Goal: Task Accomplishment & Management: Complete application form

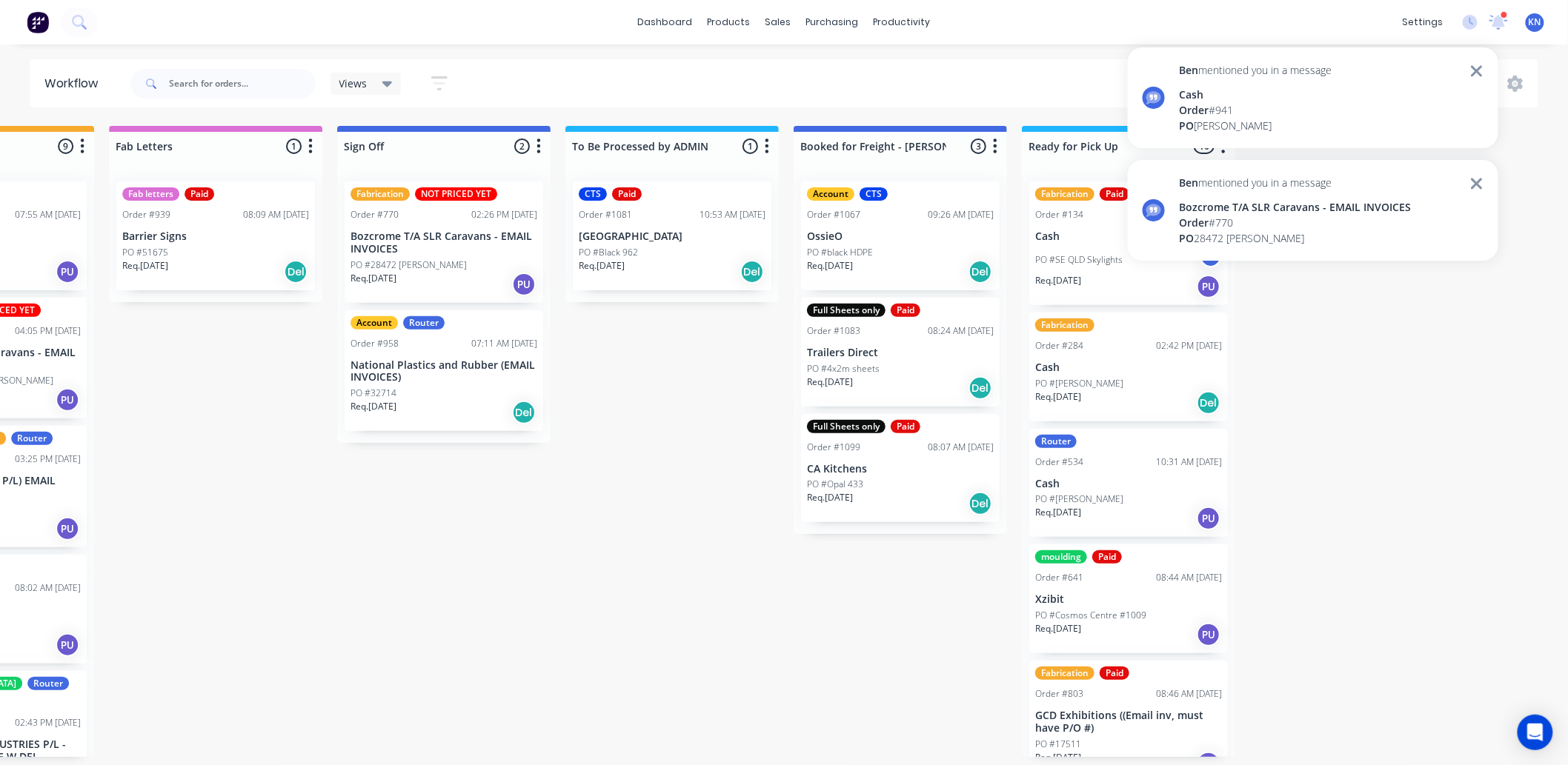
scroll to position [3, 1977]
click at [1498, 20] on icon at bounding box center [1499, 20] width 14 height 14
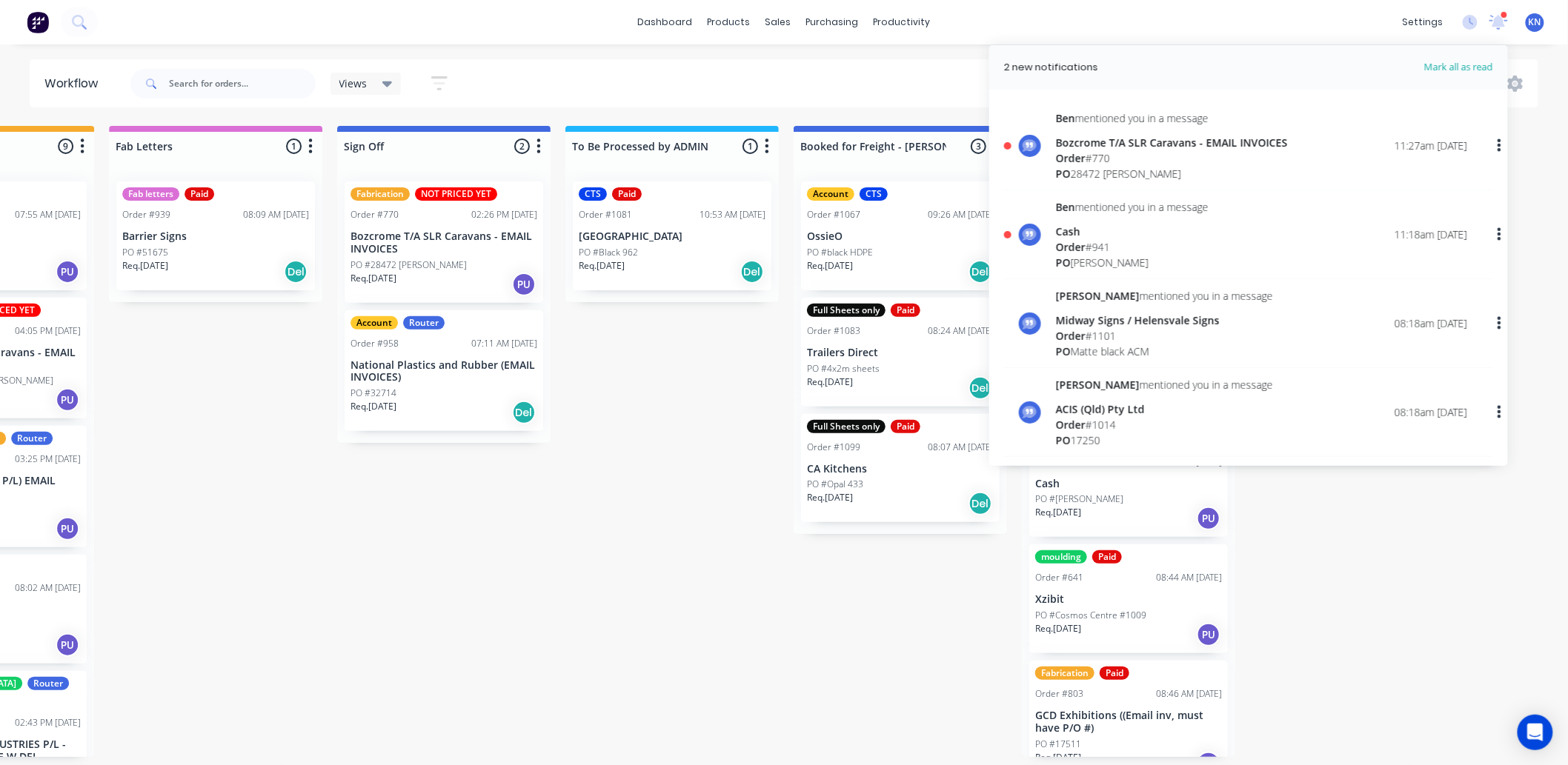
click at [1086, 237] on div "Cash" at bounding box center [1132, 232] width 153 height 15
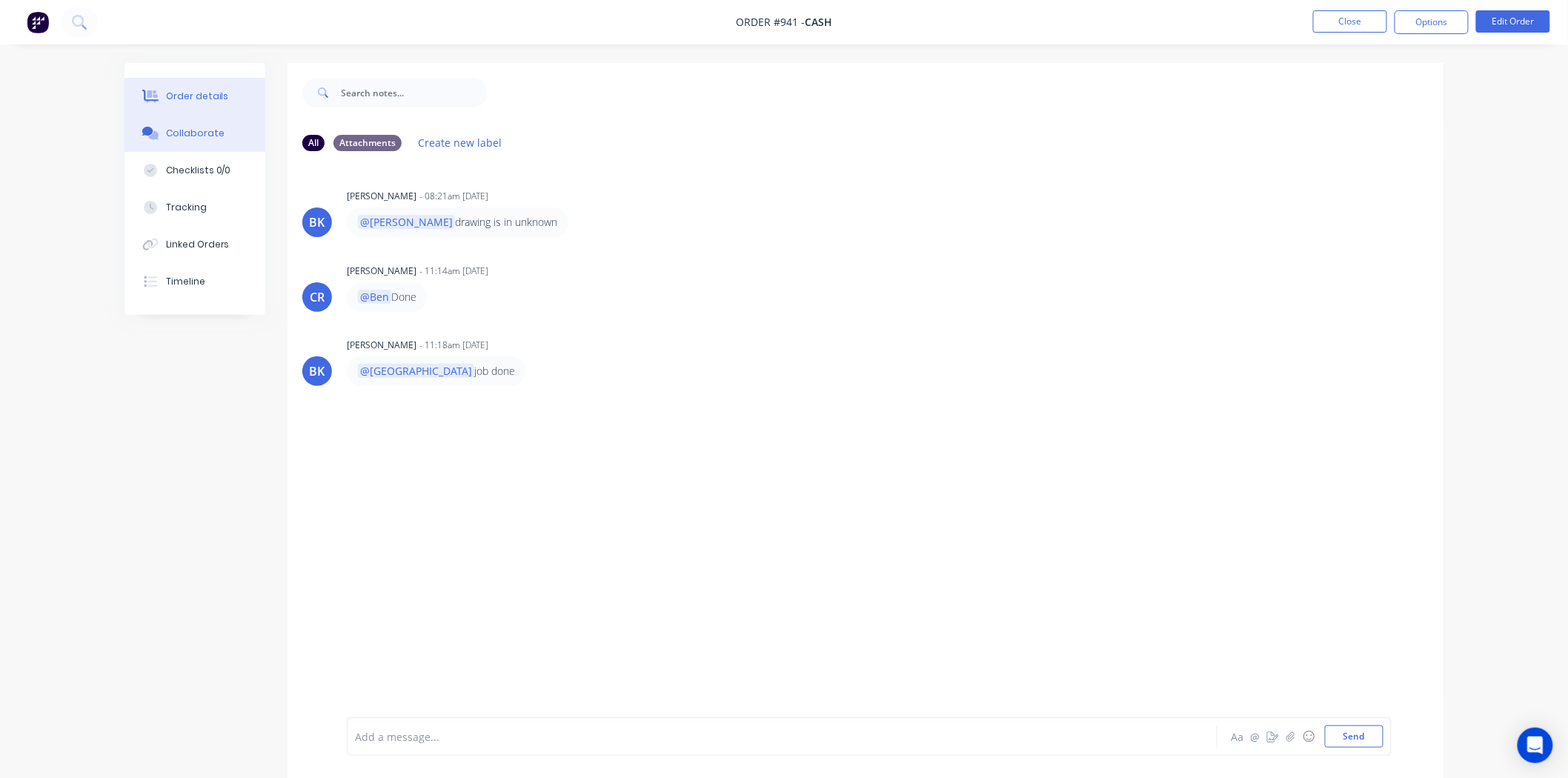
click at [199, 99] on div "Order details" at bounding box center [197, 97] width 63 height 14
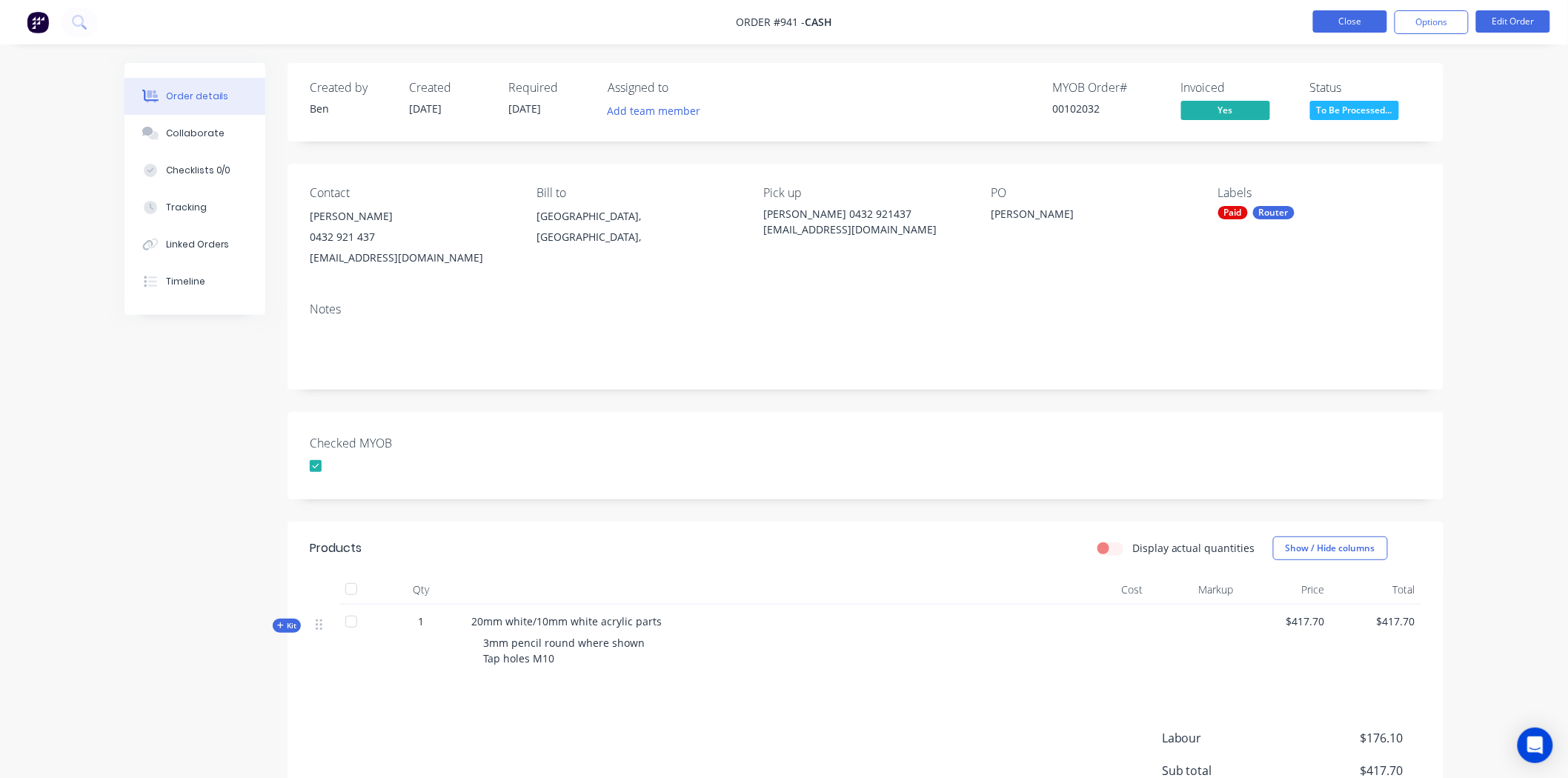
click at [1354, 20] on button "Close" at bounding box center [1350, 21] width 74 height 22
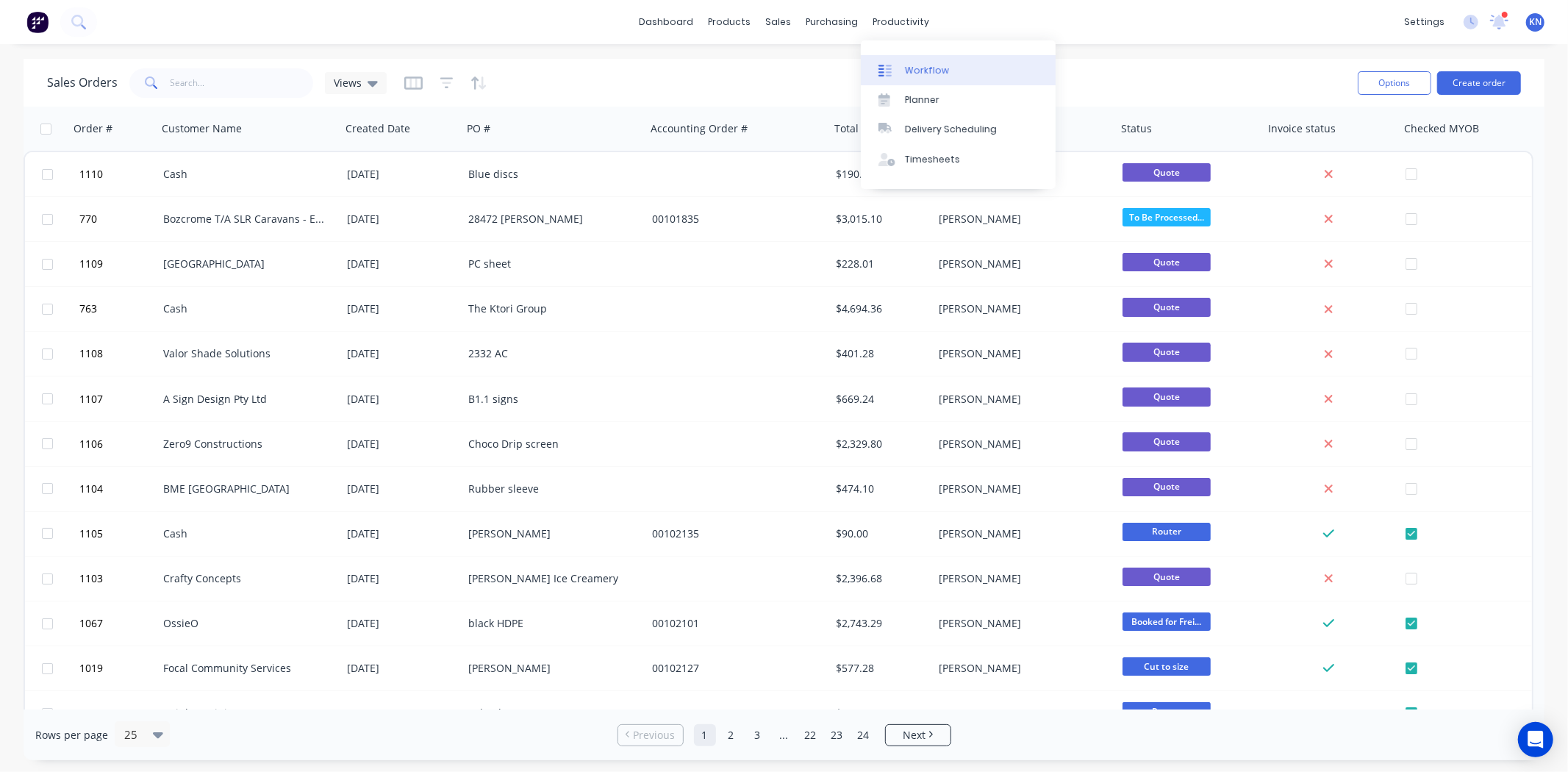
click at [922, 64] on div "Workflow" at bounding box center [927, 71] width 44 height 13
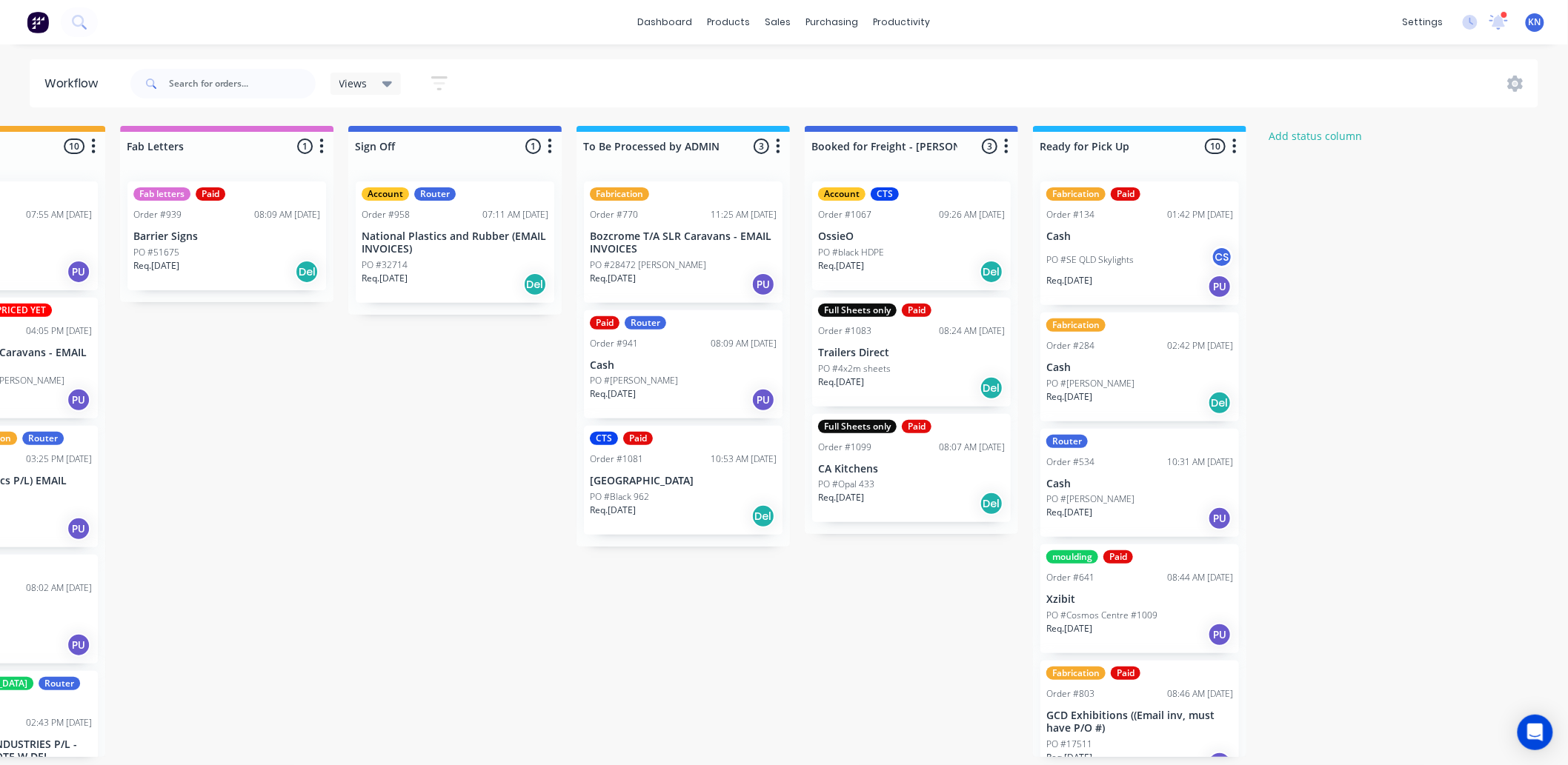
scroll to position [0, 1977]
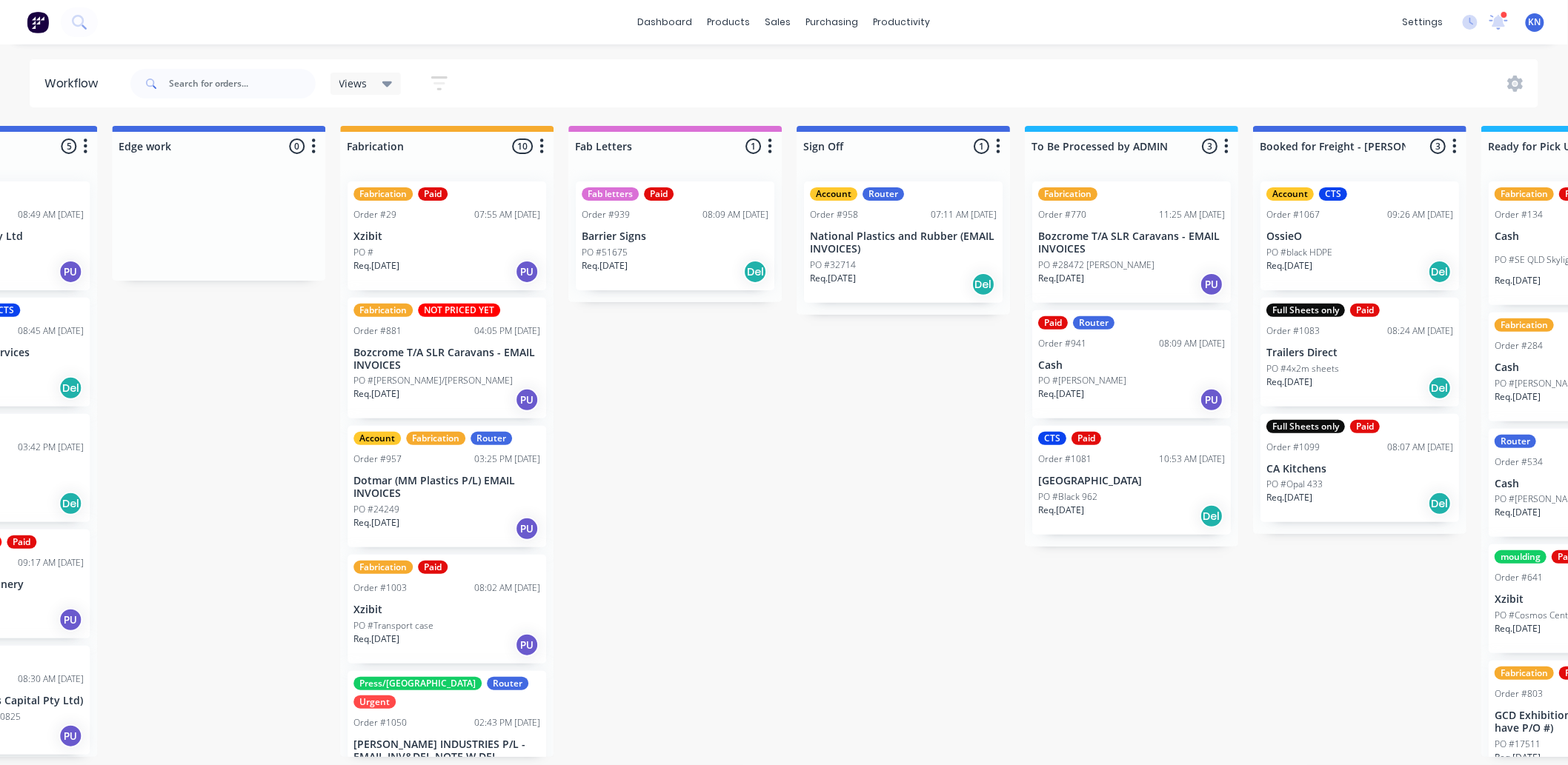
scroll to position [0, 1520]
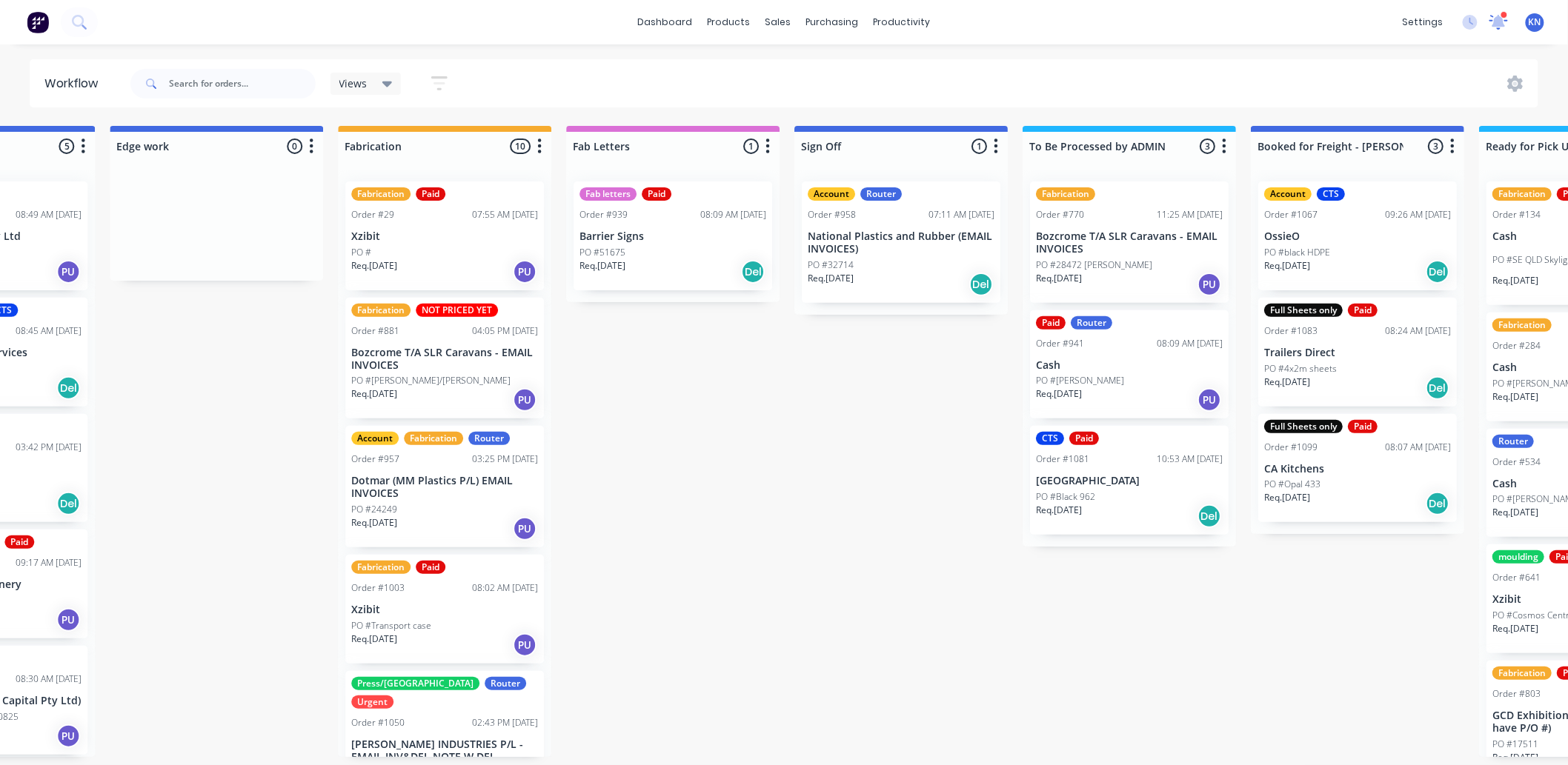
click at [1498, 20] on icon at bounding box center [1499, 20] width 14 height 13
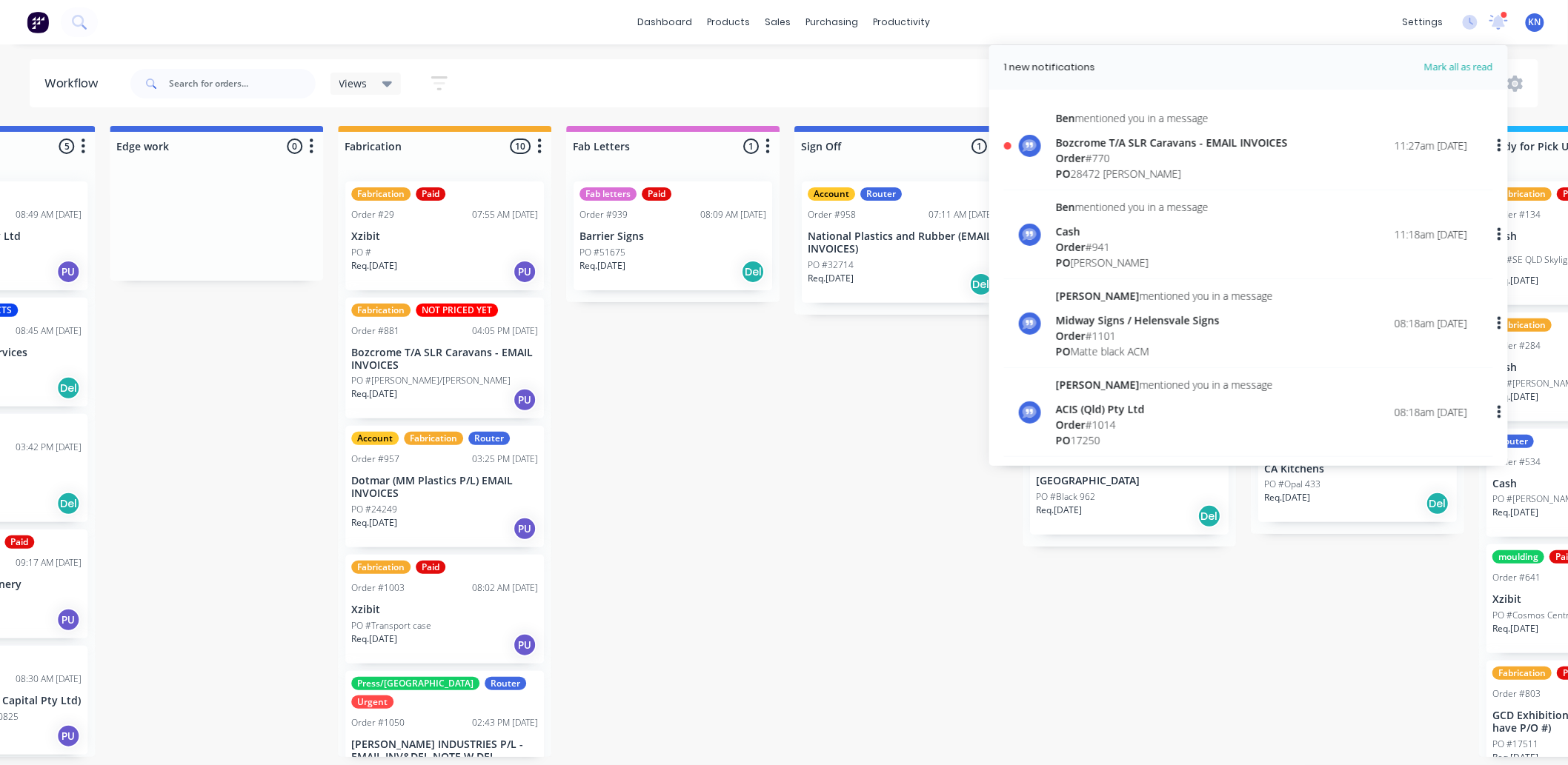
click at [883, 520] on div "Submitted 0 Status colour #273444 hex #273444 Save Cancel Summaries Total order…" at bounding box center [241, 441] width 3546 height 631
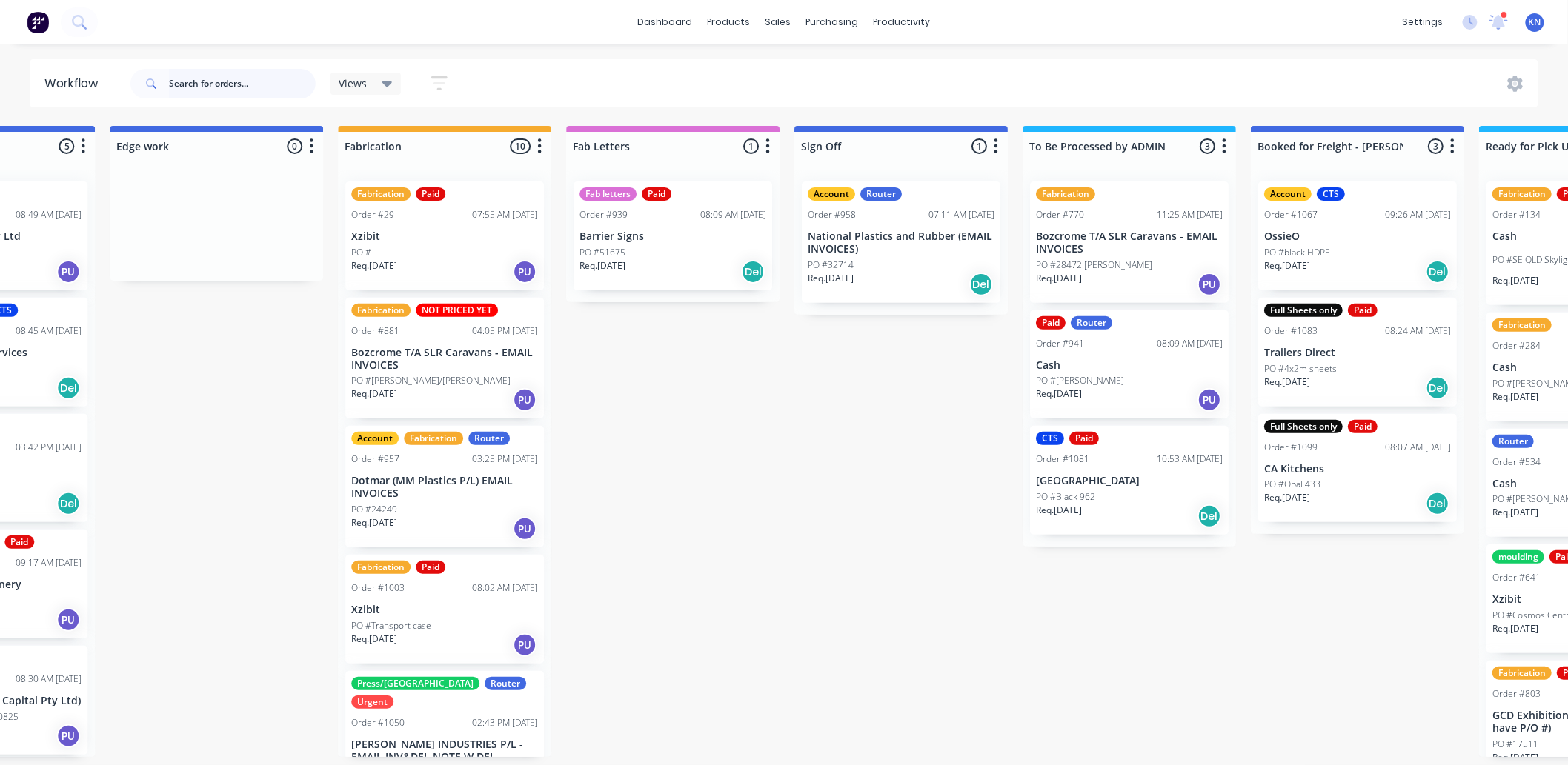
click at [206, 76] on input "text" at bounding box center [242, 83] width 147 height 30
type input "941"
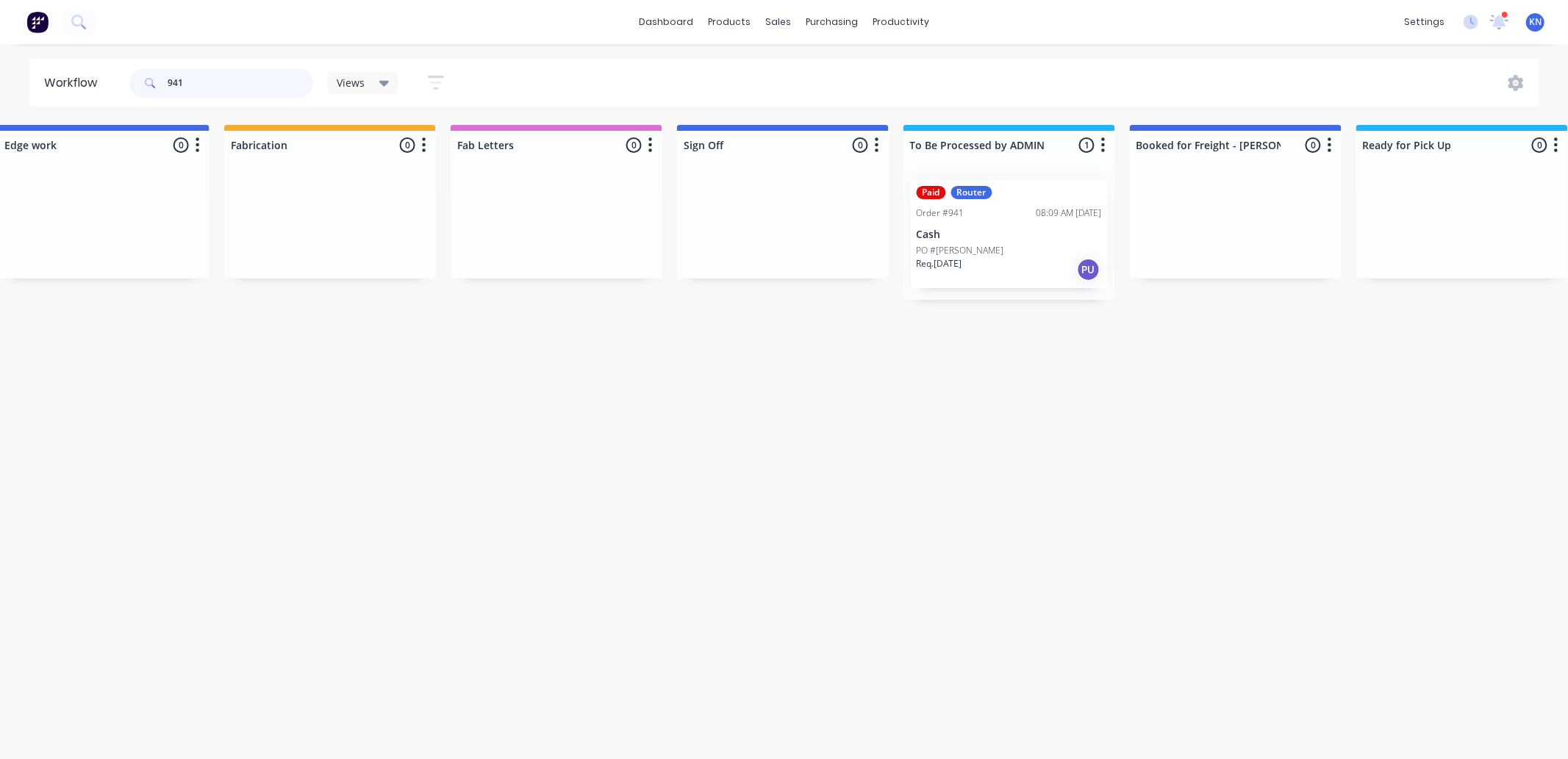
scroll to position [0, 1635]
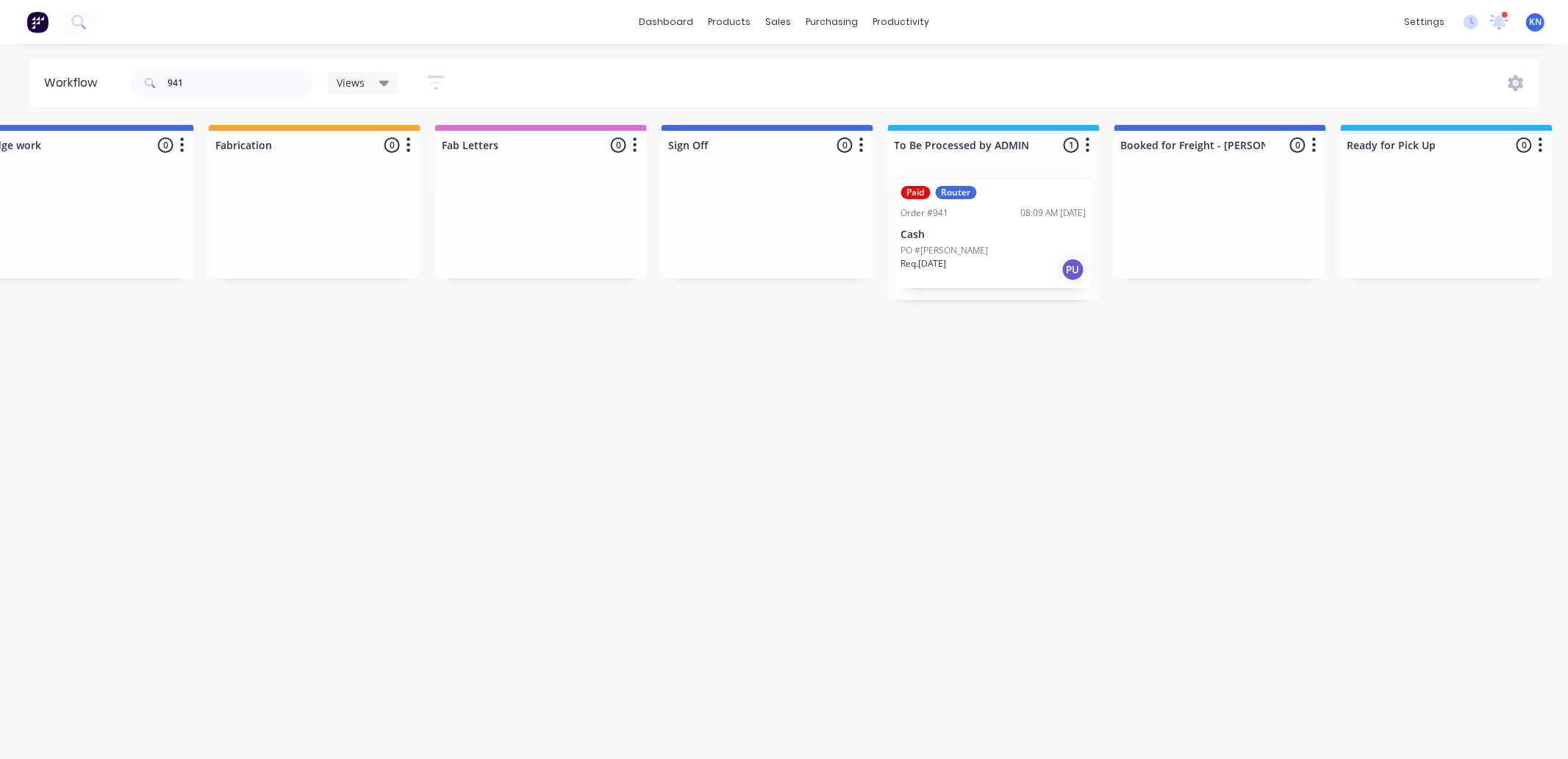
click at [921, 67] on div "Workflow" at bounding box center [927, 71] width 44 height 13
click at [920, 67] on div "Workflow" at bounding box center [927, 71] width 44 height 13
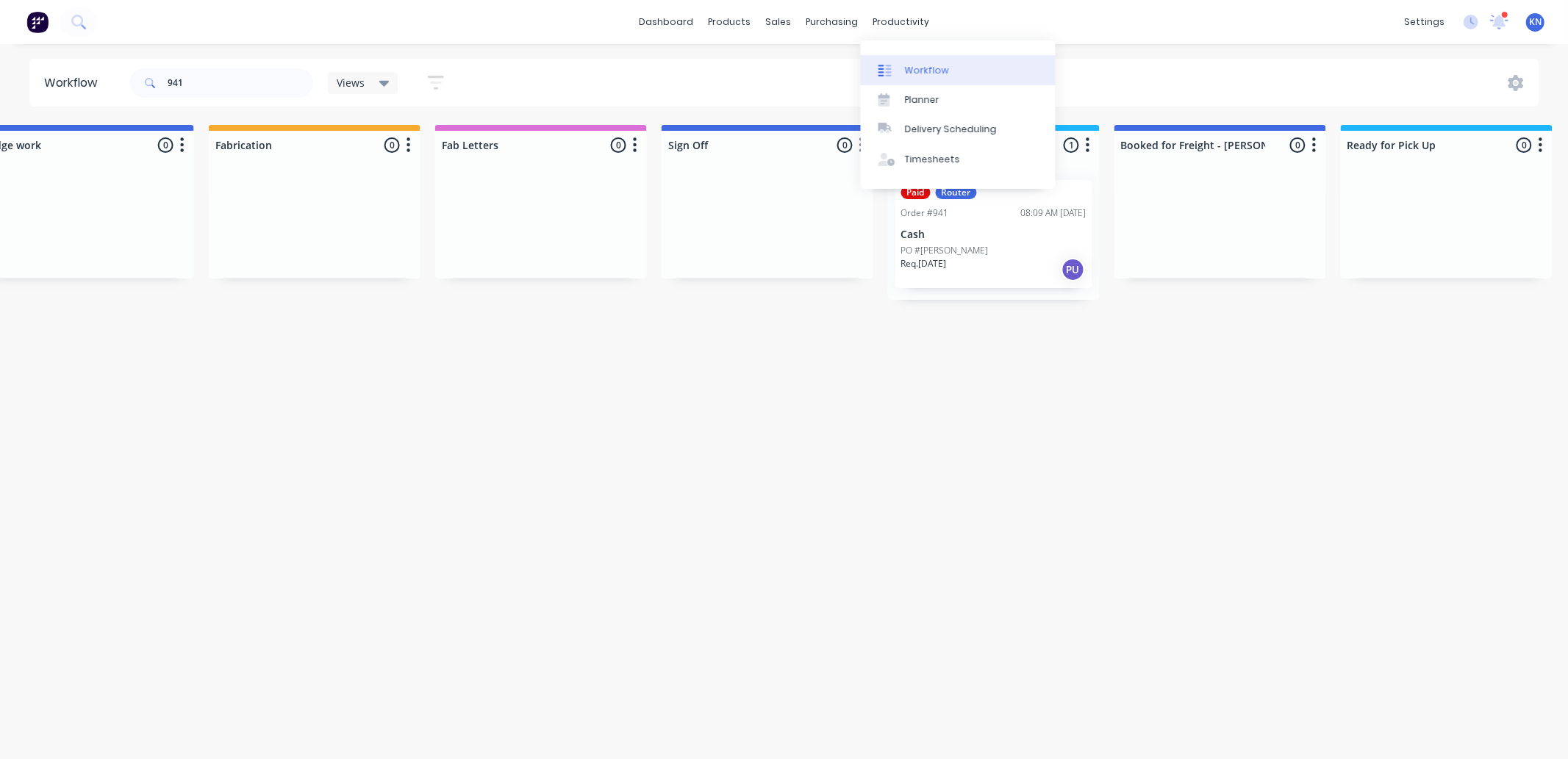
click at [936, 64] on div "Workflow" at bounding box center [927, 71] width 44 height 13
drag, startPoint x: 236, startPoint y: 86, endPoint x: 136, endPoint y: 83, distance: 100.0
click at [136, 83] on div "941" at bounding box center [222, 83] width 184 height 29
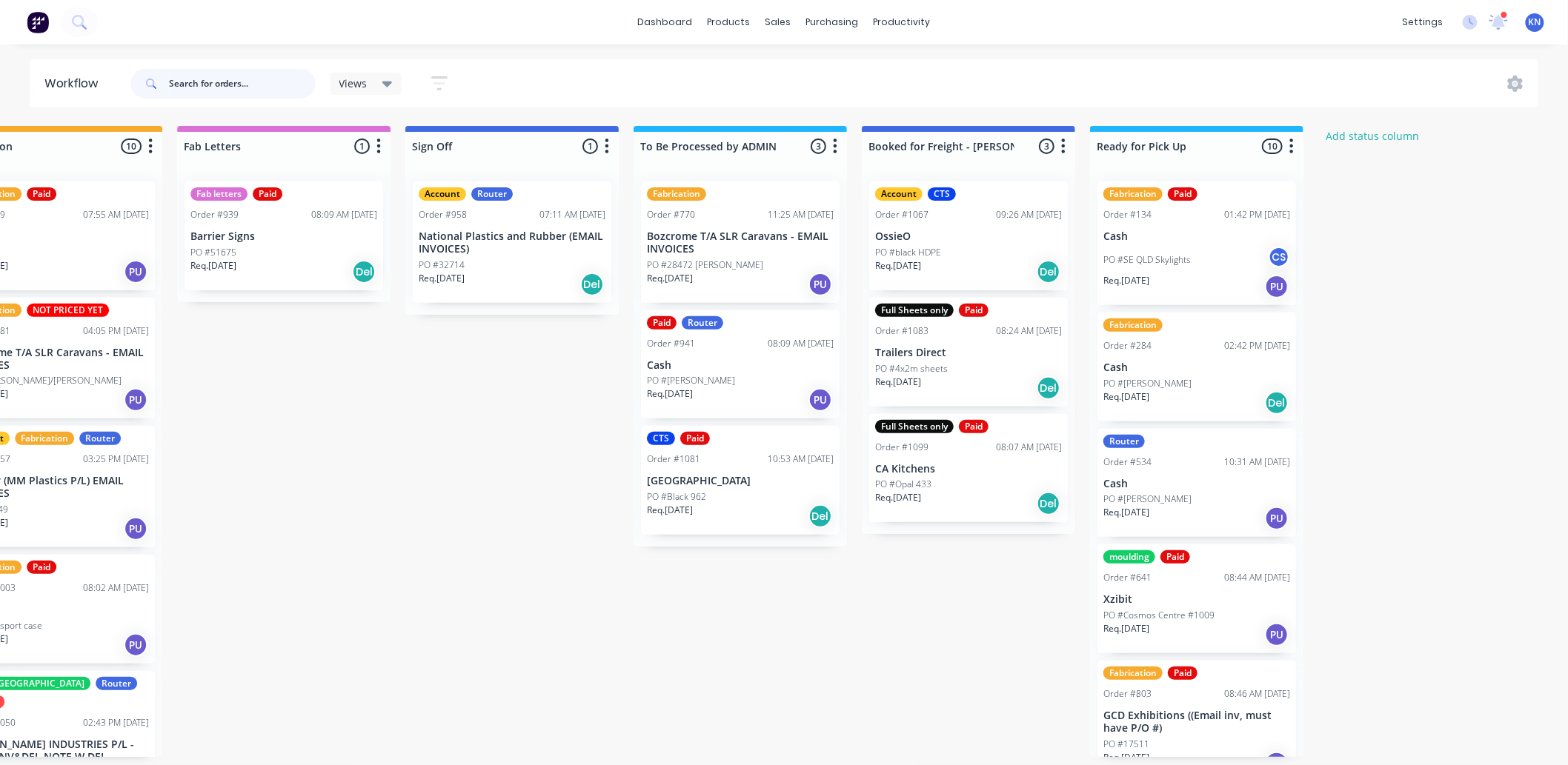
scroll to position [0, 1977]
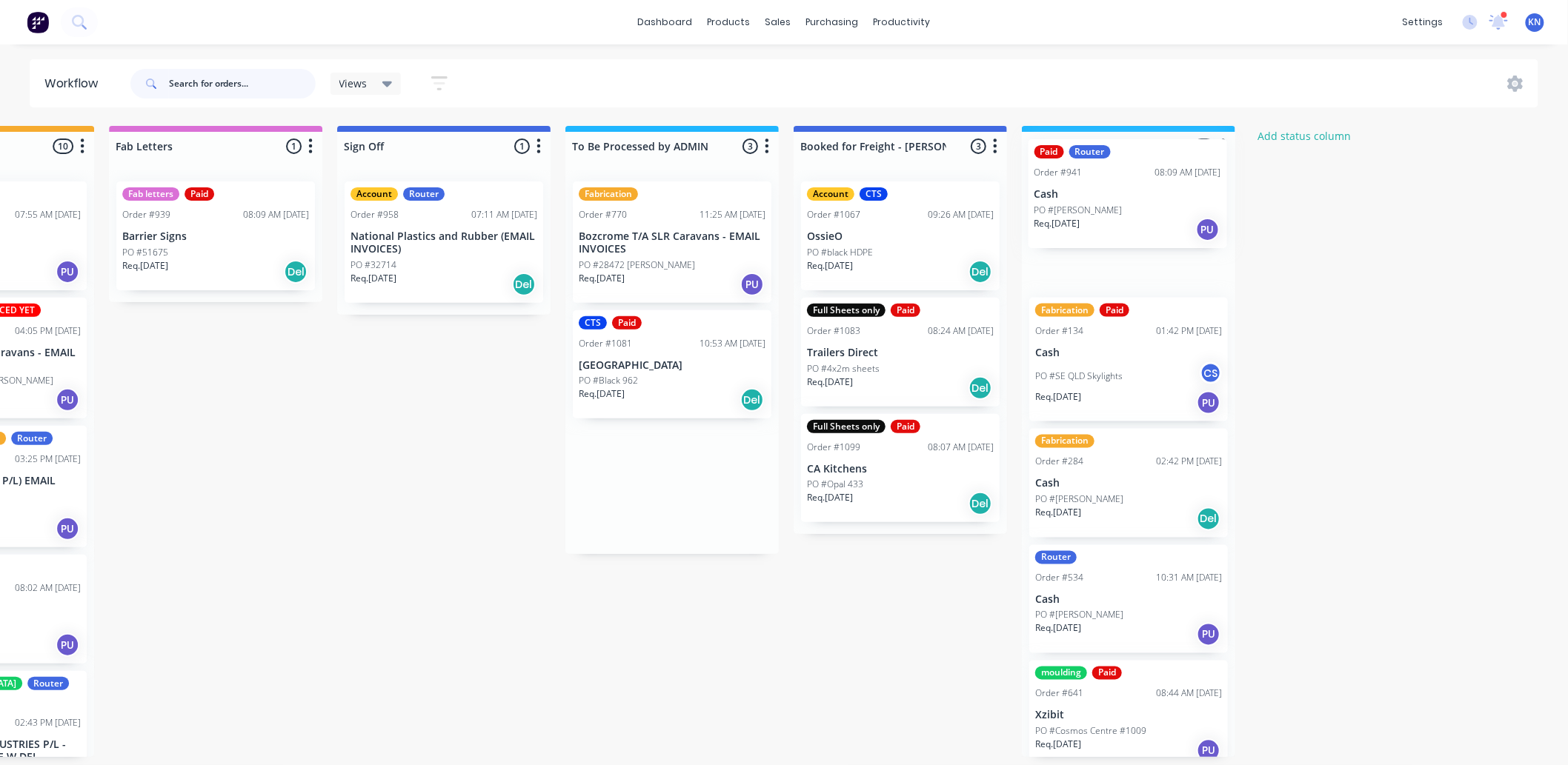
drag, startPoint x: 604, startPoint y: 361, endPoint x: 1064, endPoint y: 189, distance: 491.1
click at [1068, 230] on p "Cash" at bounding box center [1129, 236] width 187 height 13
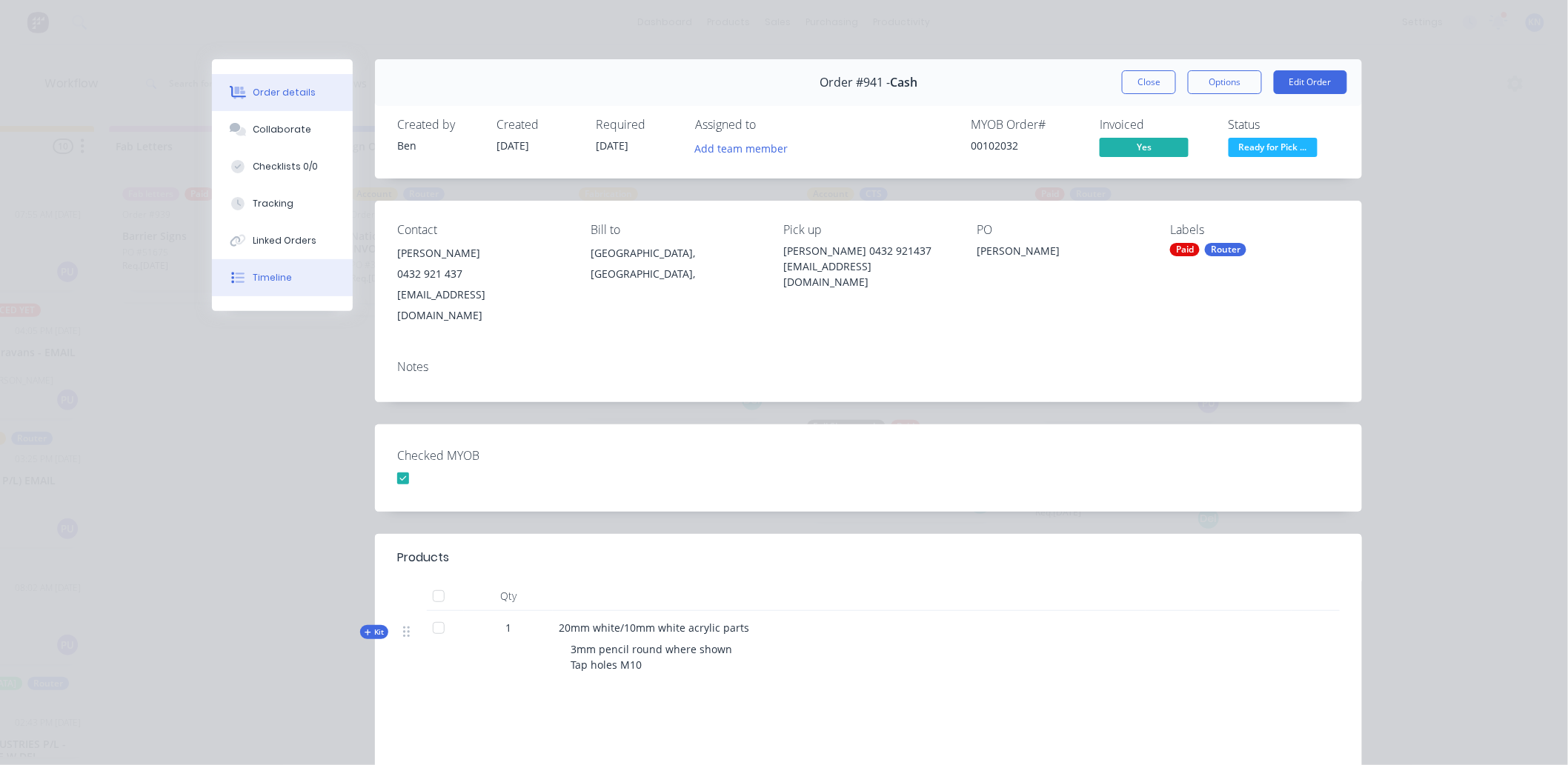
click at [268, 282] on div "Timeline" at bounding box center [273, 278] width 39 height 14
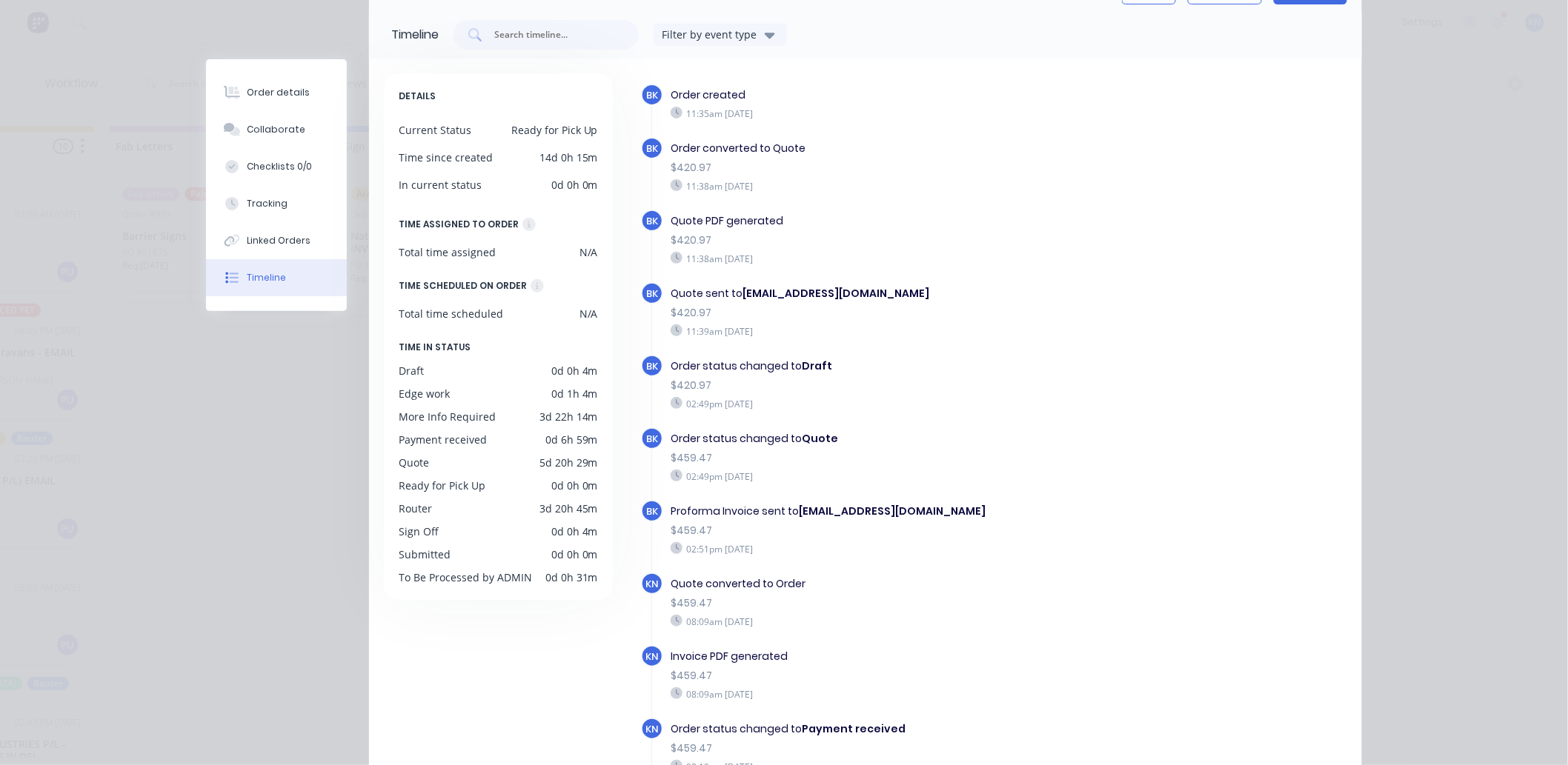
scroll to position [0, 0]
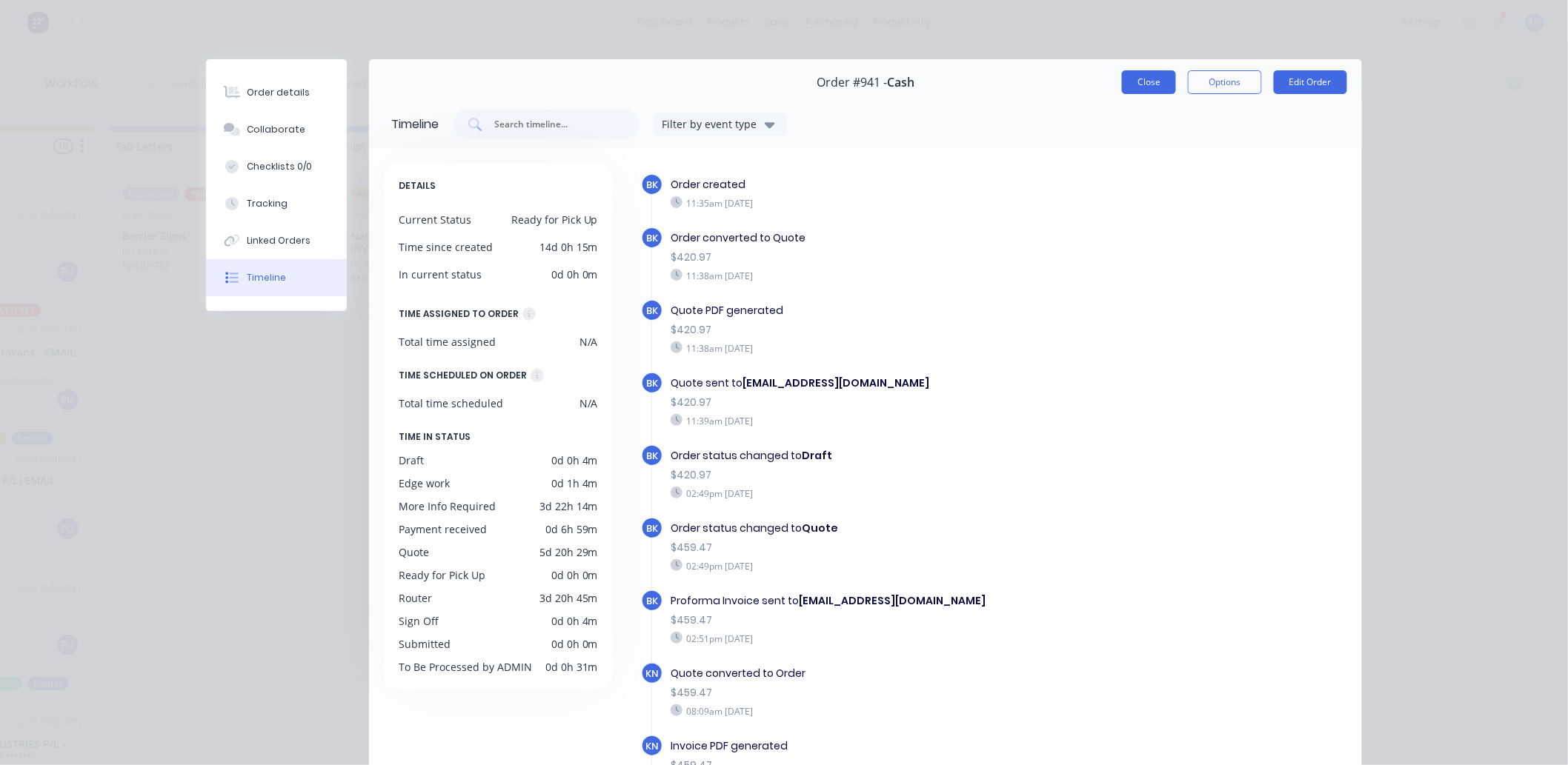
click at [1138, 76] on button "Close" at bounding box center [1149, 82] width 54 height 24
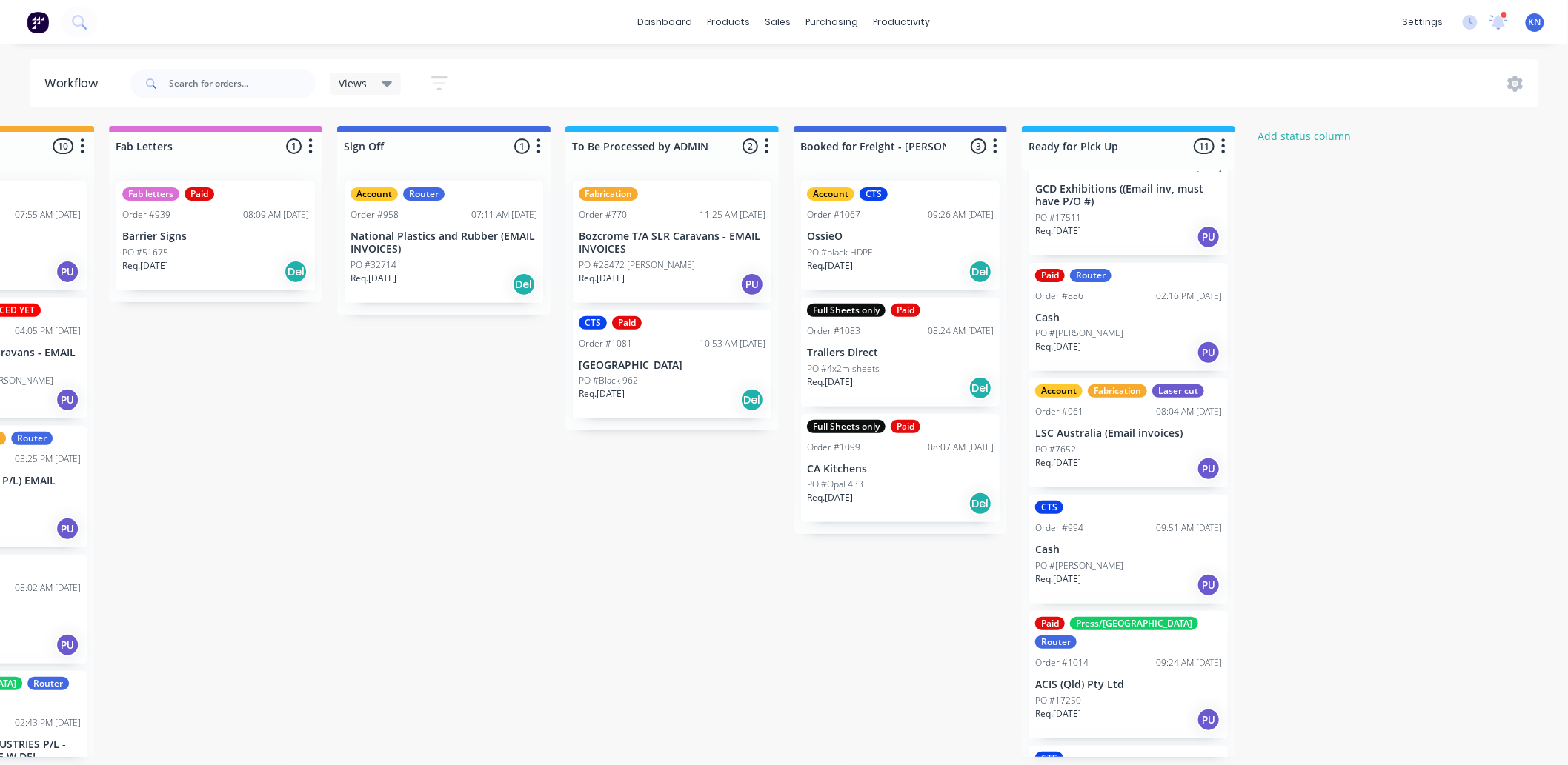
scroll to position [720, 0]
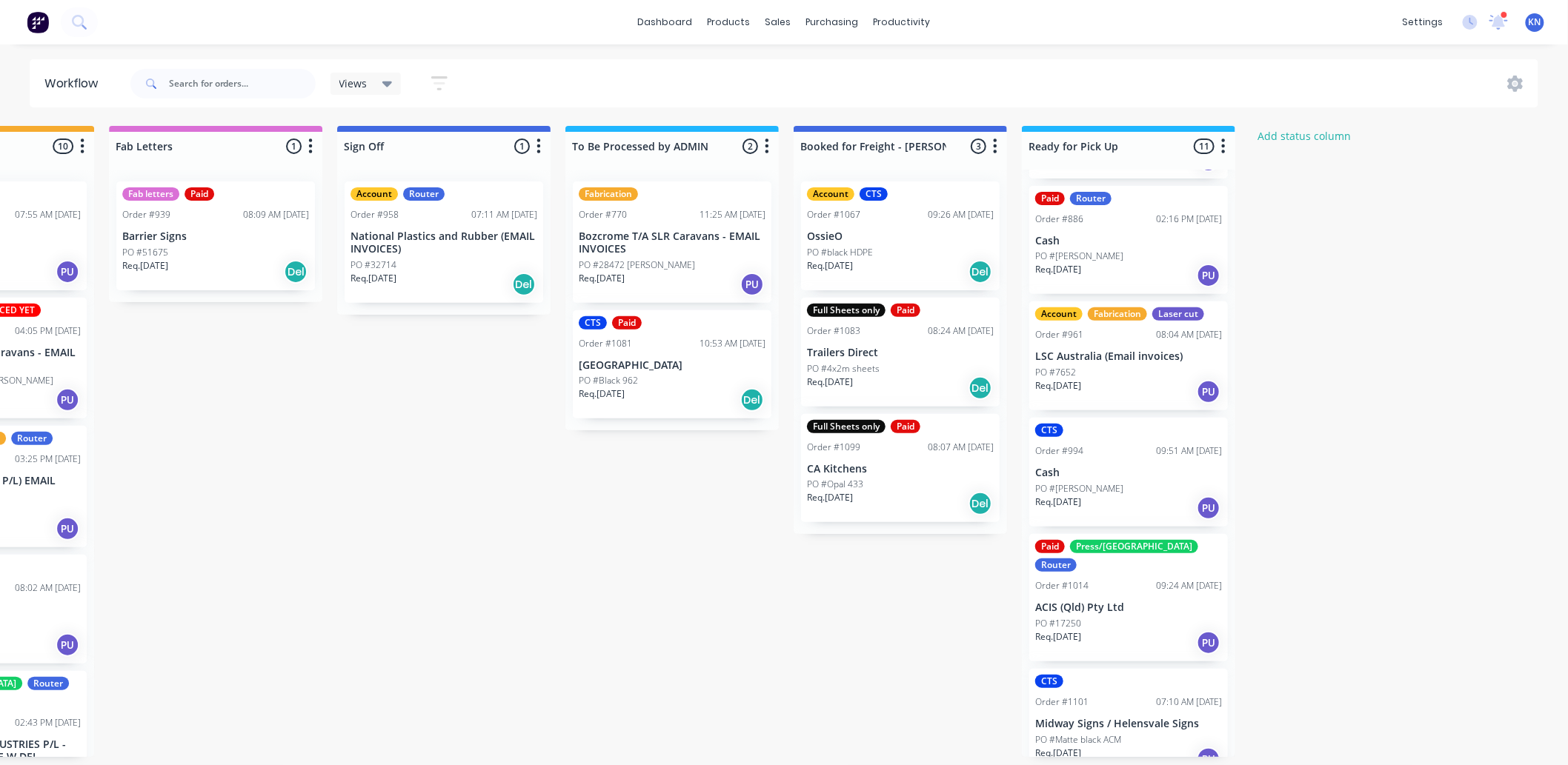
click at [1122, 374] on div "PO #7652" at bounding box center [1129, 373] width 187 height 14
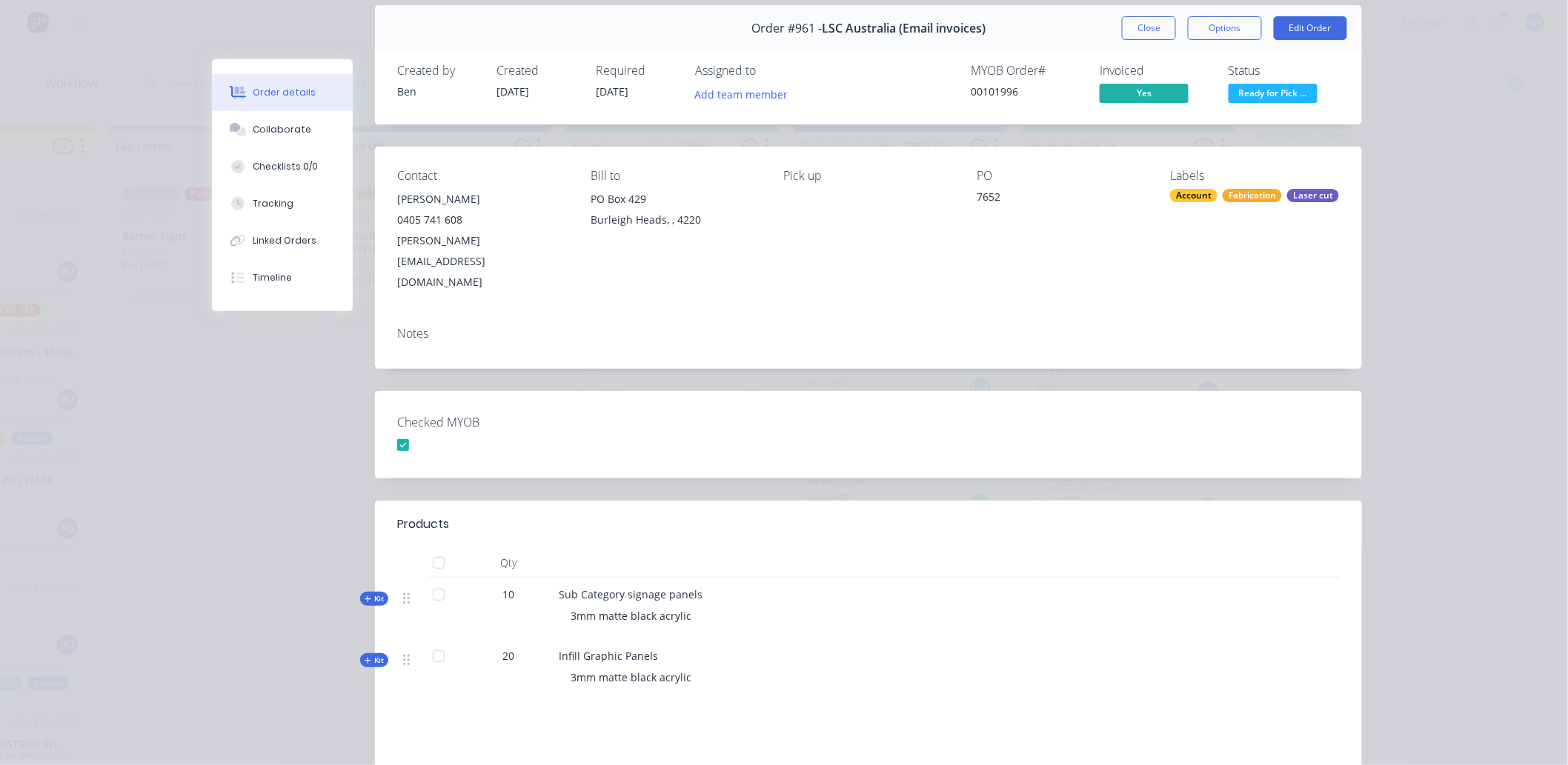
scroll to position [0, 0]
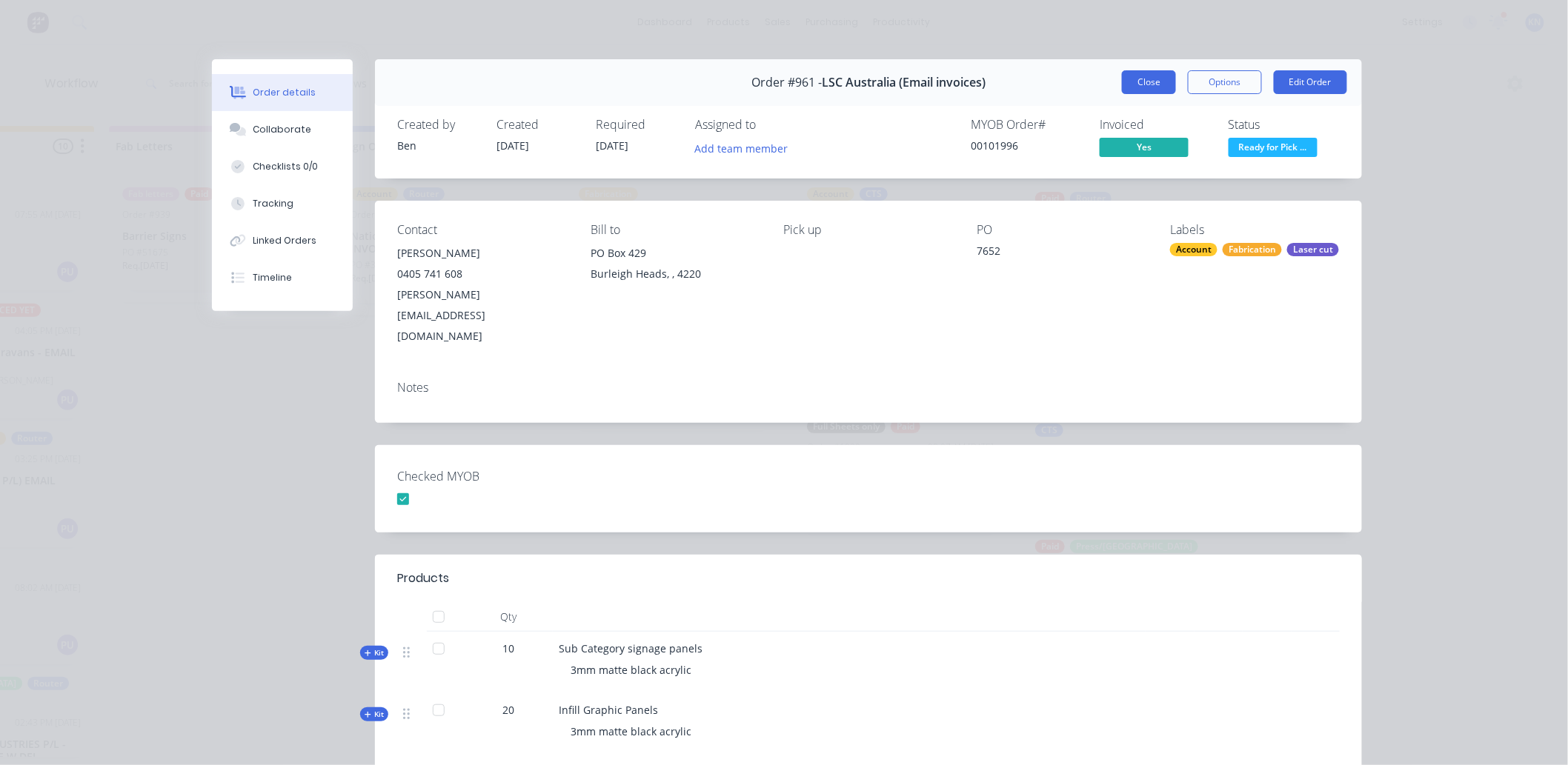
click at [1151, 82] on button "Close" at bounding box center [1149, 82] width 54 height 24
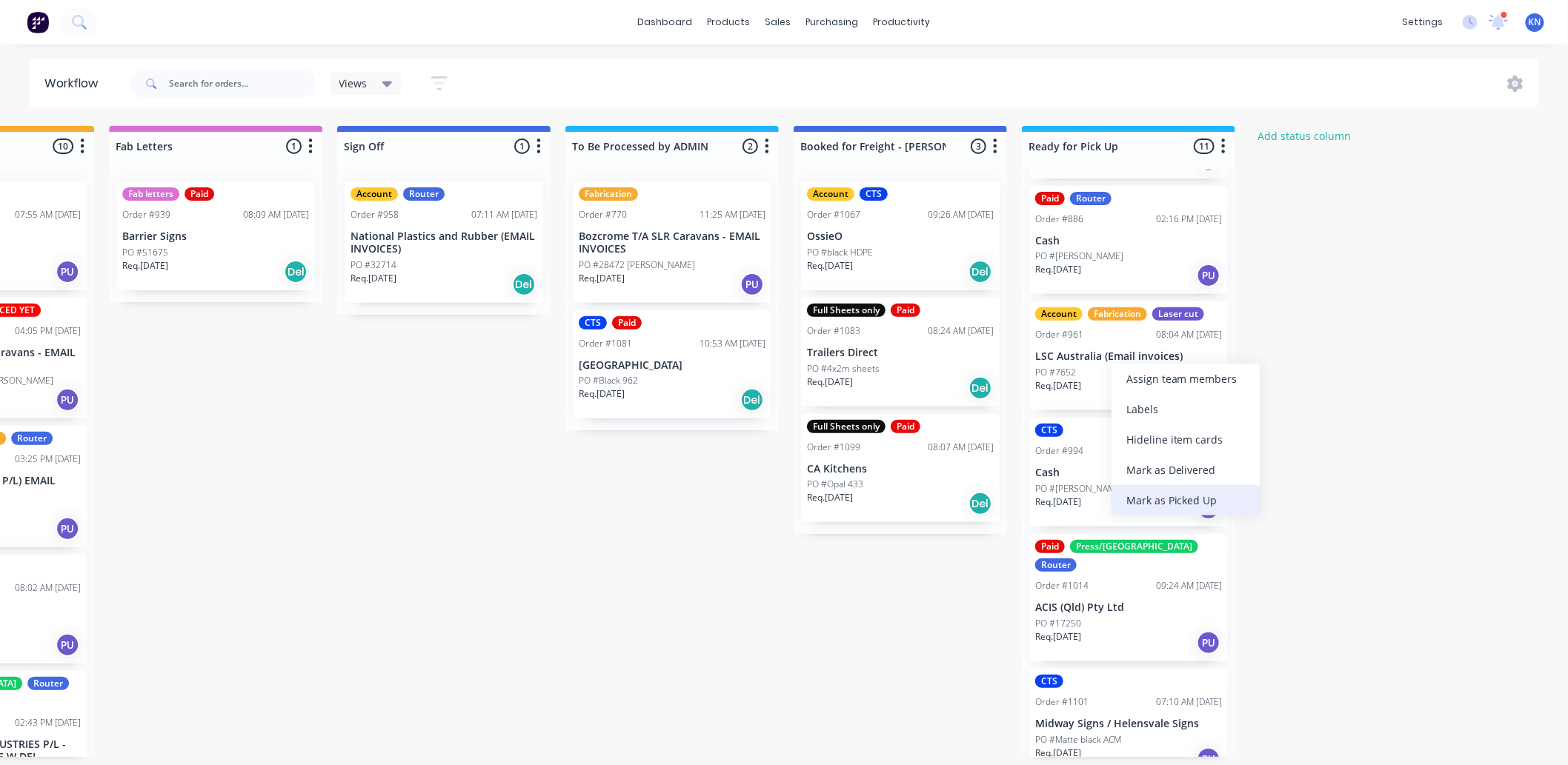
click at [1194, 492] on div "Mark as Picked Up" at bounding box center [1186, 501] width 149 height 31
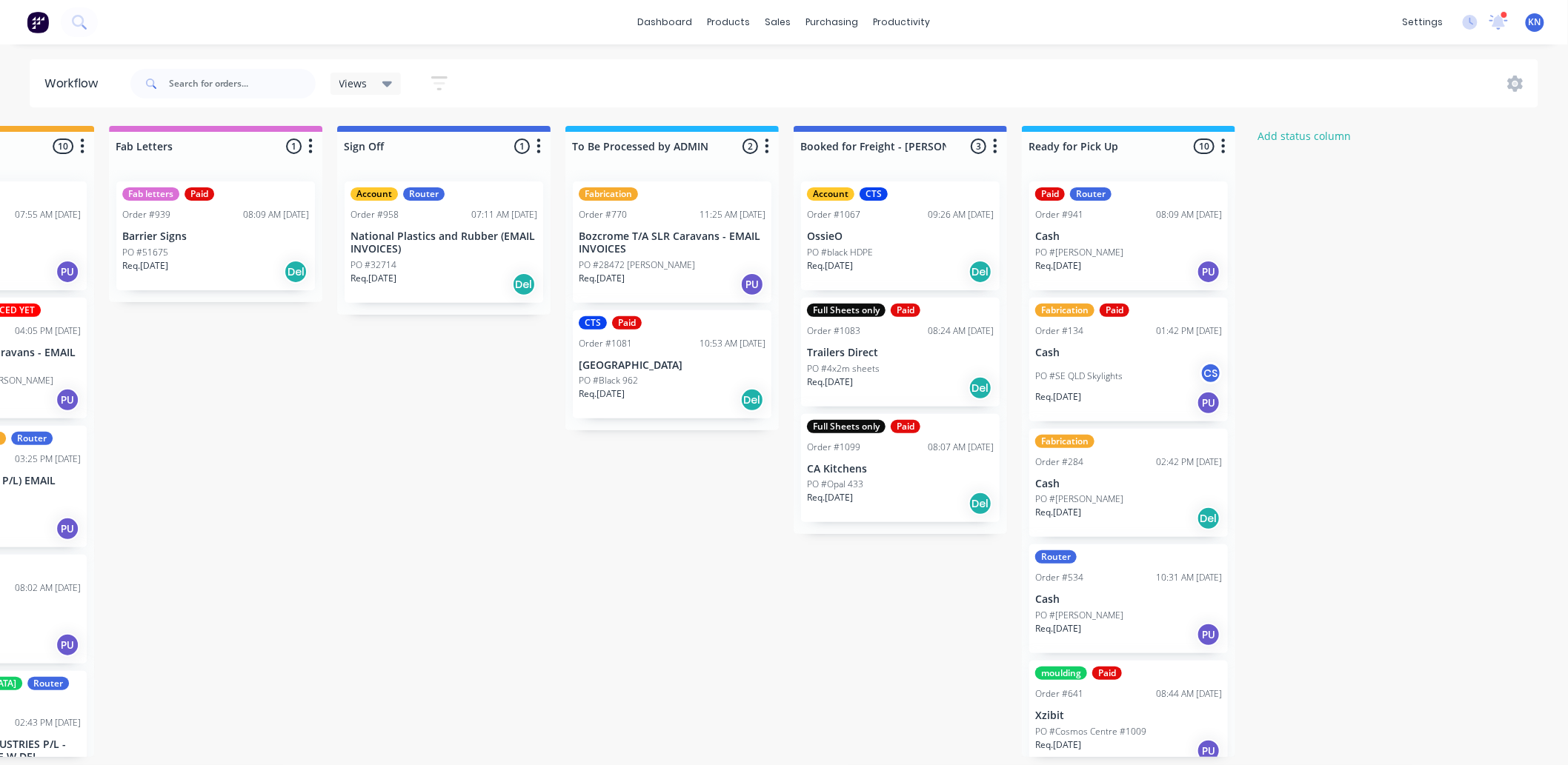
scroll to position [0, 1977]
click at [195, 78] on input "text" at bounding box center [242, 83] width 147 height 30
type input "cape"
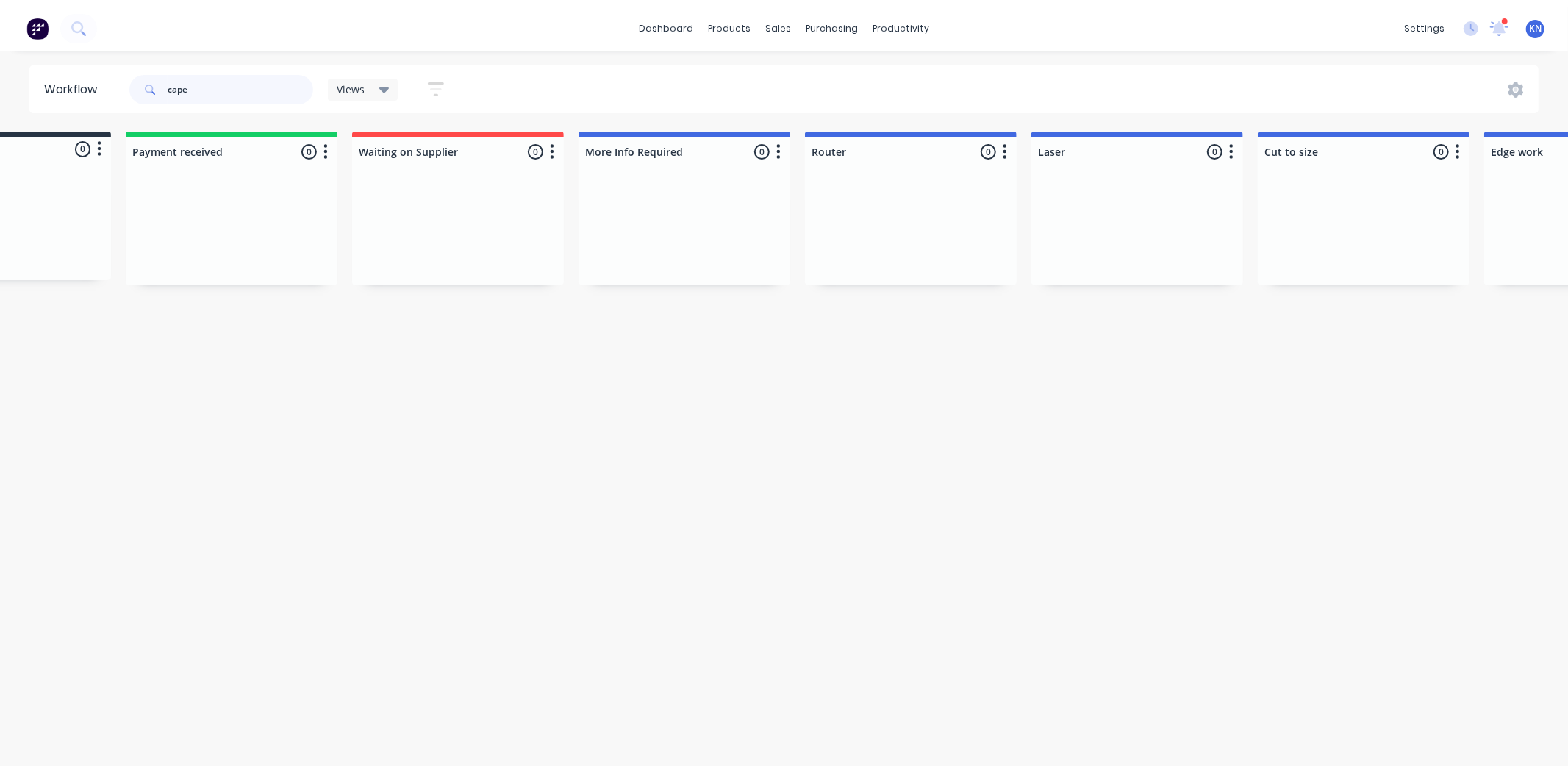
scroll to position [0, 0]
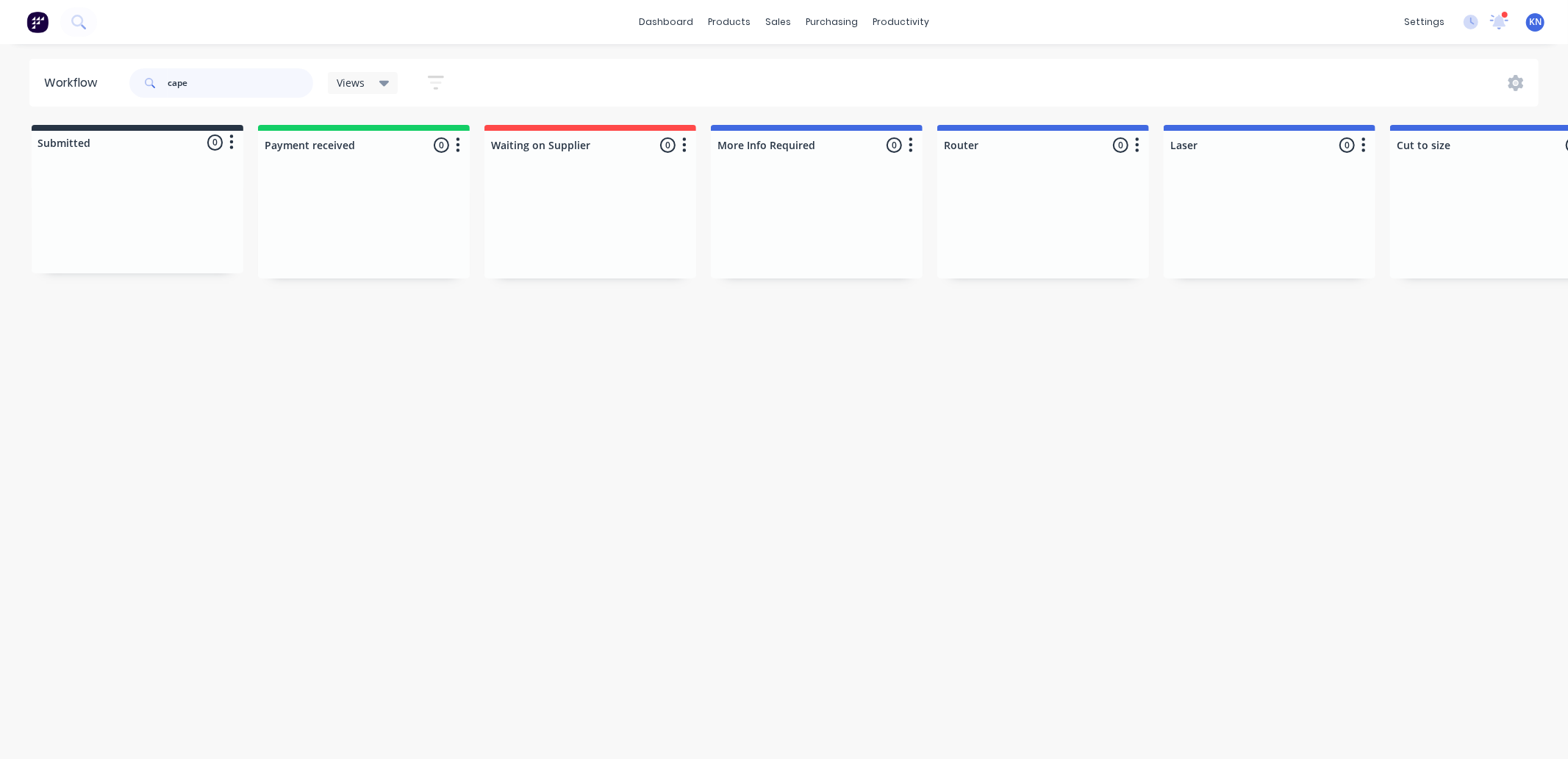
drag, startPoint x: 222, startPoint y: 78, endPoint x: 150, endPoint y: 78, distance: 72.0
click at [150, 78] on div "cape" at bounding box center [222, 83] width 184 height 29
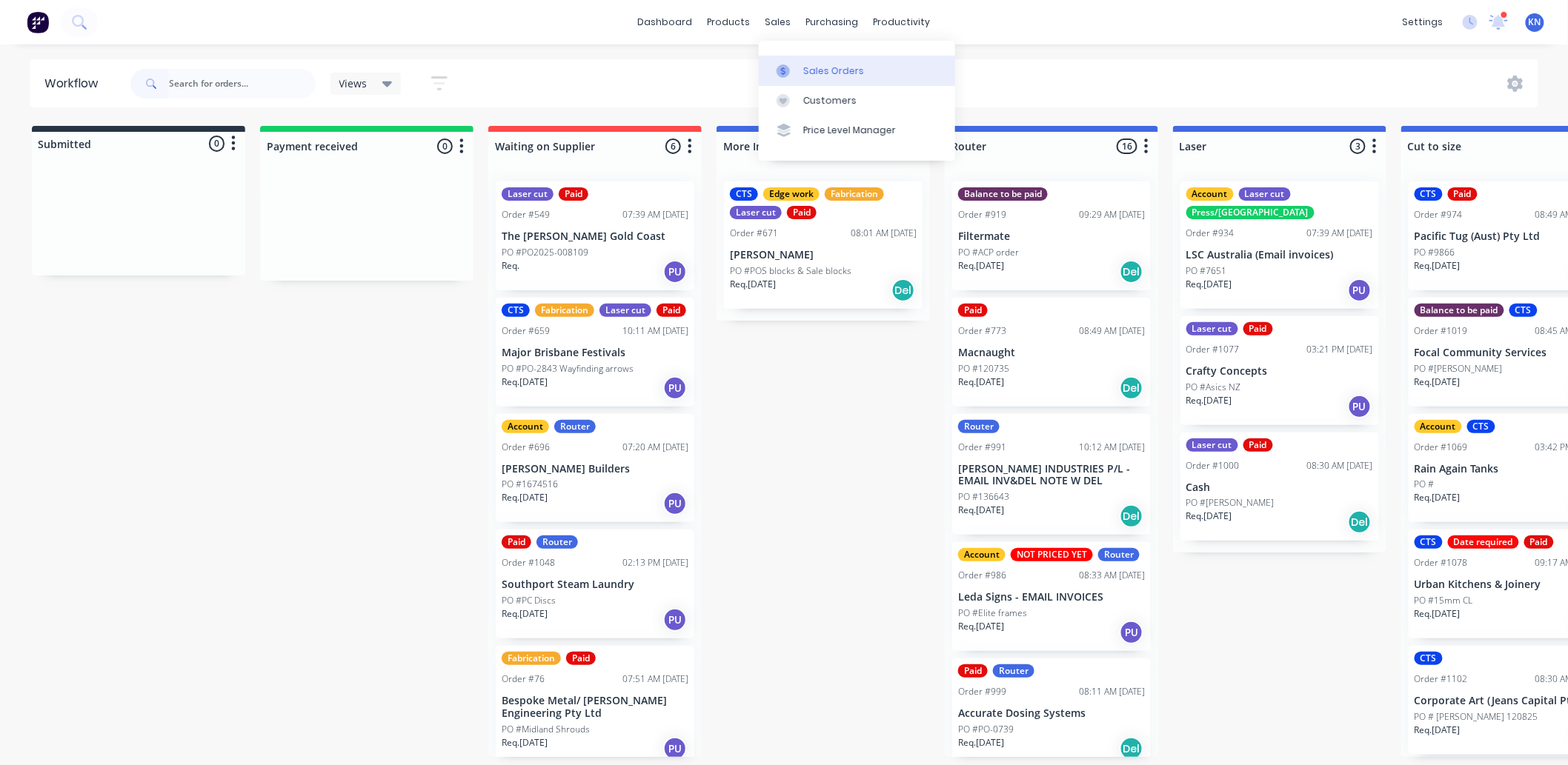
click at [817, 70] on div "Sales Orders" at bounding box center [834, 71] width 61 height 14
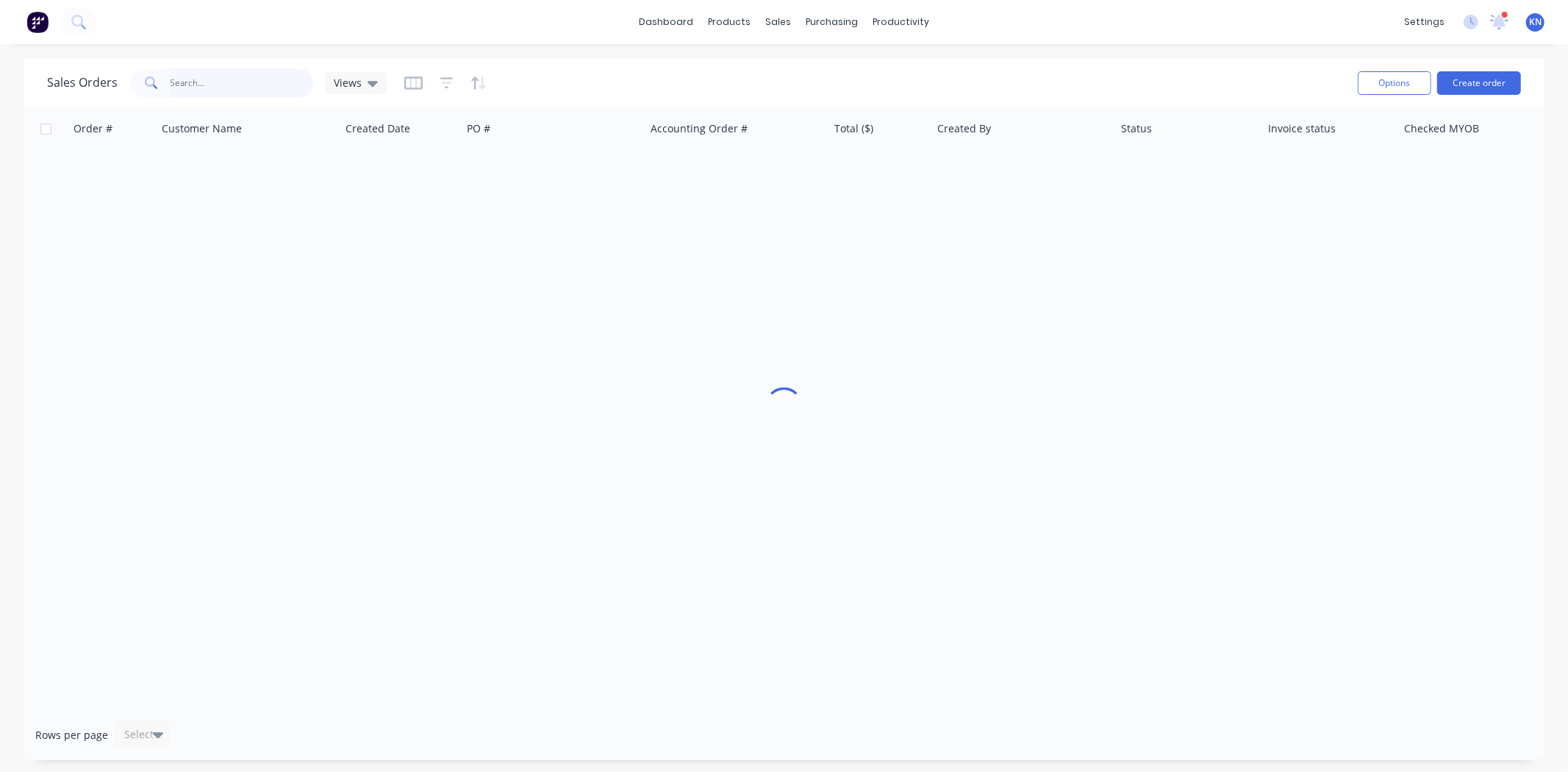
click at [238, 78] on input "text" at bounding box center [242, 83] width 143 height 29
drag, startPoint x: 231, startPoint y: 83, endPoint x: 130, endPoint y: 83, distance: 101.0
click at [130, 83] on div "cape" at bounding box center [222, 83] width 184 height 29
type input "535"
click at [372, 79] on icon at bounding box center [372, 83] width 10 height 16
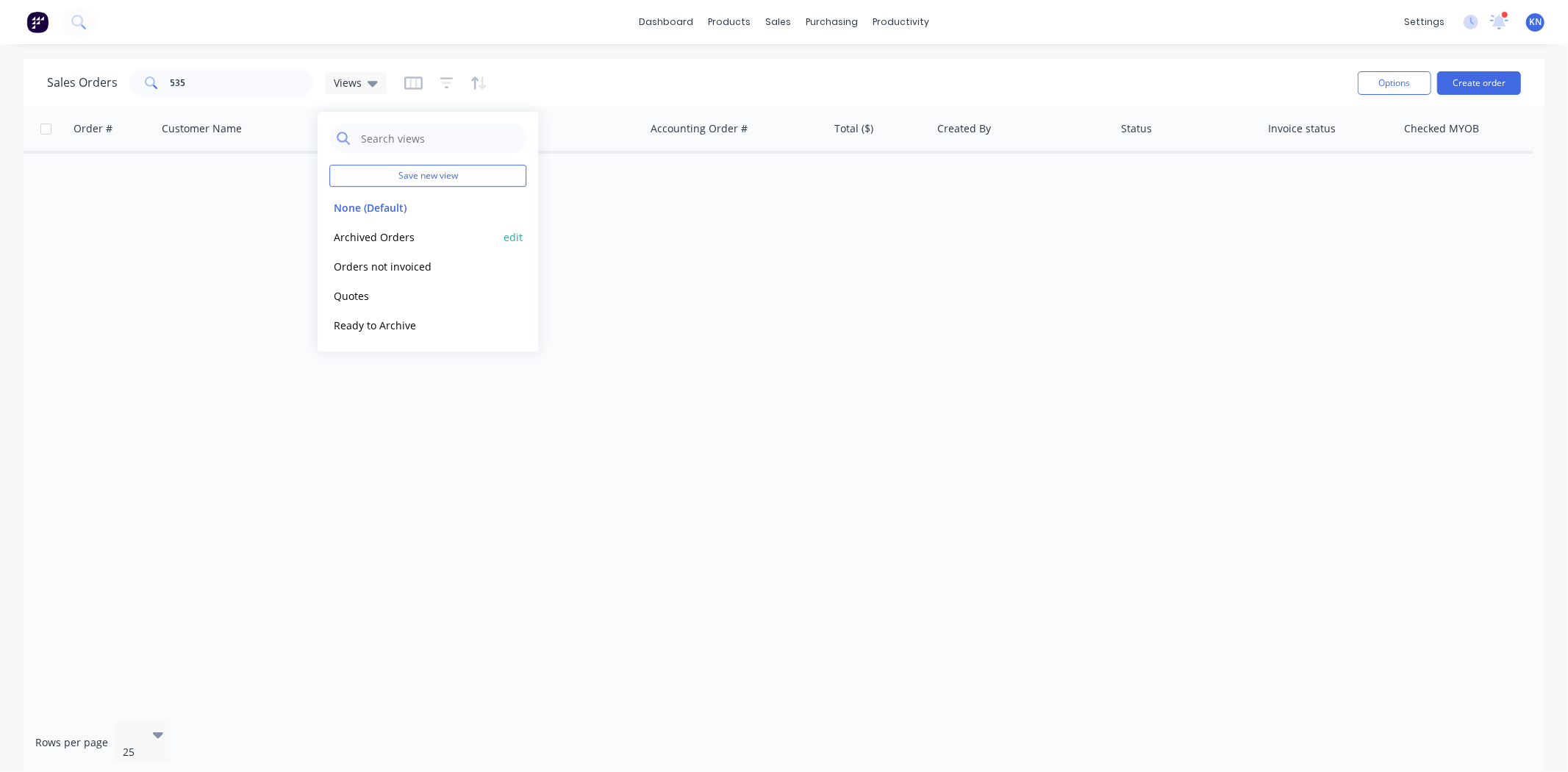
click at [372, 233] on button "Archived Orders" at bounding box center [413, 237] width 168 height 17
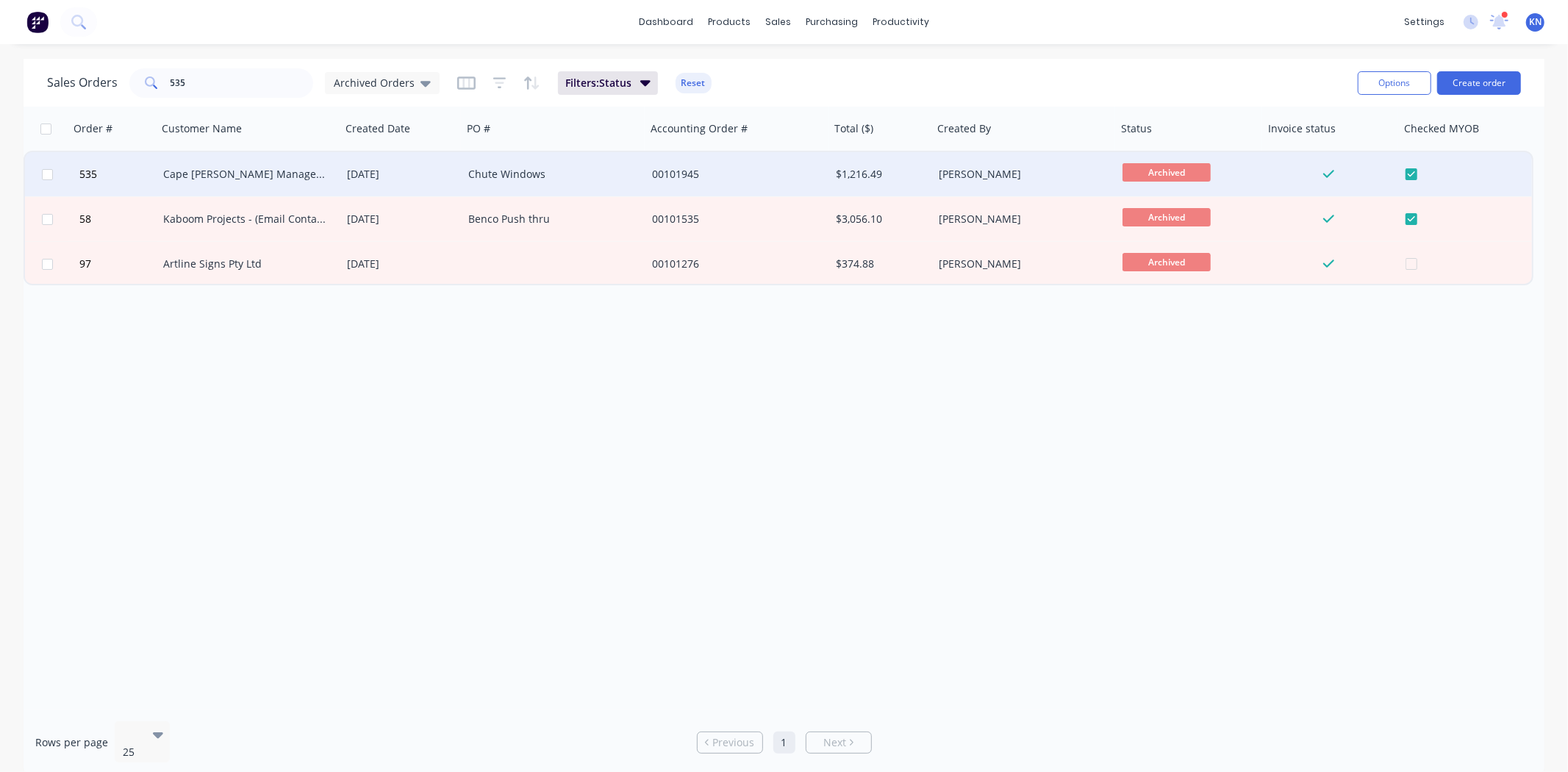
click at [233, 172] on div "Cape [PERSON_NAME] Management Pty Ltd" at bounding box center [245, 174] width 163 height 14
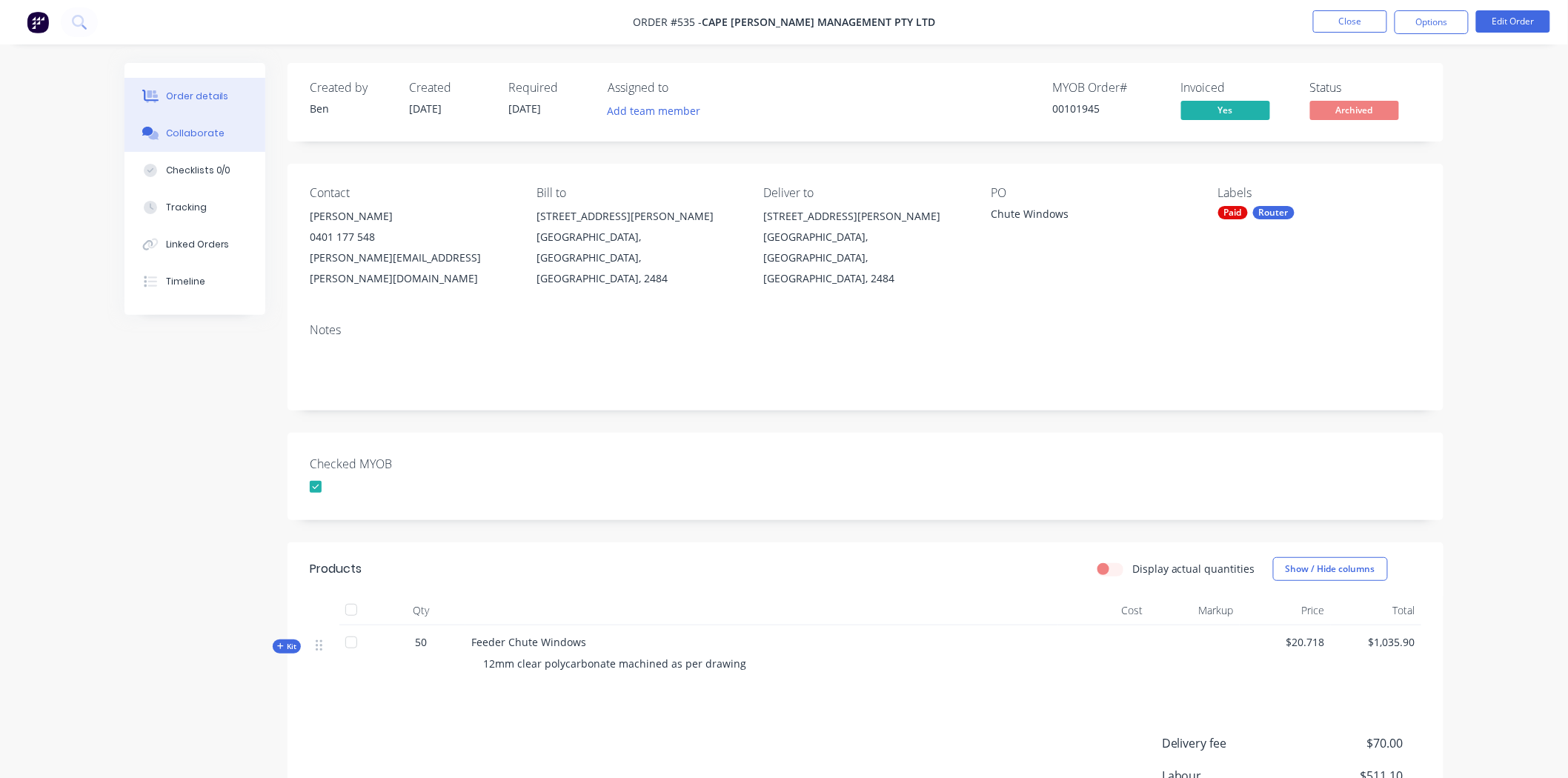
click at [203, 131] on div "Collaborate" at bounding box center [195, 133] width 59 height 14
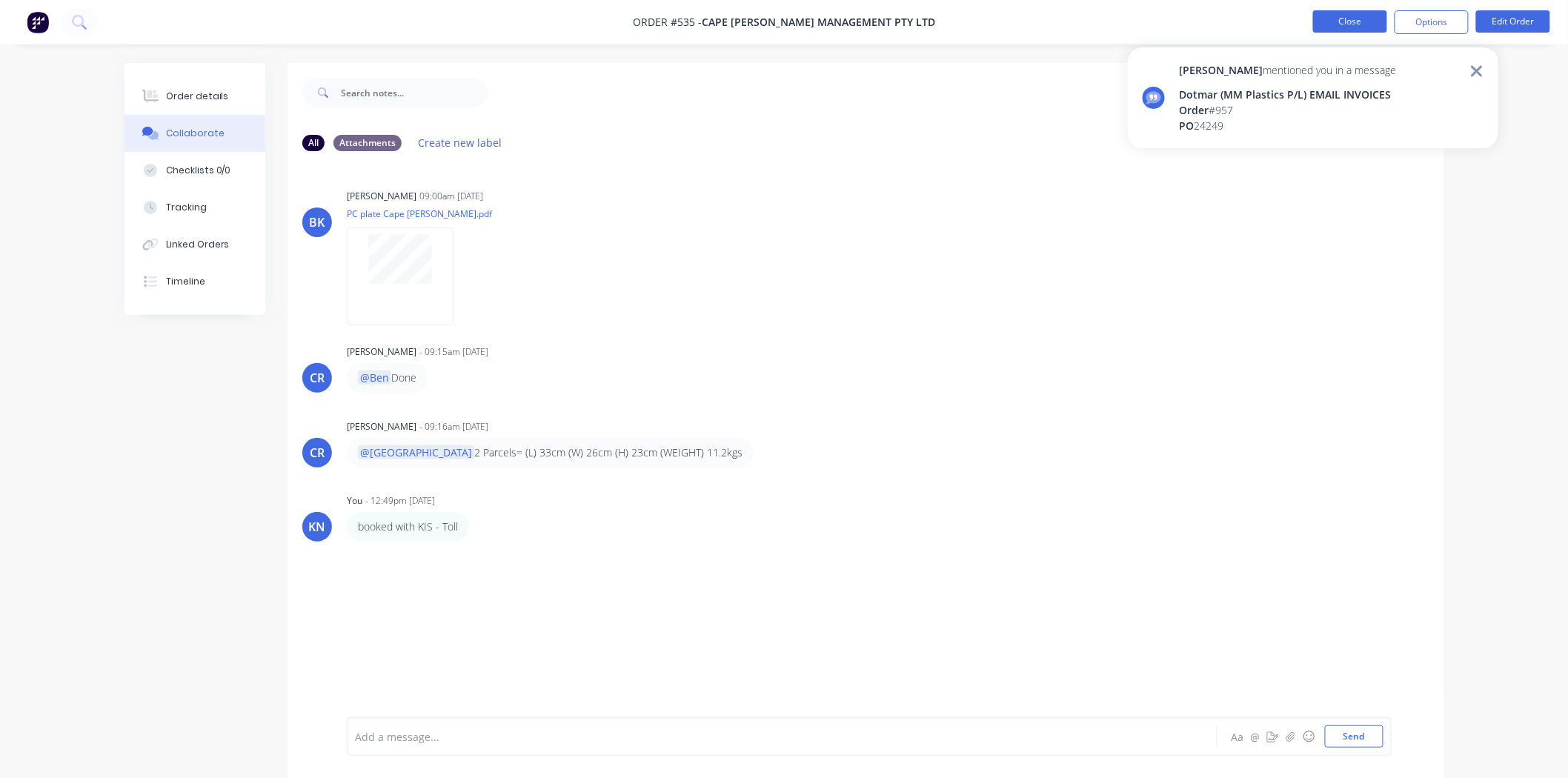
click at [1349, 16] on button "Close" at bounding box center [1350, 21] width 74 height 22
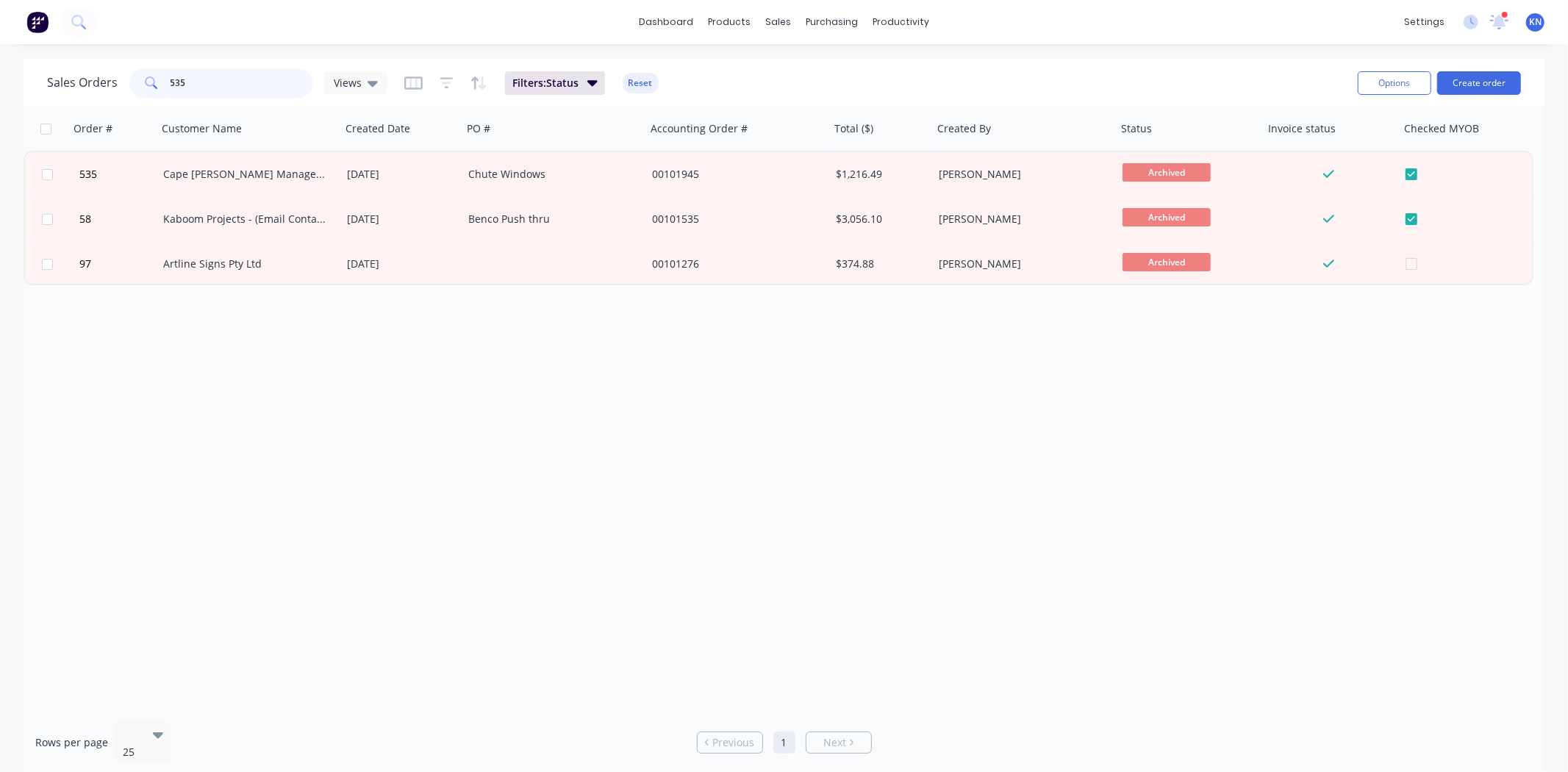
drag, startPoint x: 223, startPoint y: 83, endPoint x: 152, endPoint y: 83, distance: 71.0
click at [152, 83] on div "535" at bounding box center [222, 83] width 184 height 29
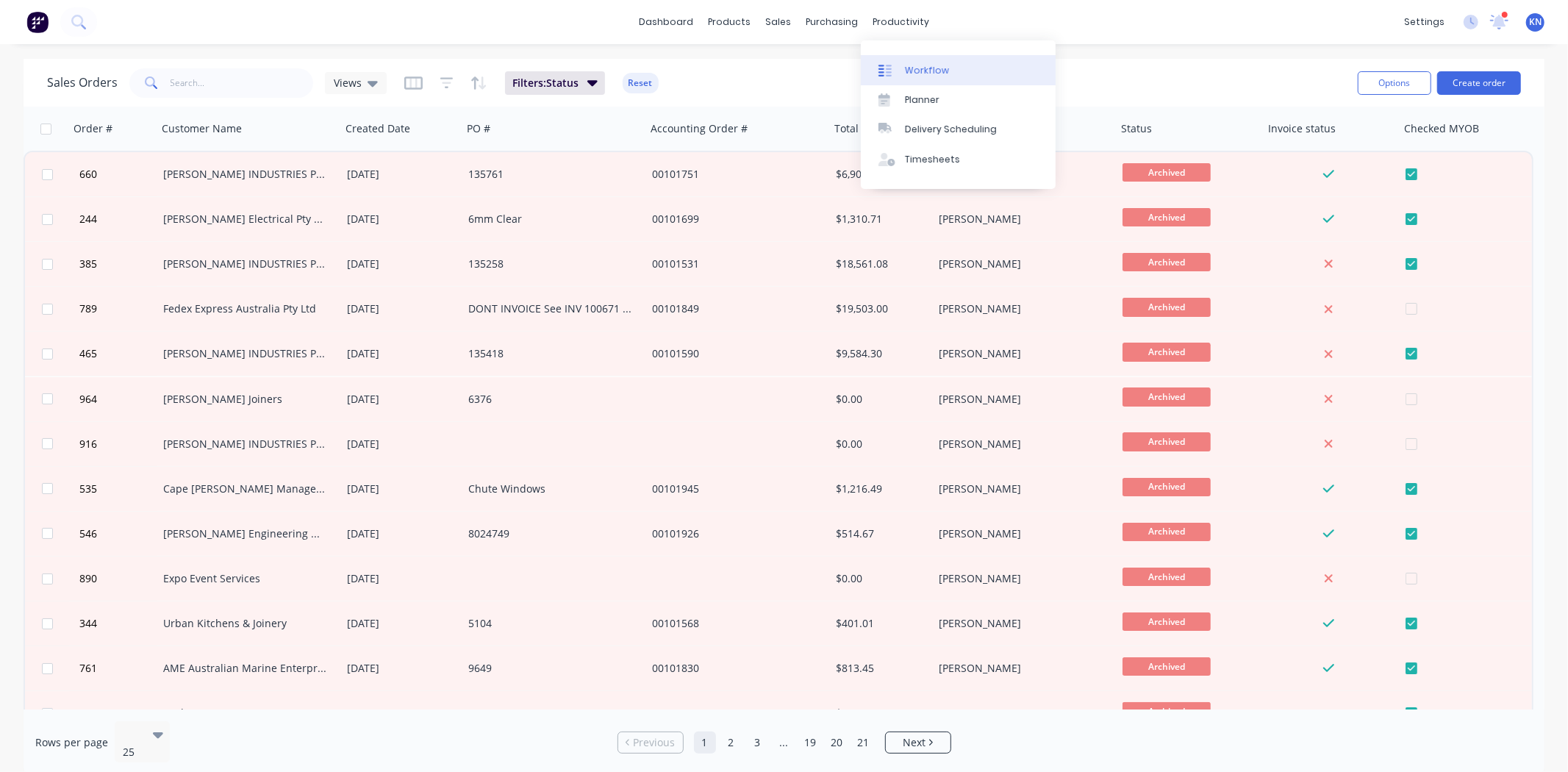
click at [944, 64] on div "Workflow" at bounding box center [927, 71] width 44 height 13
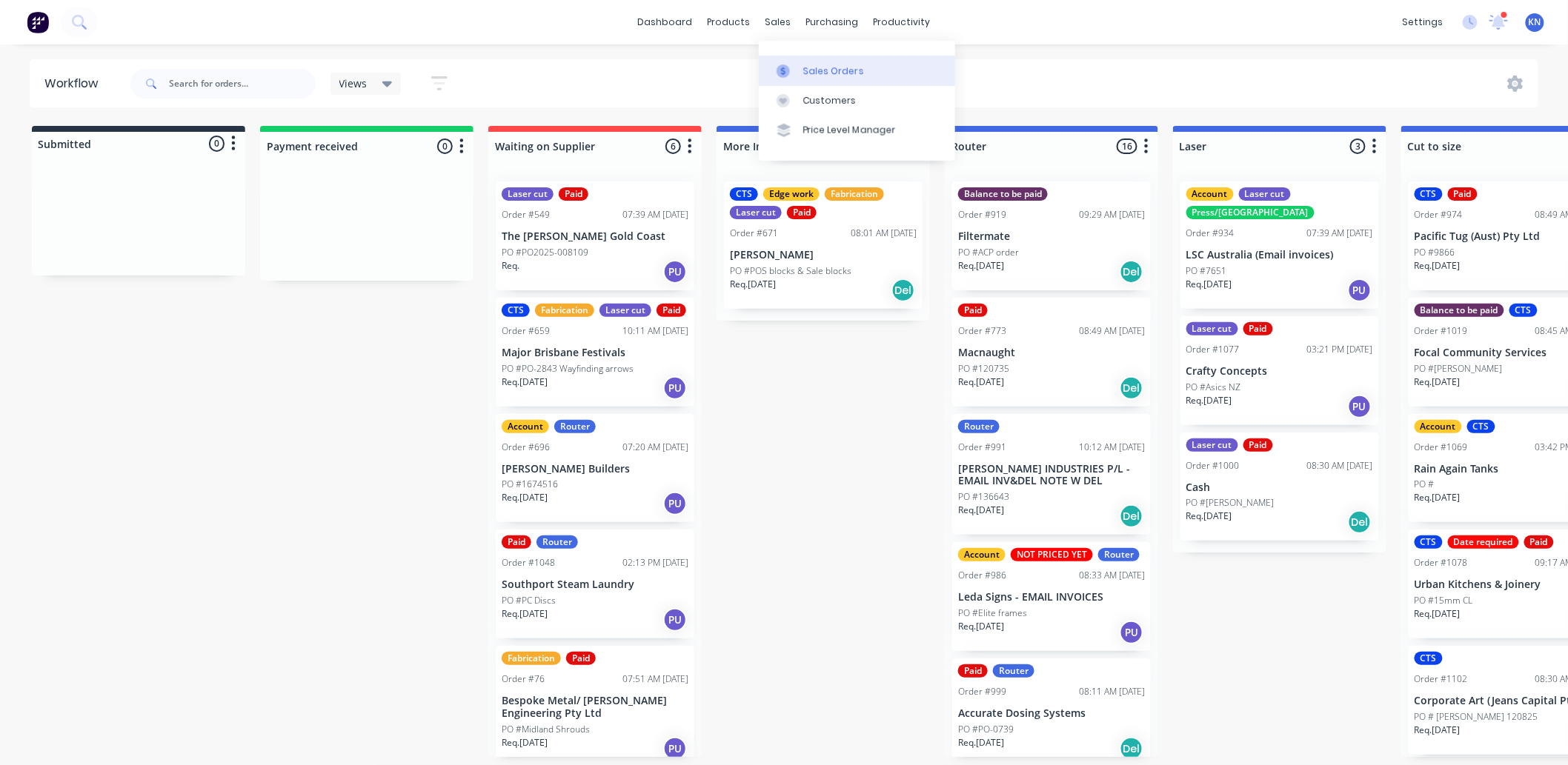
click at [820, 65] on div "Sales Orders" at bounding box center [834, 71] width 61 height 14
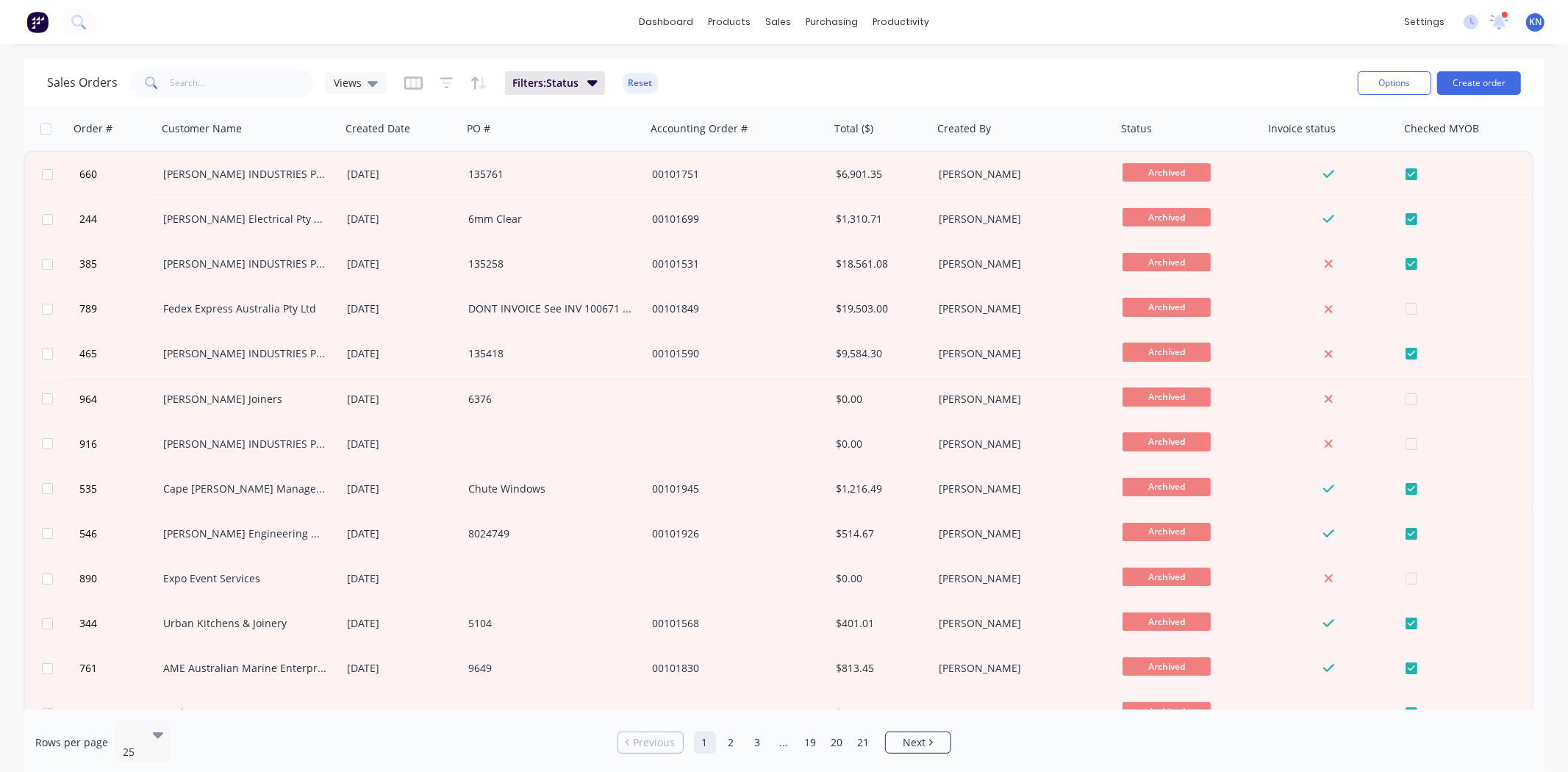
click at [636, 78] on button "Reset" at bounding box center [640, 83] width 36 height 20
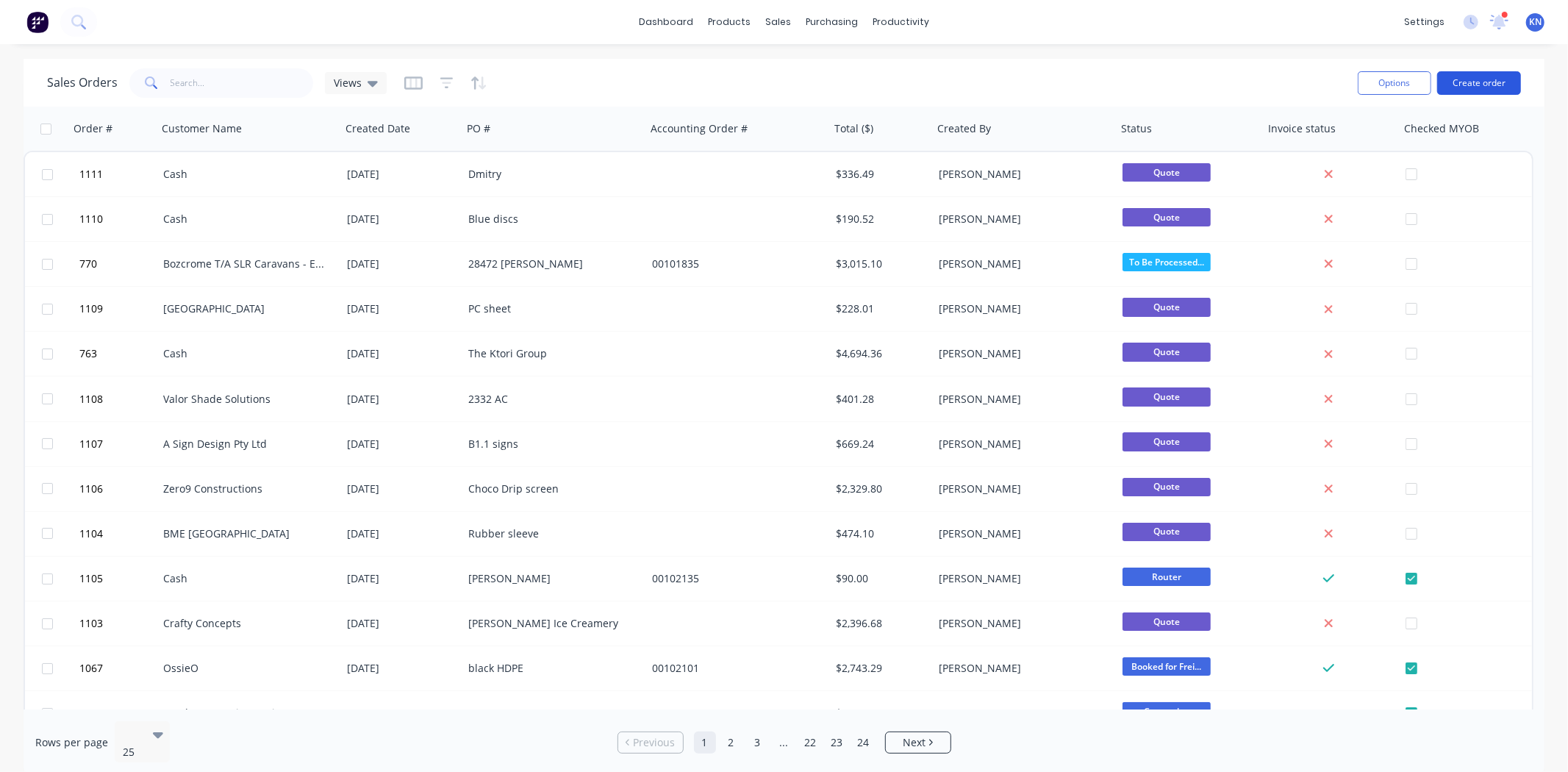
click at [1500, 83] on button "Create order" at bounding box center [1479, 83] width 83 height 24
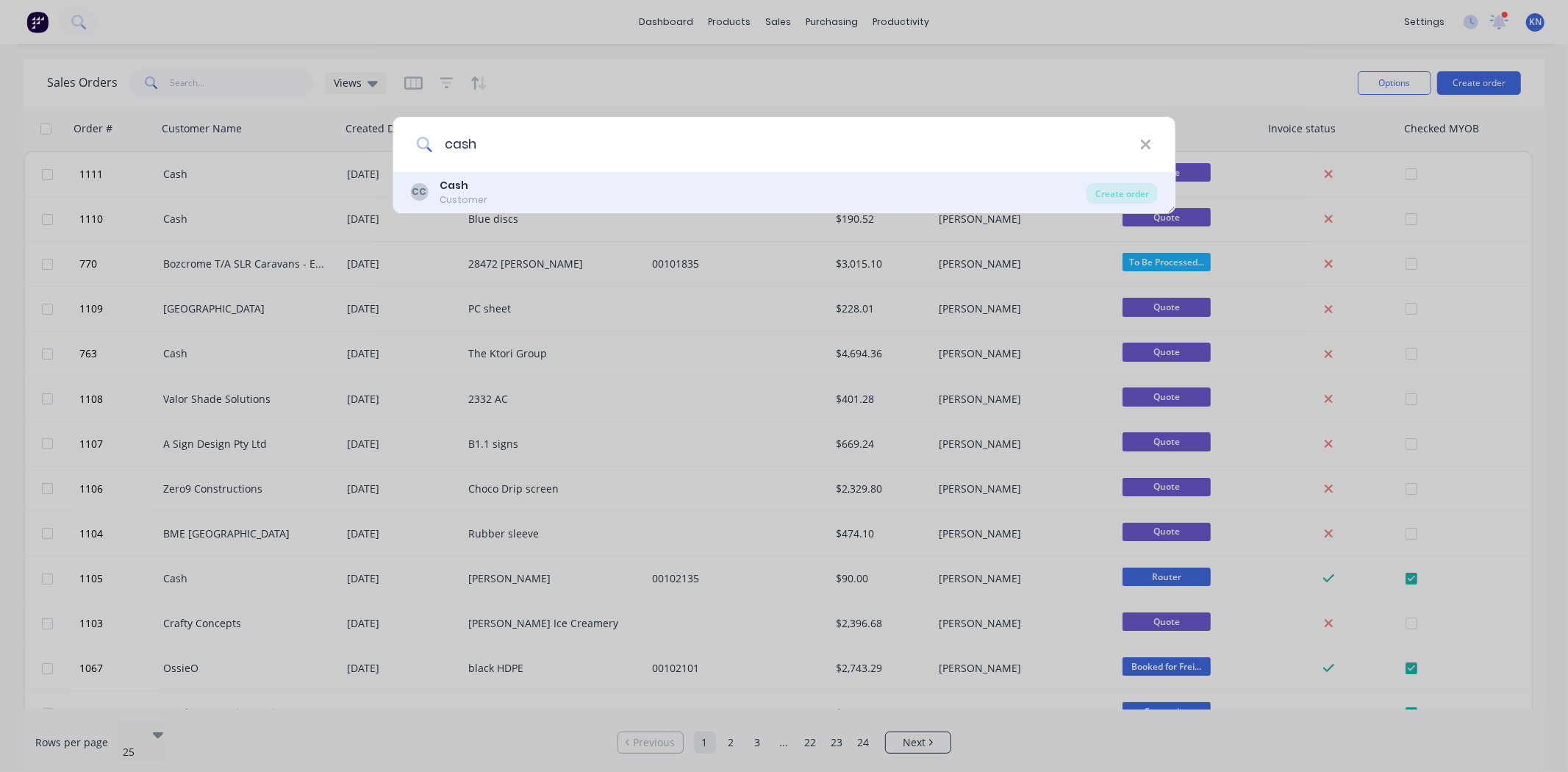
type input "cash"
click at [456, 182] on b "Cash" at bounding box center [454, 185] width 29 height 14
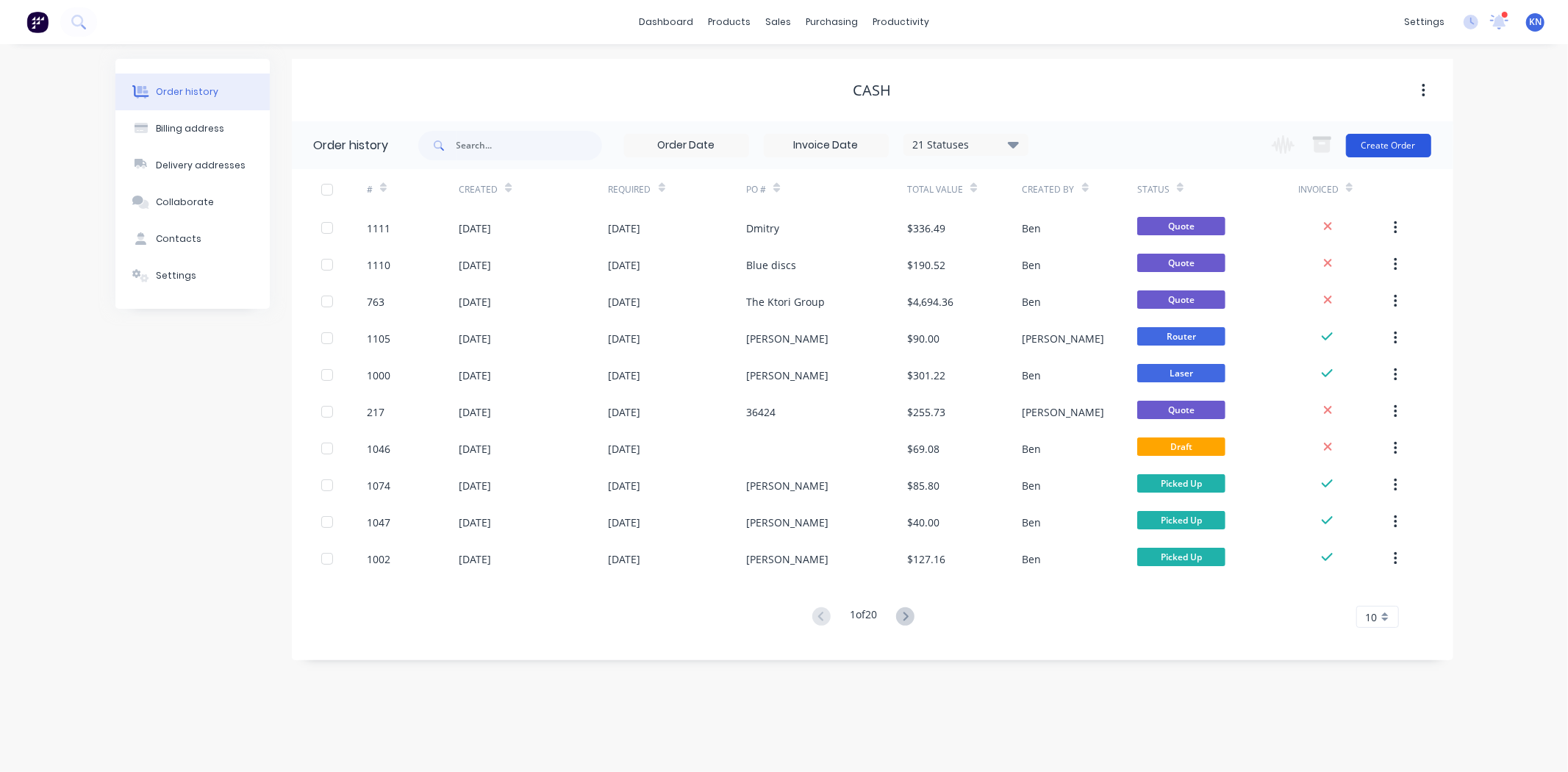
click at [1388, 142] on button "Create Order" at bounding box center [1389, 146] width 85 height 24
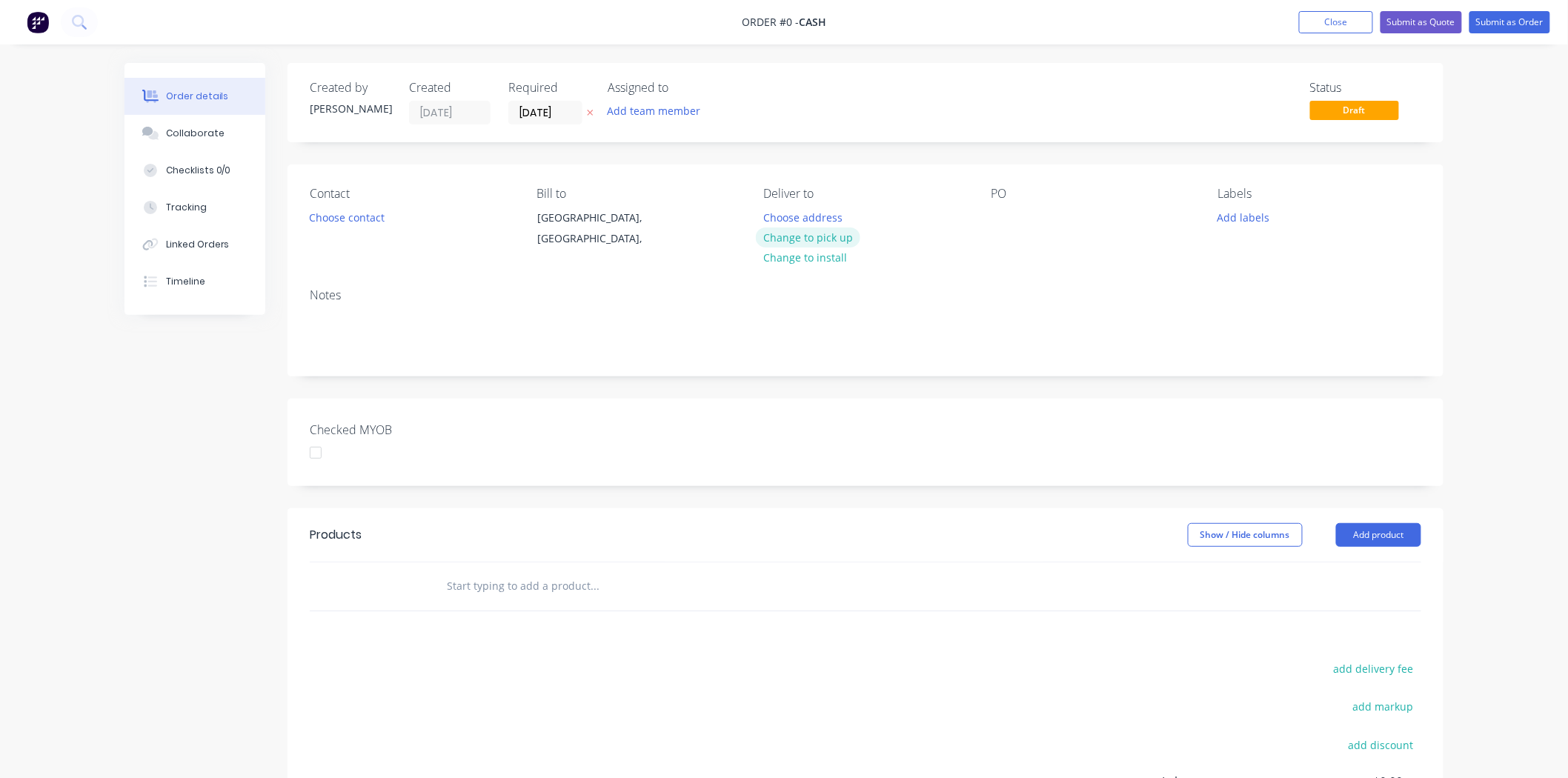
click at [825, 234] on button "Change to pick up" at bounding box center [809, 238] width 105 height 20
click at [358, 213] on button "Choose contact" at bounding box center [347, 217] width 91 height 20
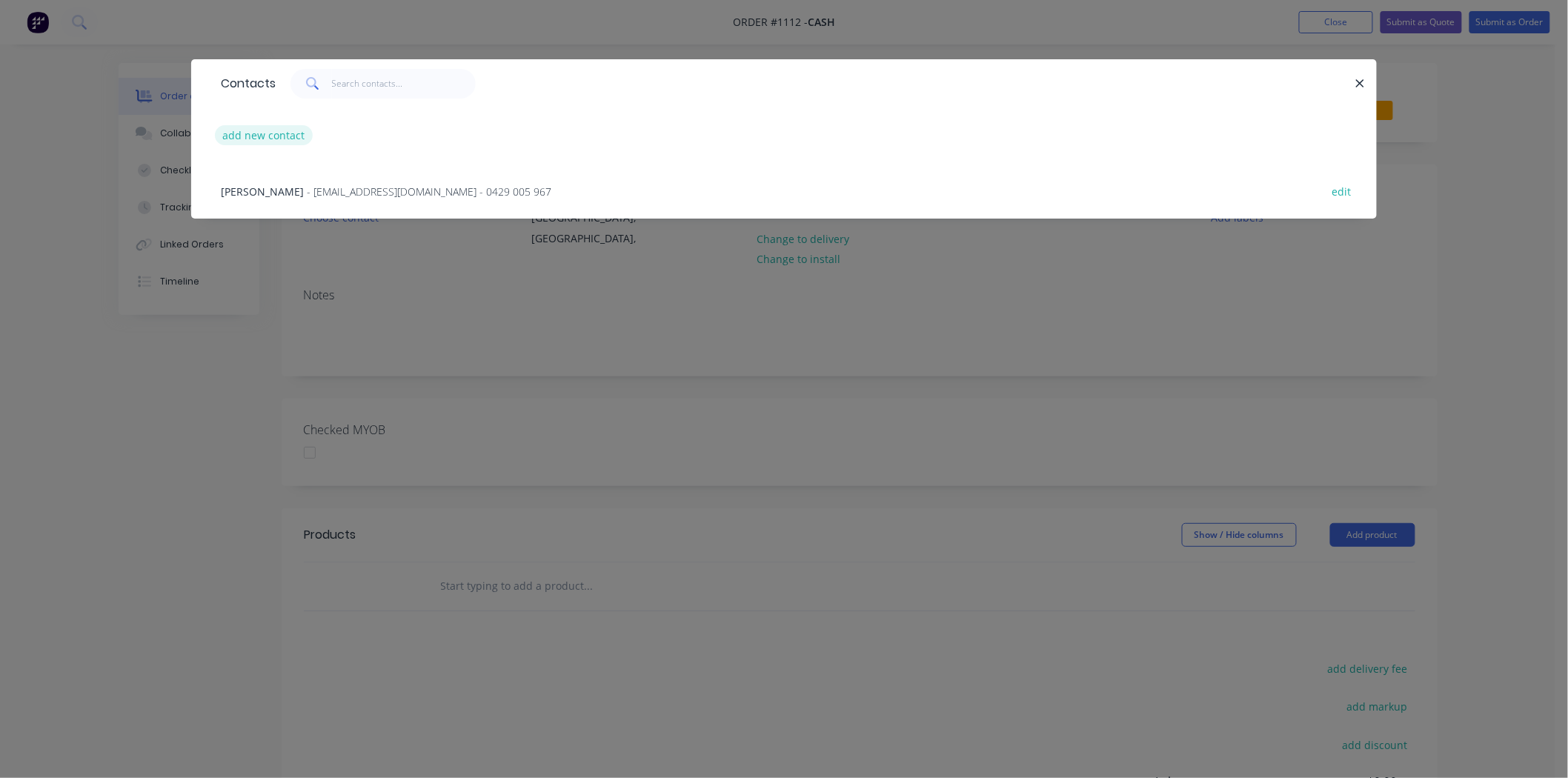
click at [269, 131] on button "add new contact" at bounding box center [263, 135] width 98 height 20
select select "AU"
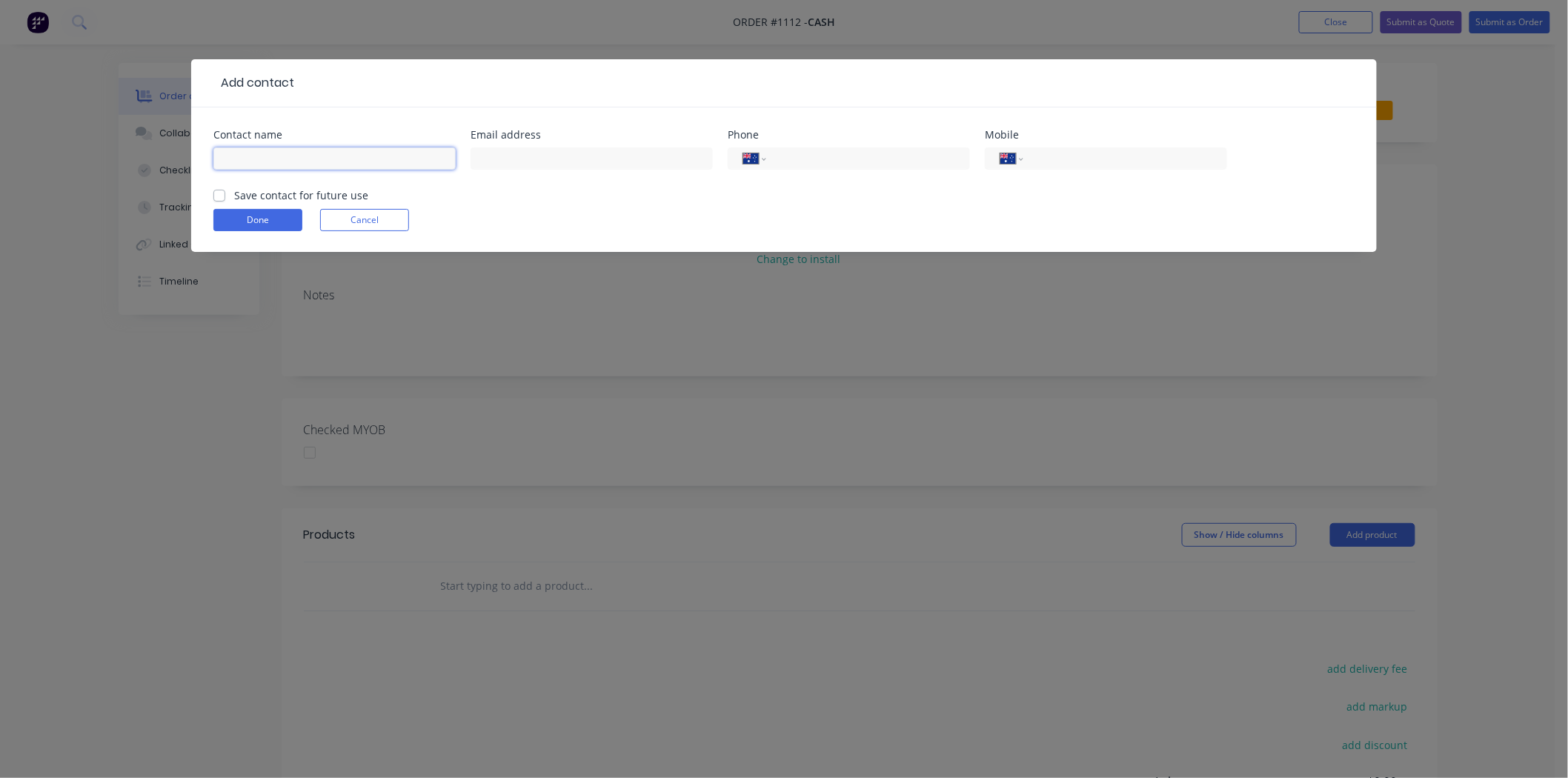
click at [369, 163] on input "text" at bounding box center [334, 159] width 242 height 22
type input "[PERSON_NAME]"
type input "richco@bigpond.com"
type input "0477 795 279"
click at [257, 218] on button "Done" at bounding box center [257, 220] width 89 height 22
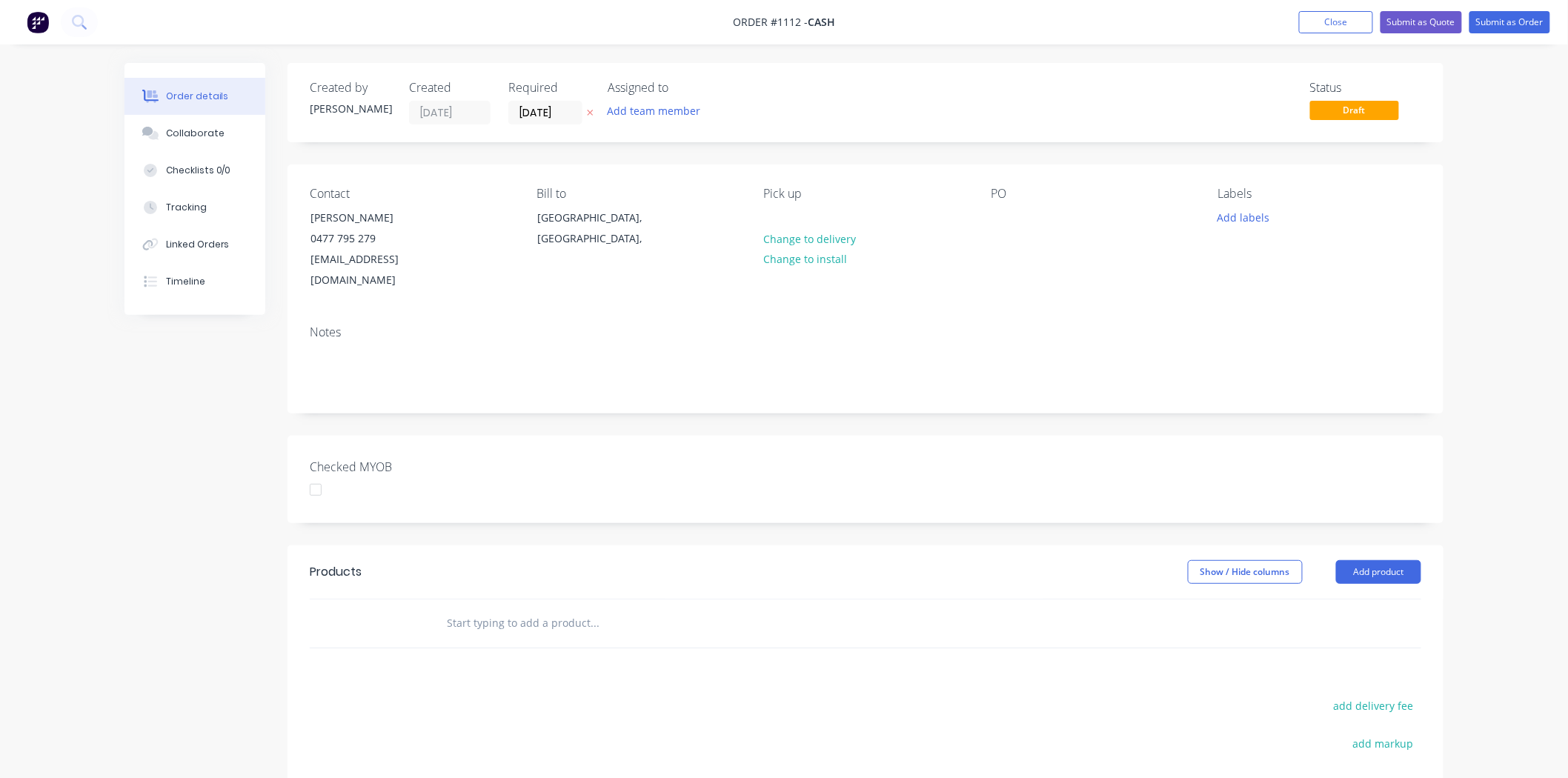
click at [793, 212] on div "Pick up Change to delivery Change to install" at bounding box center [866, 239] width 203 height 104
click at [780, 216] on div "Pick up Change to delivery Change to install" at bounding box center [866, 239] width 203 height 104
click at [775, 217] on div at bounding box center [776, 217] width 24 height 21
click at [996, 215] on div at bounding box center [1003, 217] width 24 height 21
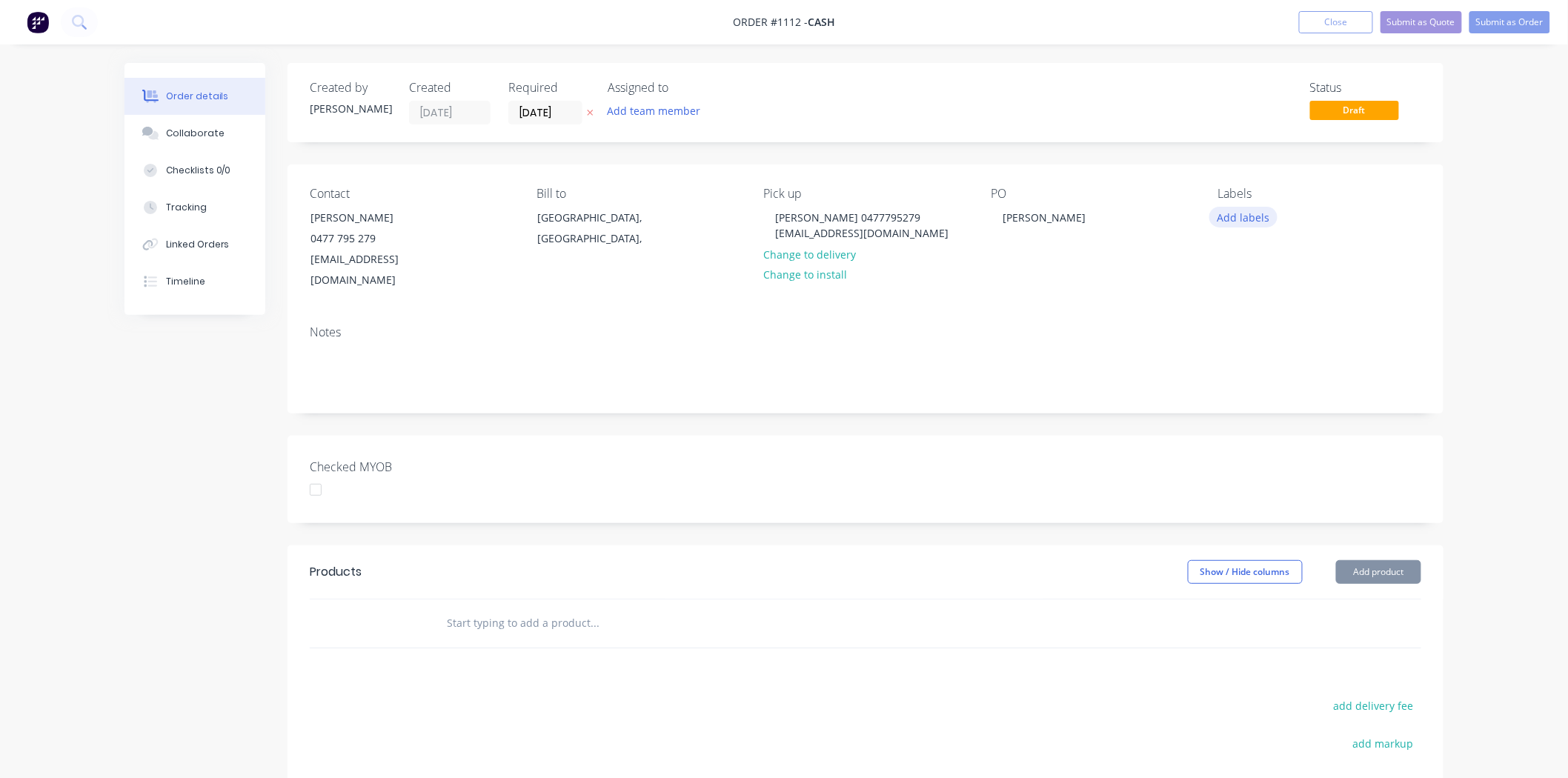
click at [1258, 218] on button "Add labels" at bounding box center [1244, 217] width 68 height 20
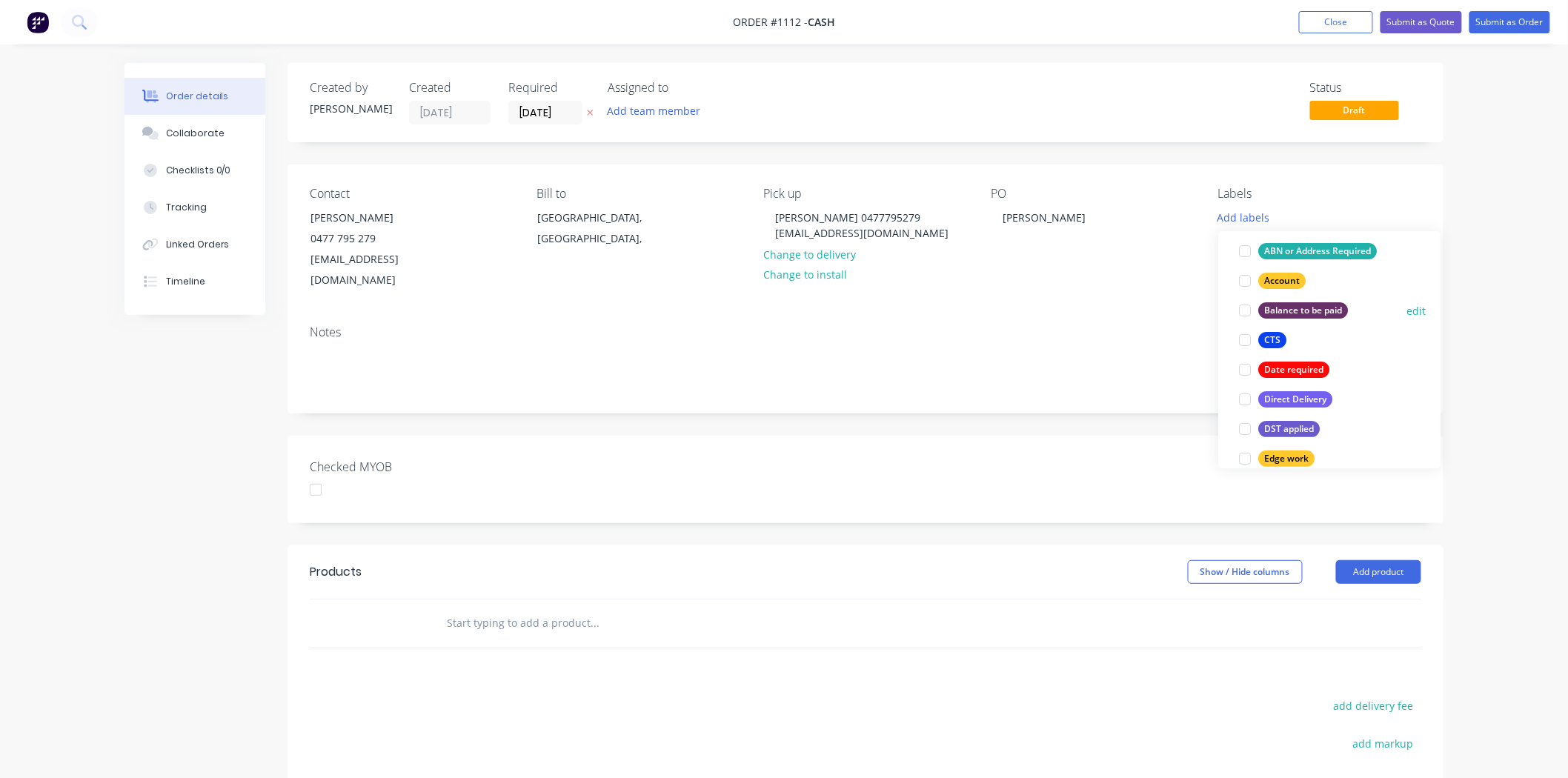
scroll to position [247, 0]
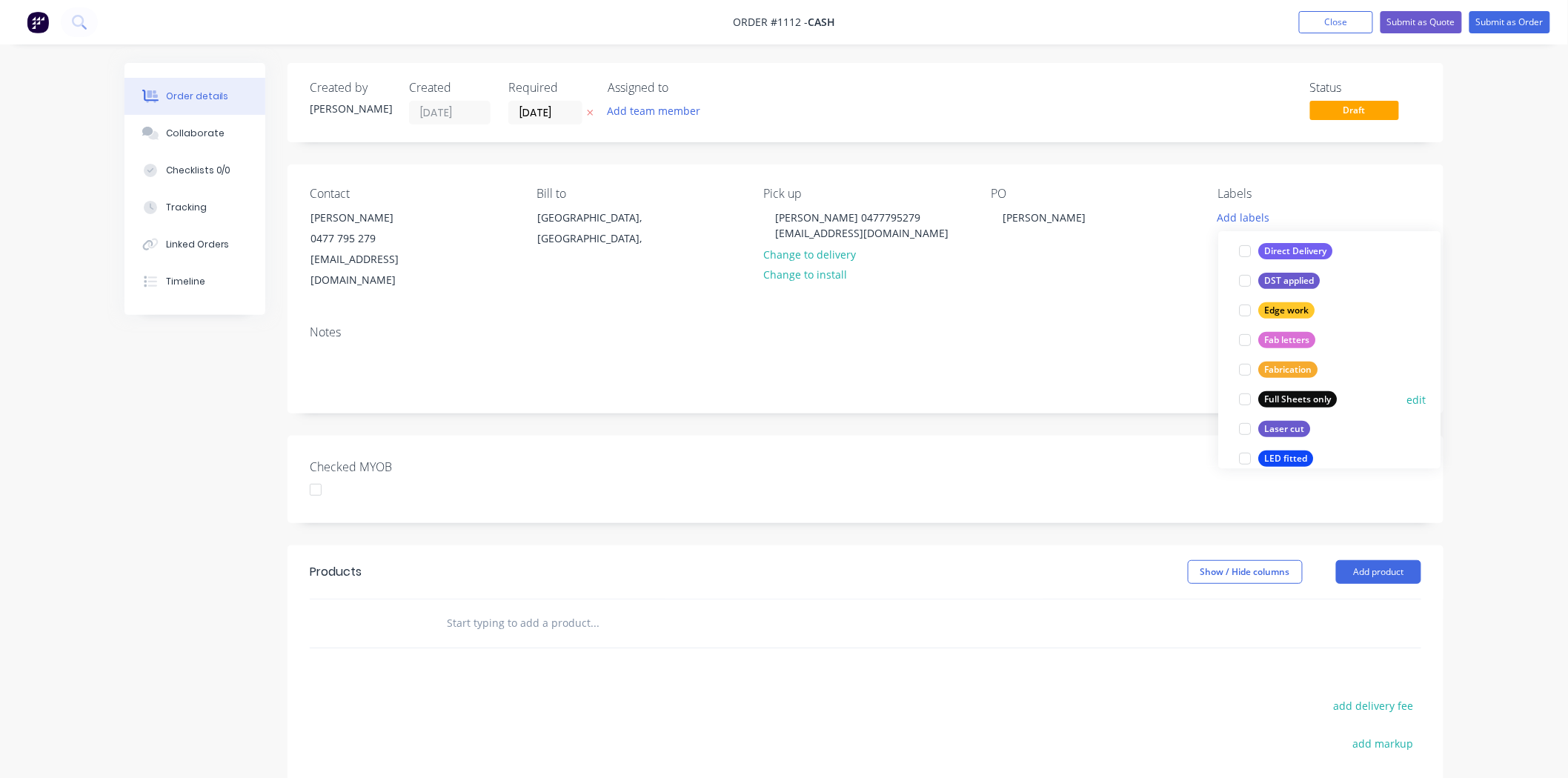
click at [1243, 400] on div at bounding box center [1245, 399] width 30 height 30
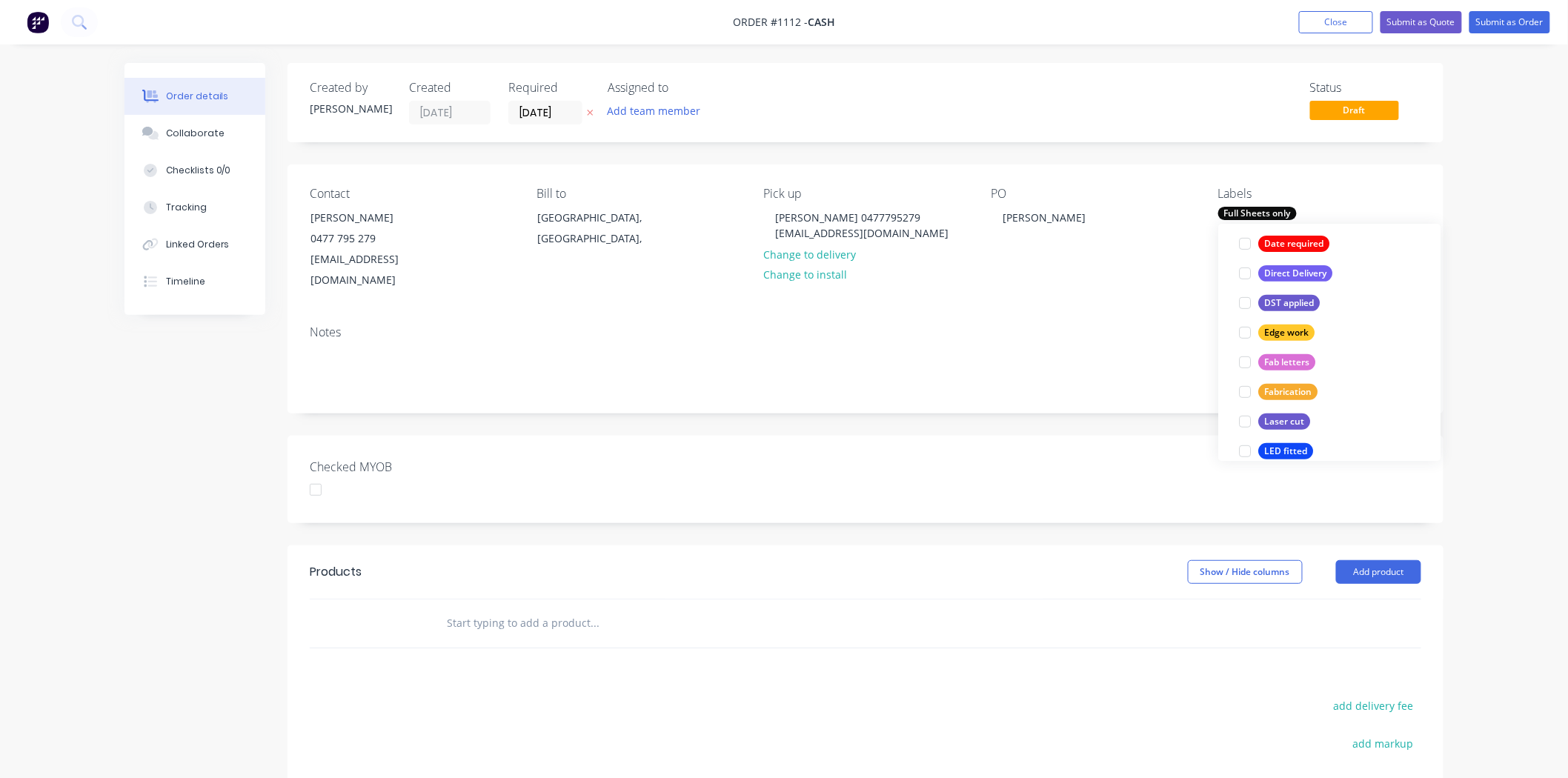
scroll to position [0, 0]
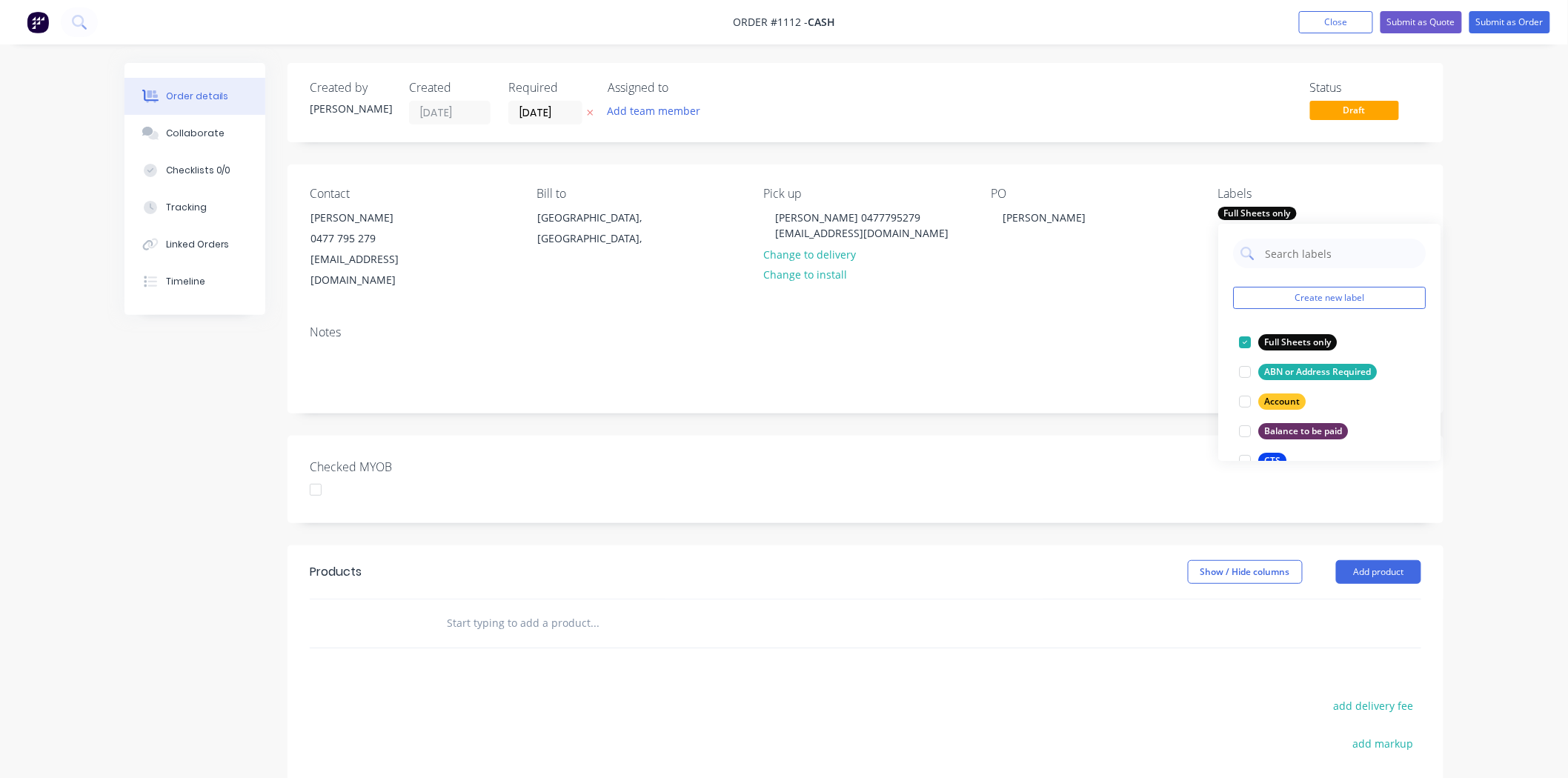
click at [599, 608] on input "text" at bounding box center [594, 623] width 296 height 30
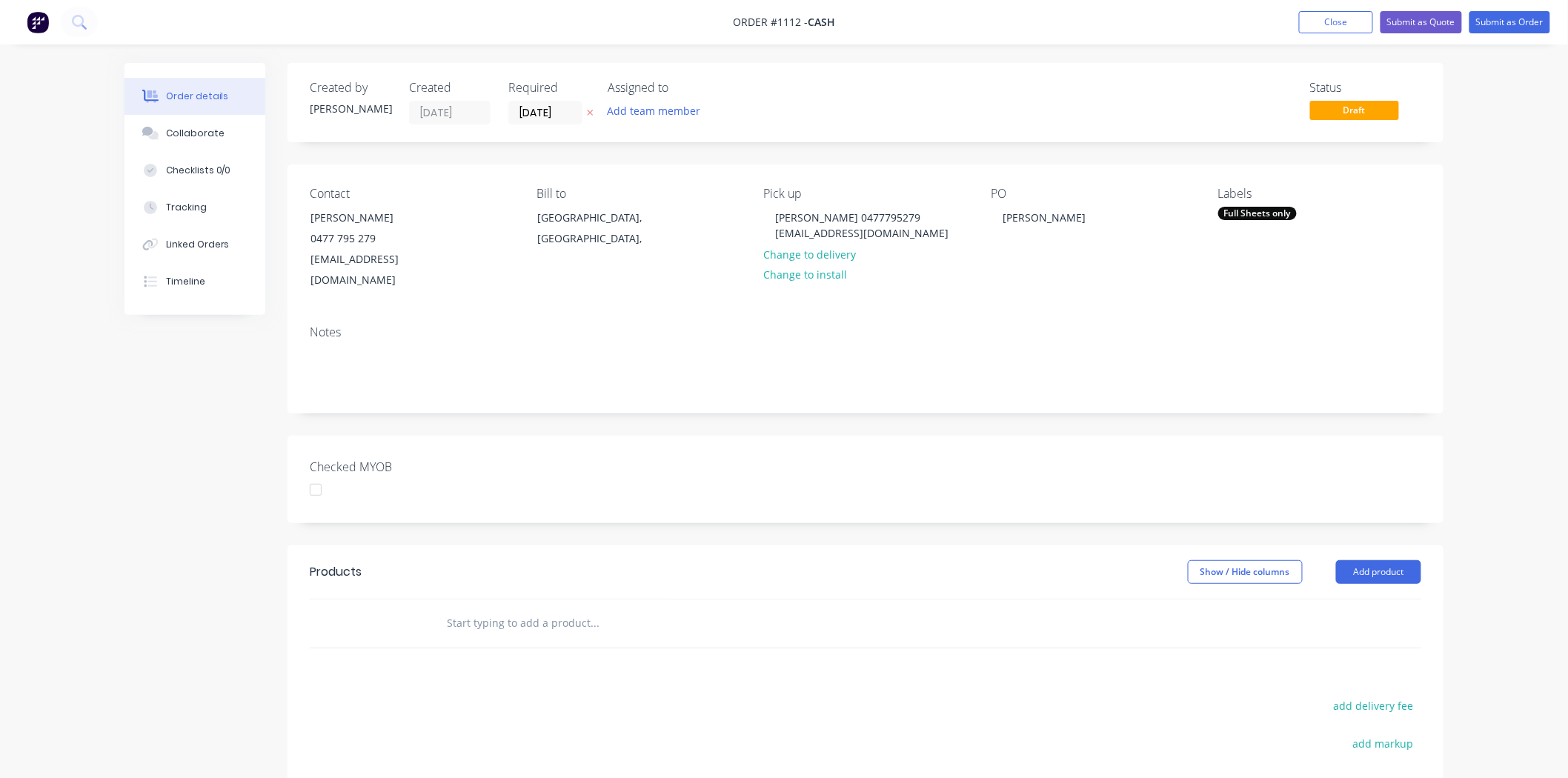
click at [531, 608] on input "text" at bounding box center [594, 623] width 296 height 30
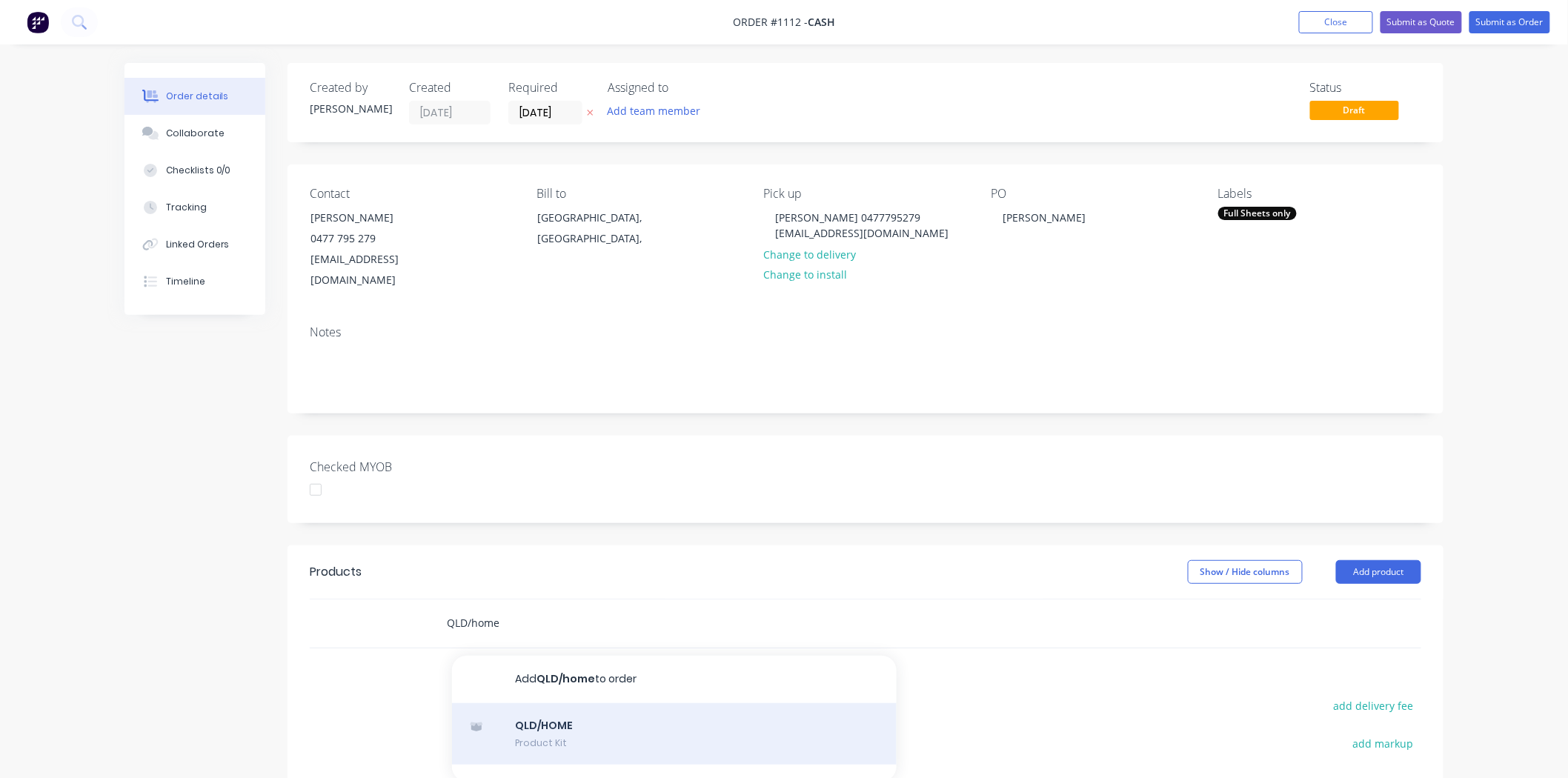
type input "QLD/home"
click at [530, 707] on div "QLD/HOME Product Kit" at bounding box center [674, 734] width 445 height 62
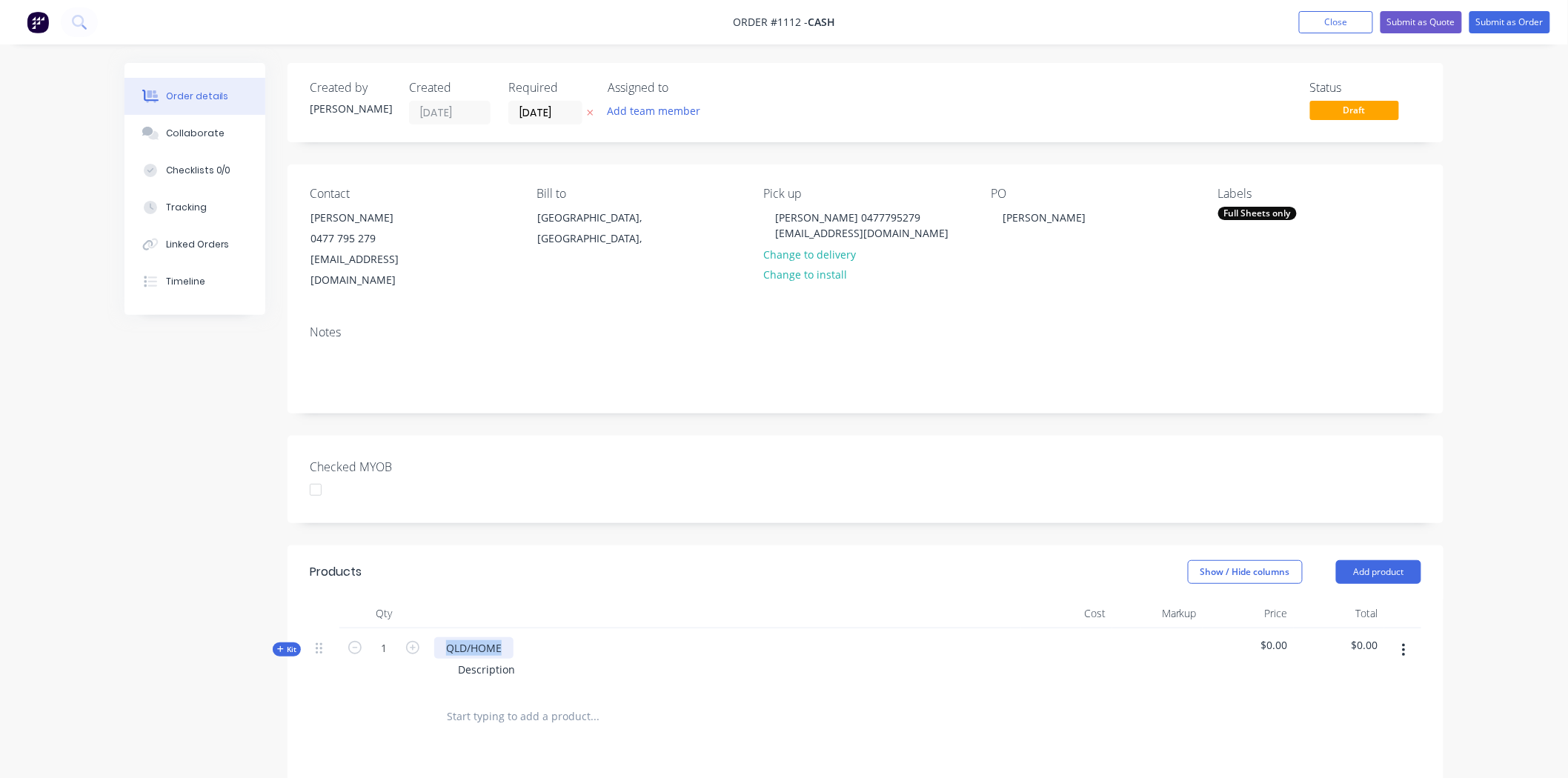
drag, startPoint x: 445, startPoint y: 625, endPoint x: 513, endPoint y: 623, distance: 68.0
click at [513, 637] on div "QLD/HOME" at bounding box center [473, 647] width 79 height 21
click at [471, 637] on div "2mm PETG" at bounding box center [472, 647] width 77 height 21
drag, startPoint x: 520, startPoint y: 649, endPoint x: 451, endPoint y: 648, distance: 69.0
click at [451, 659] on div "Description" at bounding box center [486, 669] width 81 height 21
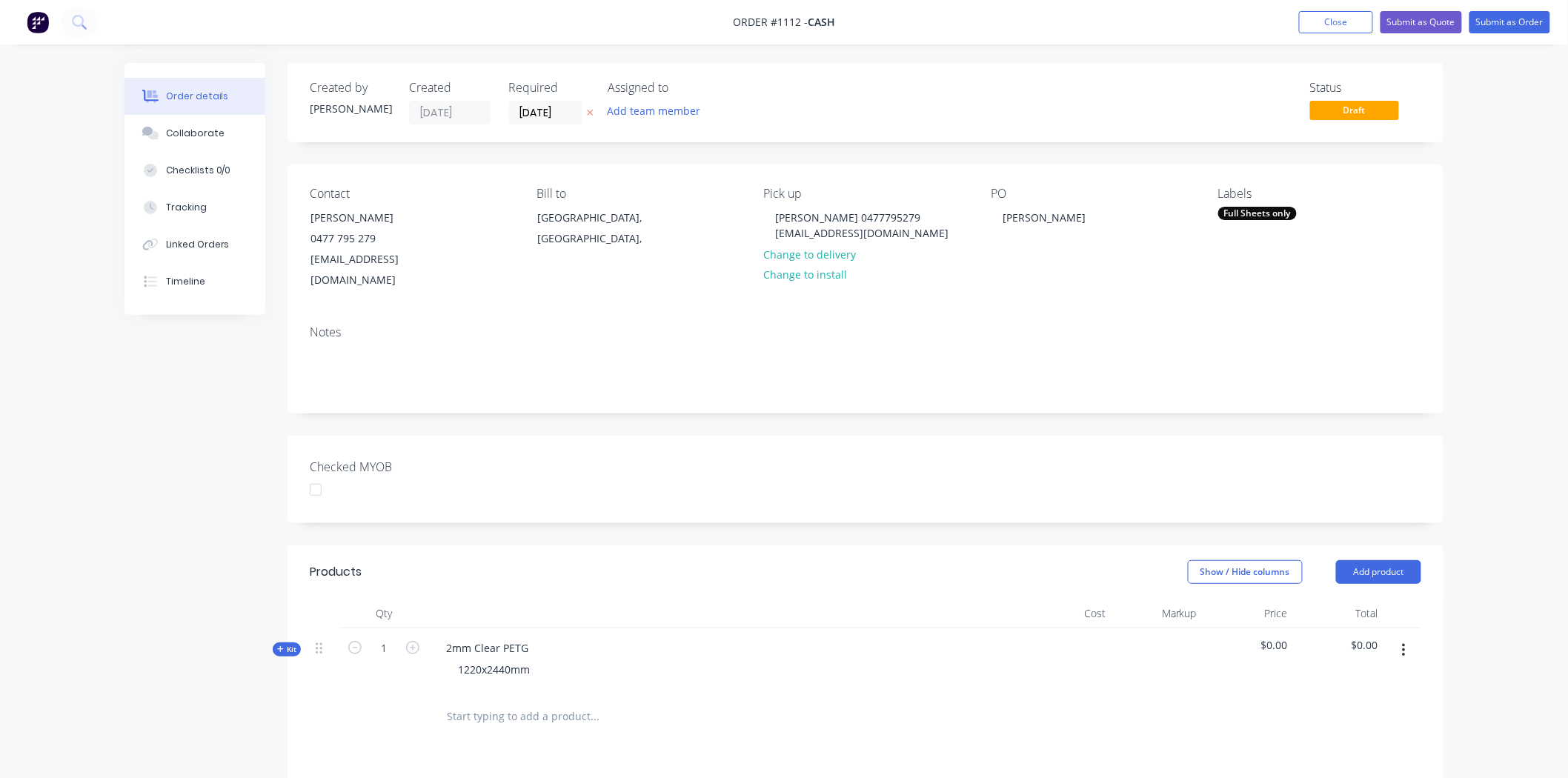
click at [280, 646] on icon at bounding box center [279, 649] width 6 height 6
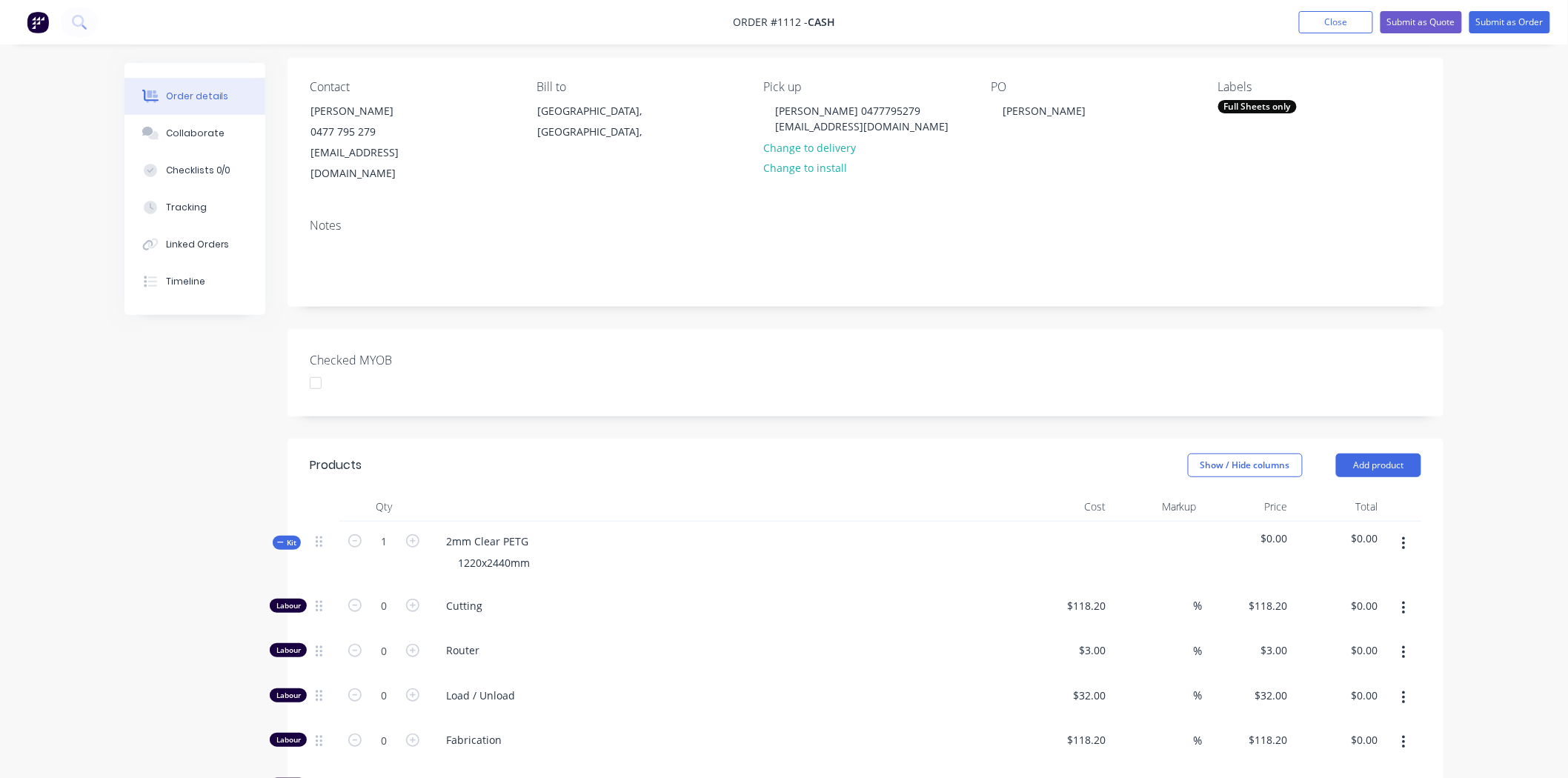
scroll to position [411, 0]
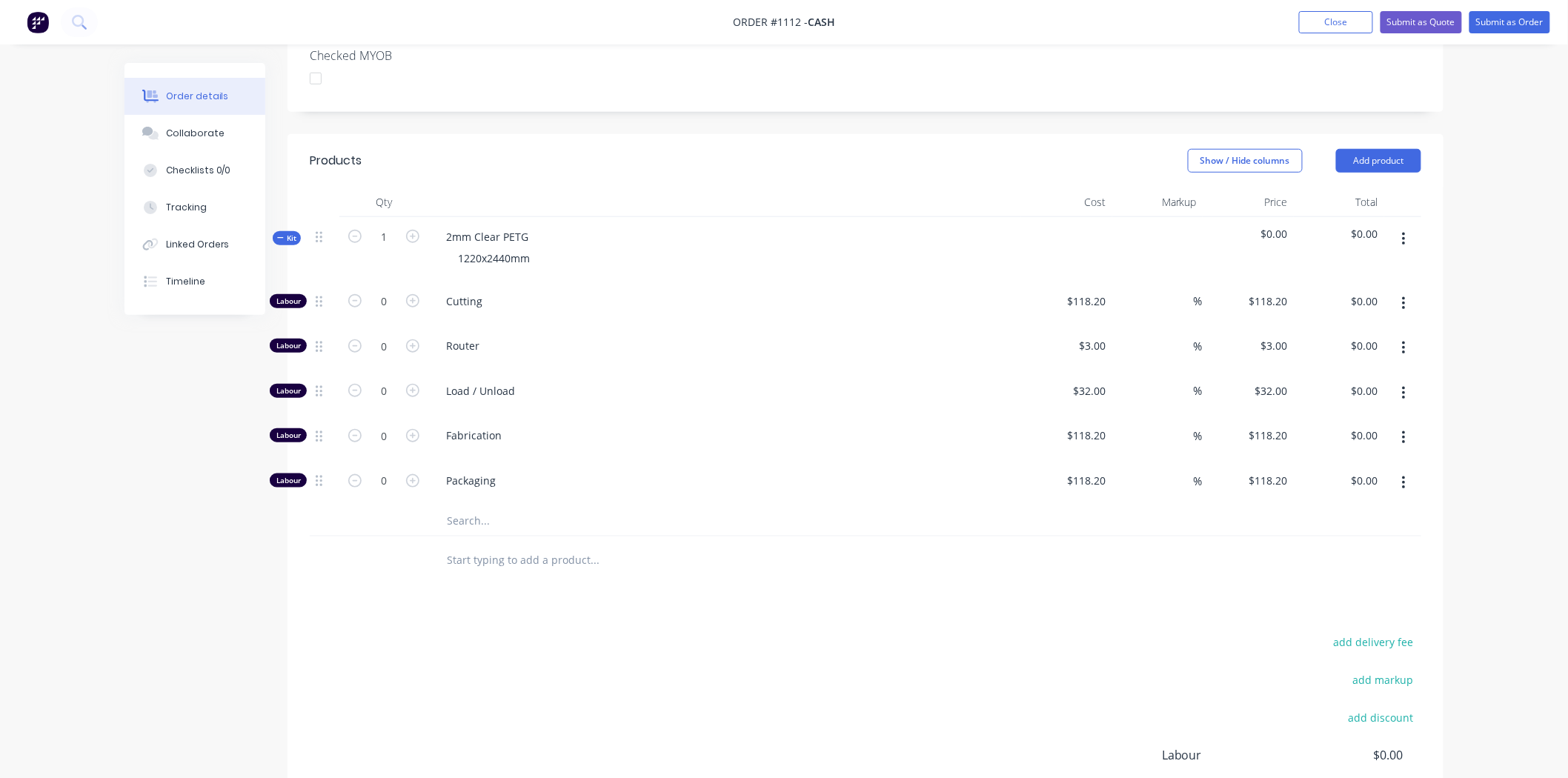
click at [470, 512] on input "text" at bounding box center [594, 521] width 296 height 30
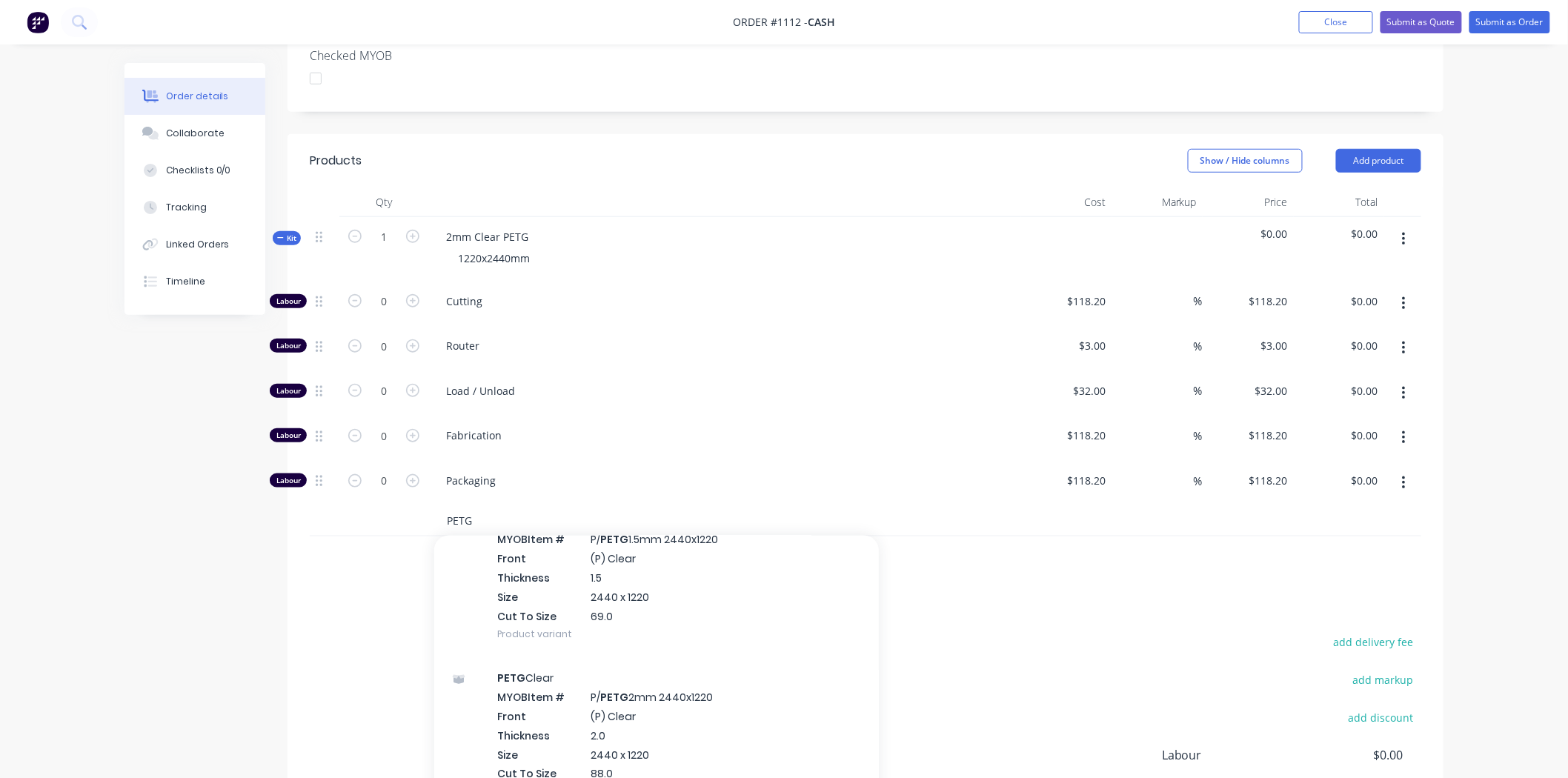
scroll to position [658, 0]
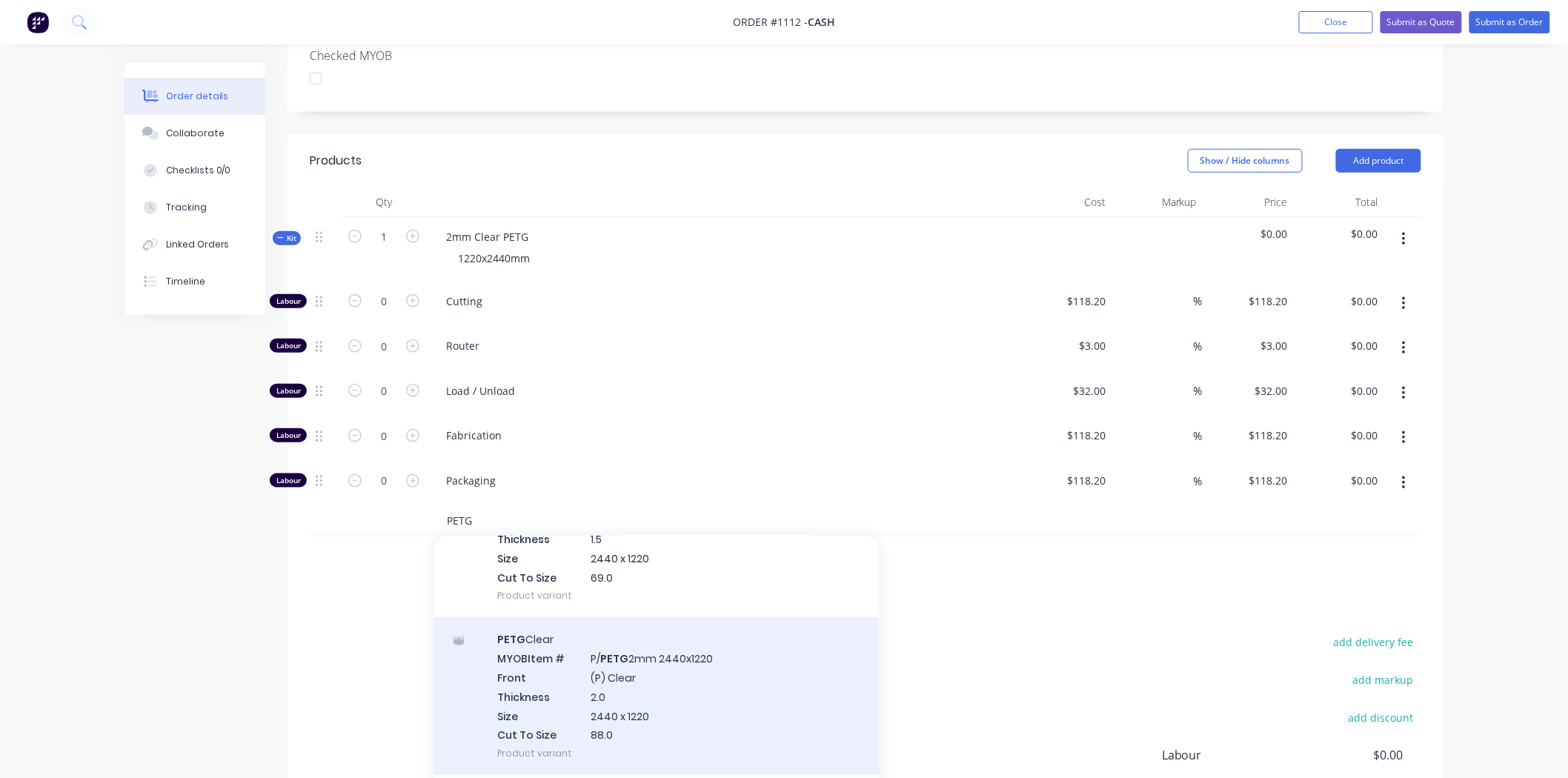
type input "PETG"
click at [623, 685] on div "PETG Clear MYOB Item # P/ PETG 2mm 2440x1220 Front (P) Clear Thickness 2.0 Size…" at bounding box center [657, 696] width 445 height 158
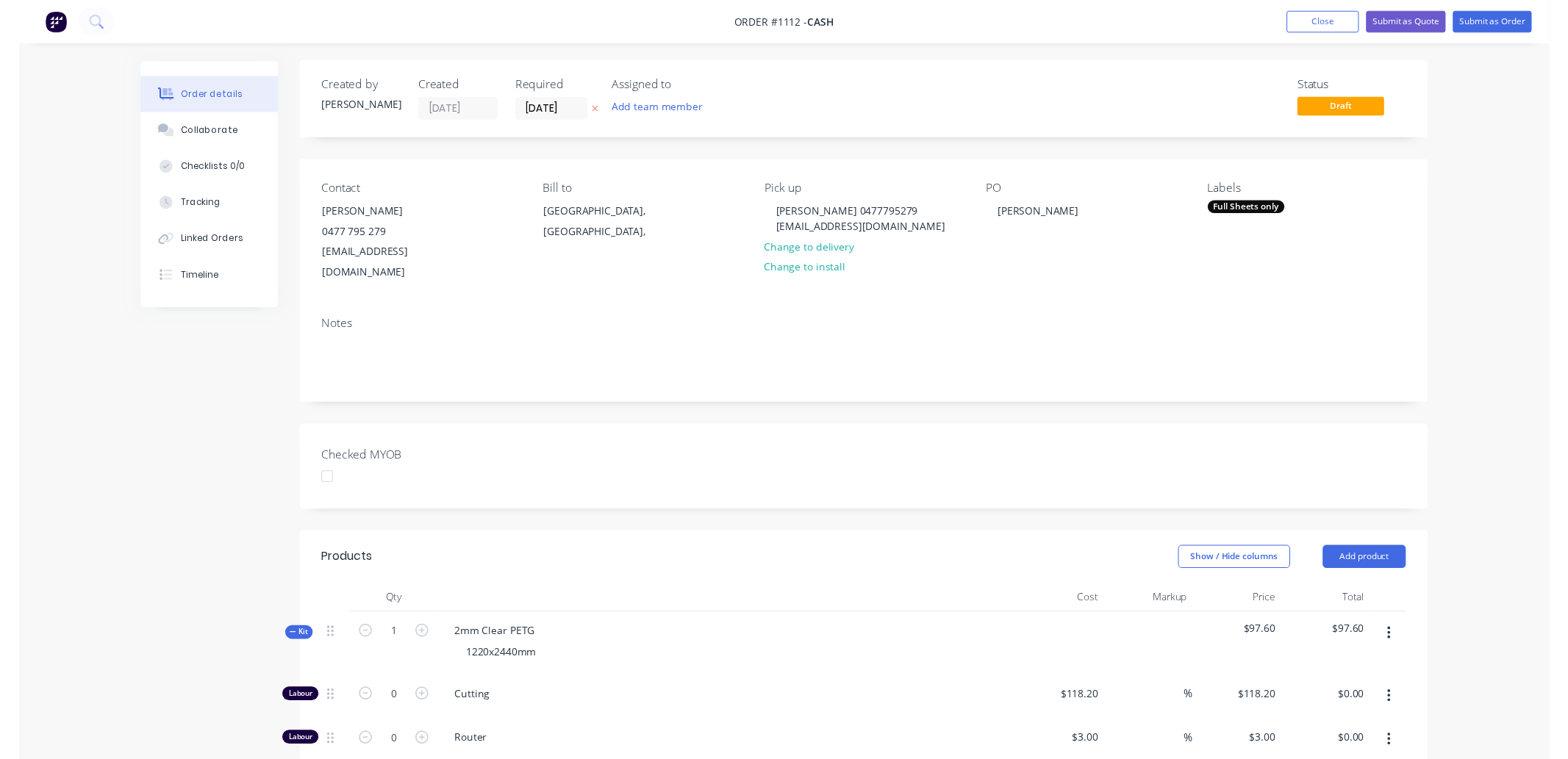
scroll to position [0, 0]
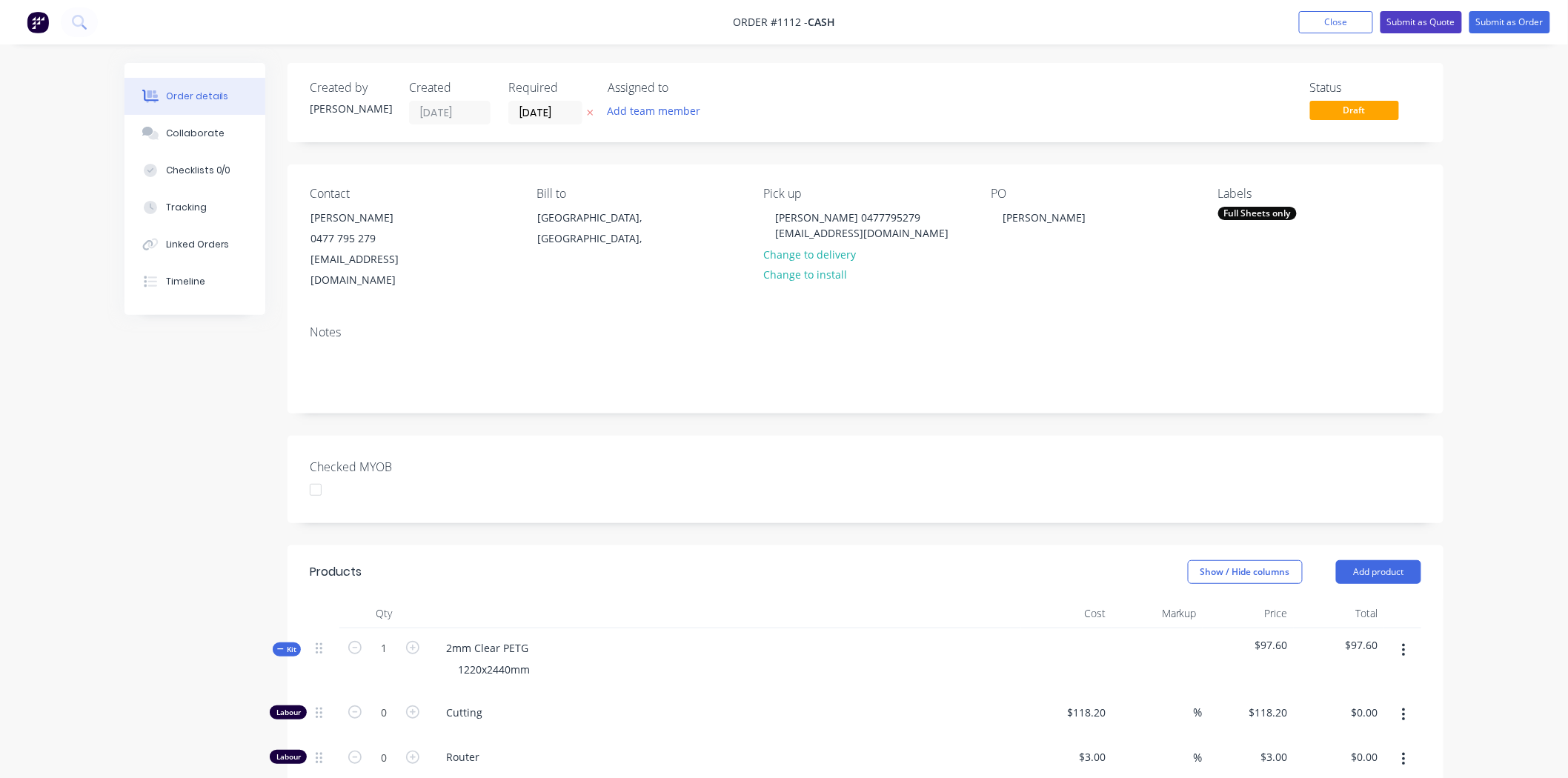
click at [1430, 19] on button "Submit as Quote" at bounding box center [1422, 22] width 82 height 22
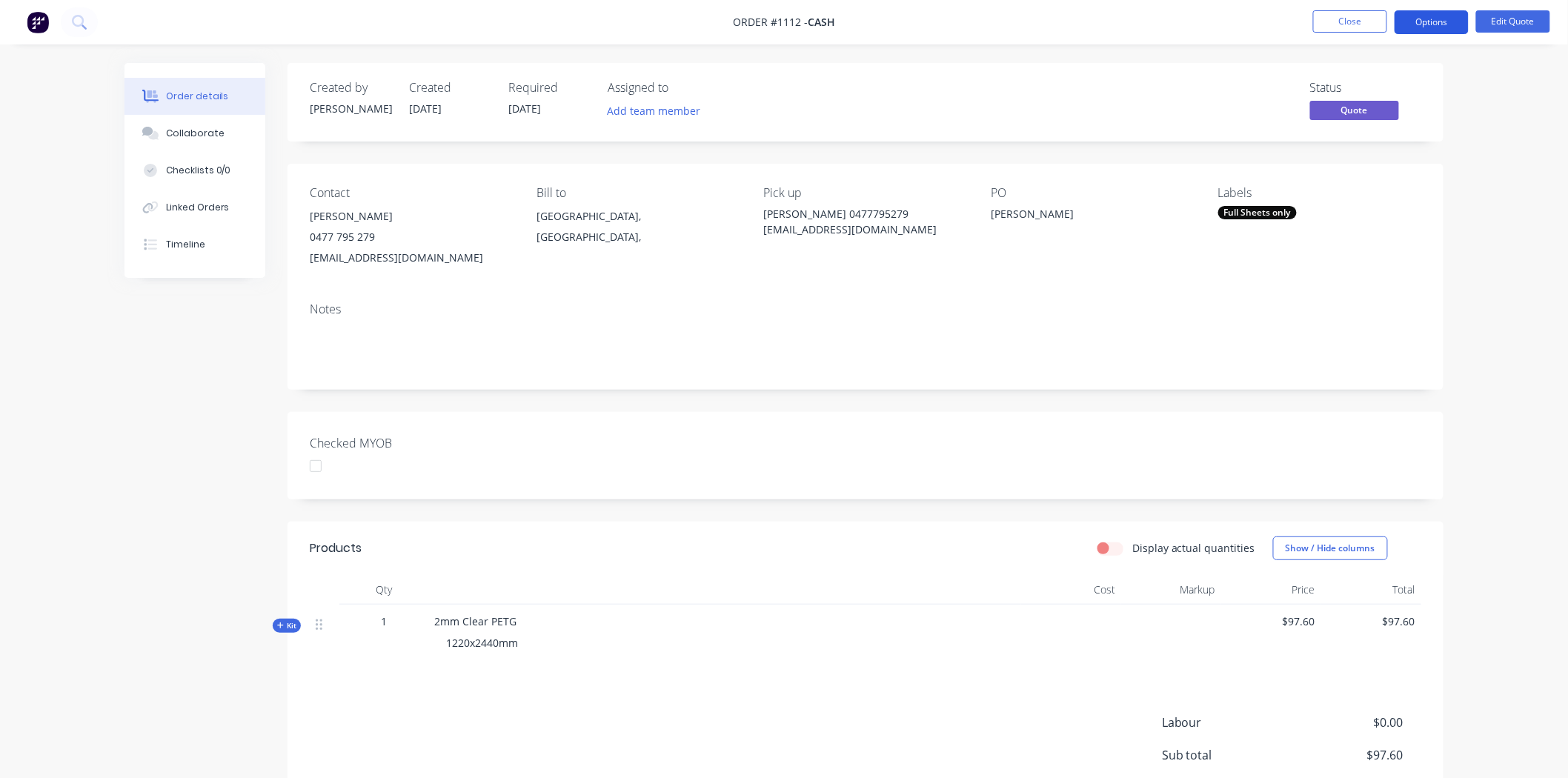
click at [1435, 17] on button "Options" at bounding box center [1431, 22] width 74 height 24
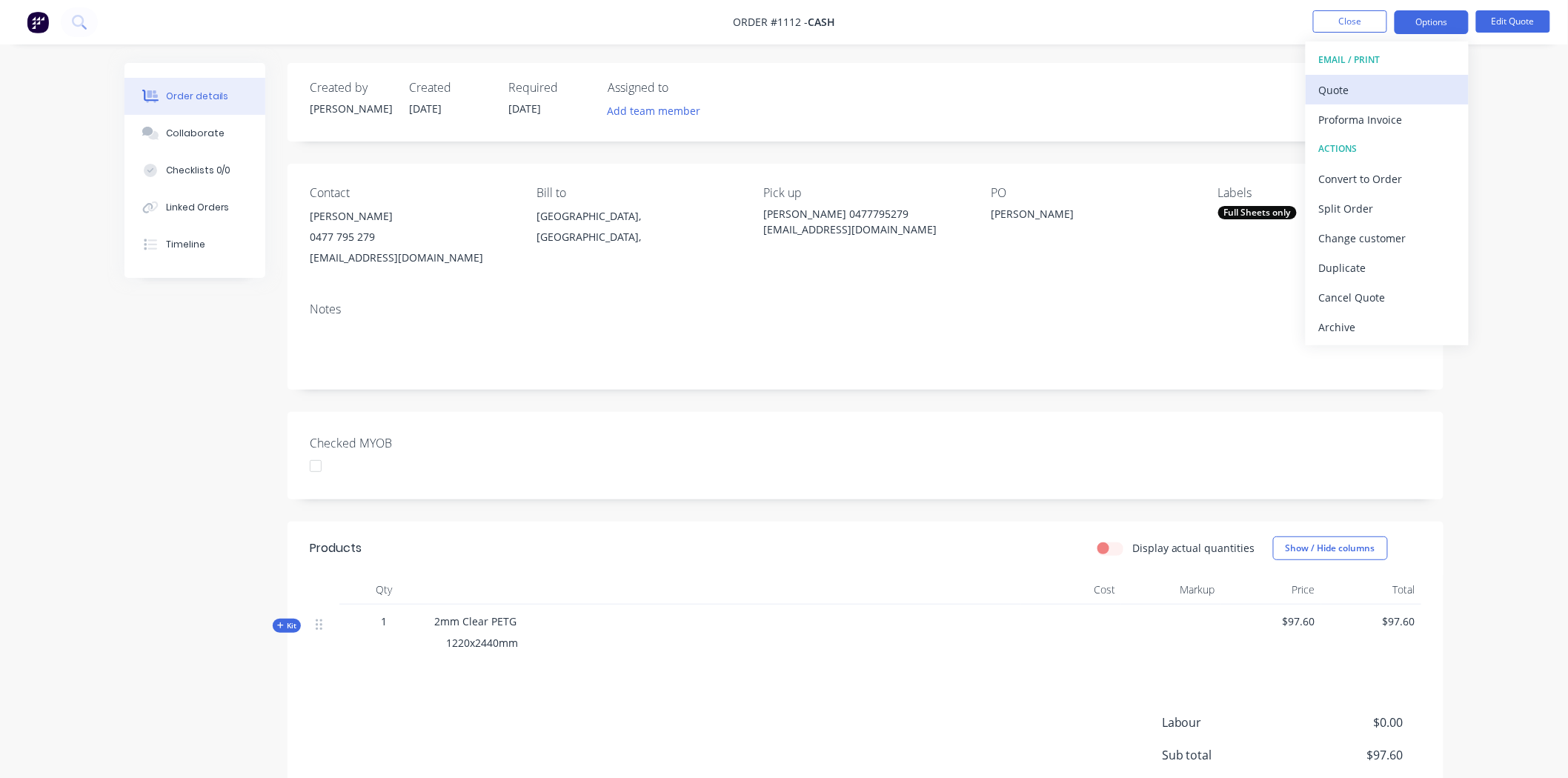
click at [1355, 84] on div "Quote" at bounding box center [1387, 89] width 137 height 21
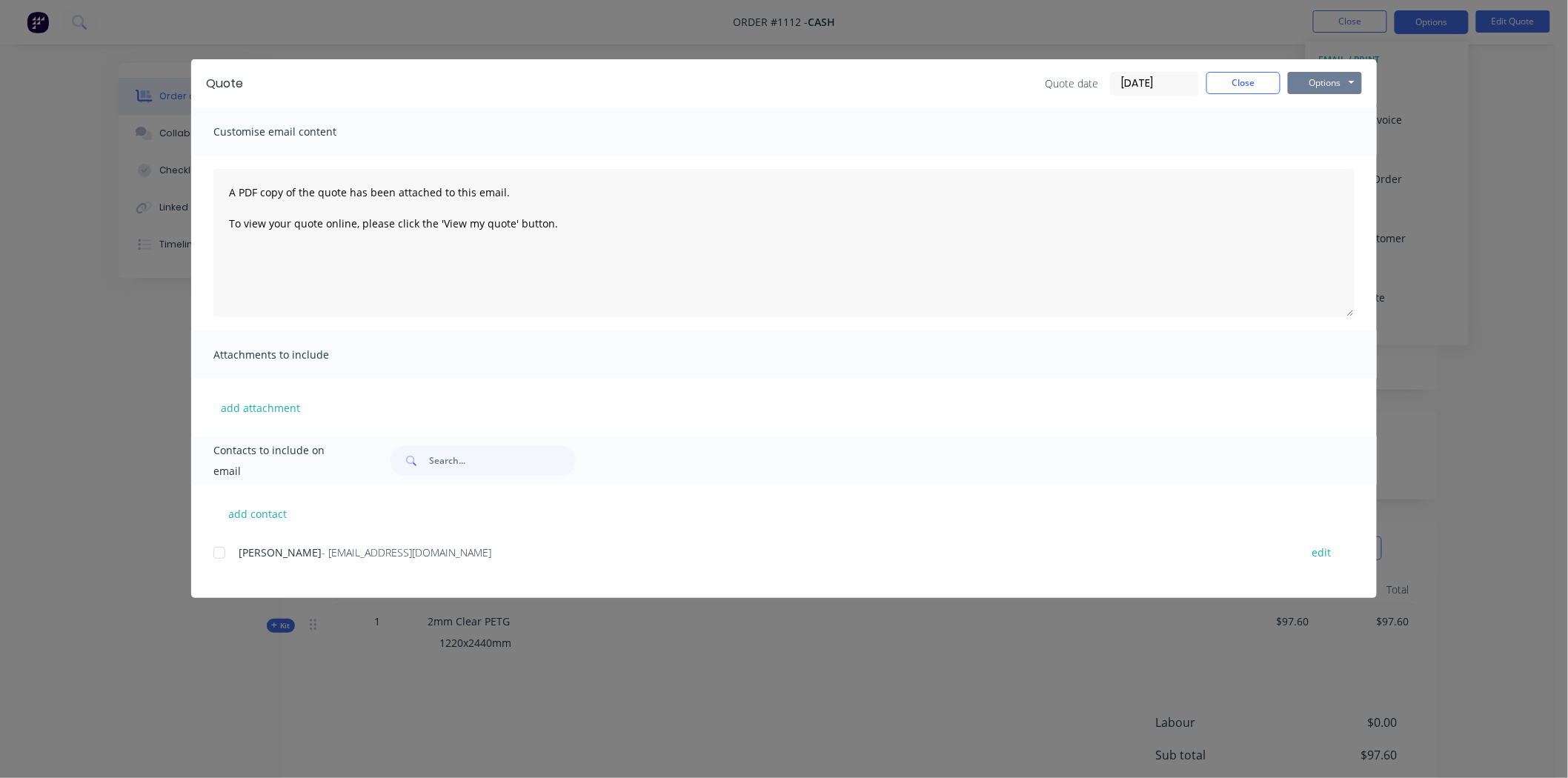
click at [1328, 75] on button "Options" at bounding box center [1325, 83] width 74 height 22
click at [1334, 106] on button "Preview" at bounding box center [1336, 109] width 95 height 25
click at [1261, 79] on button "Close" at bounding box center [1244, 83] width 74 height 22
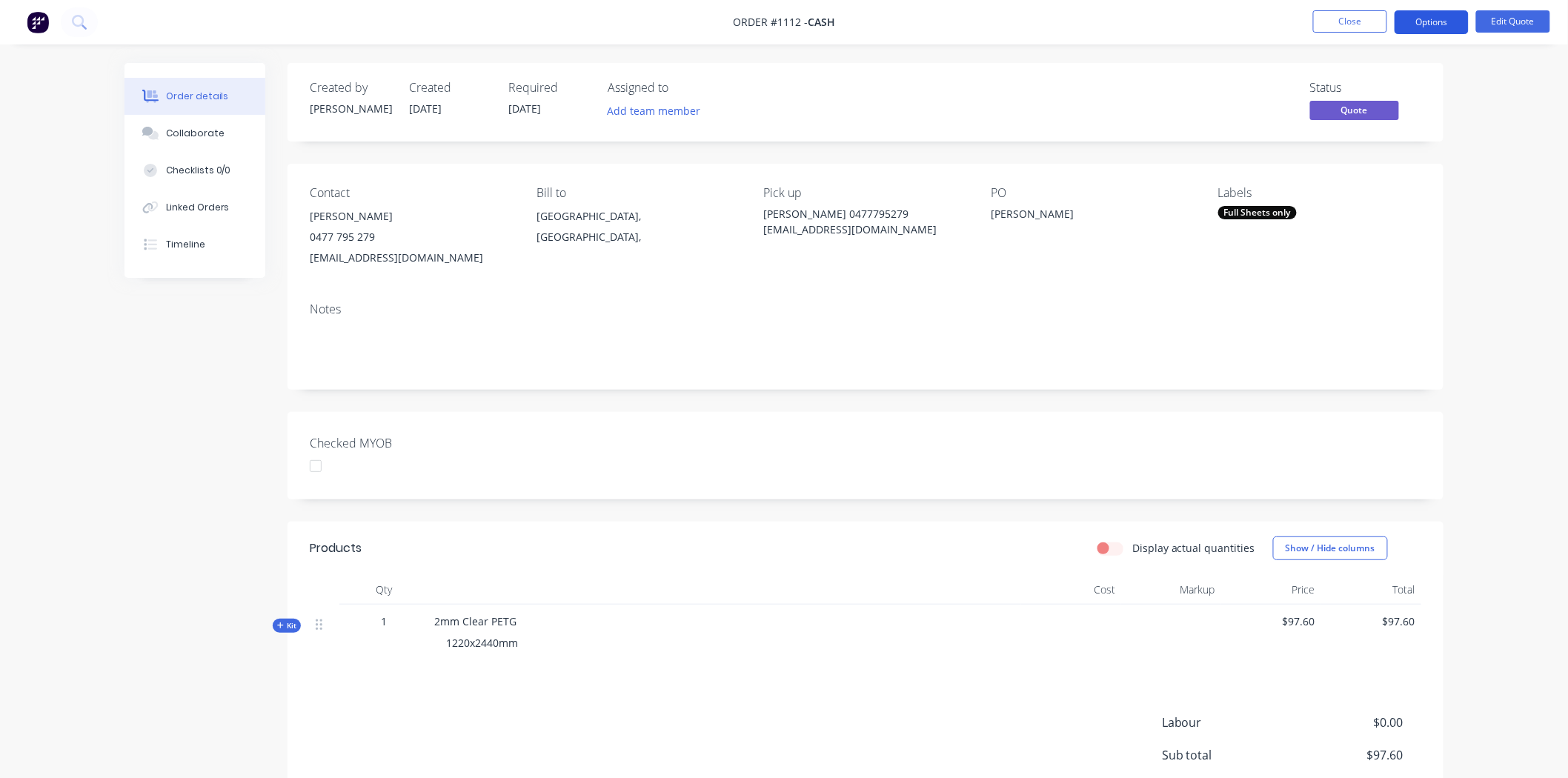
click at [1442, 16] on button "Options" at bounding box center [1431, 22] width 74 height 24
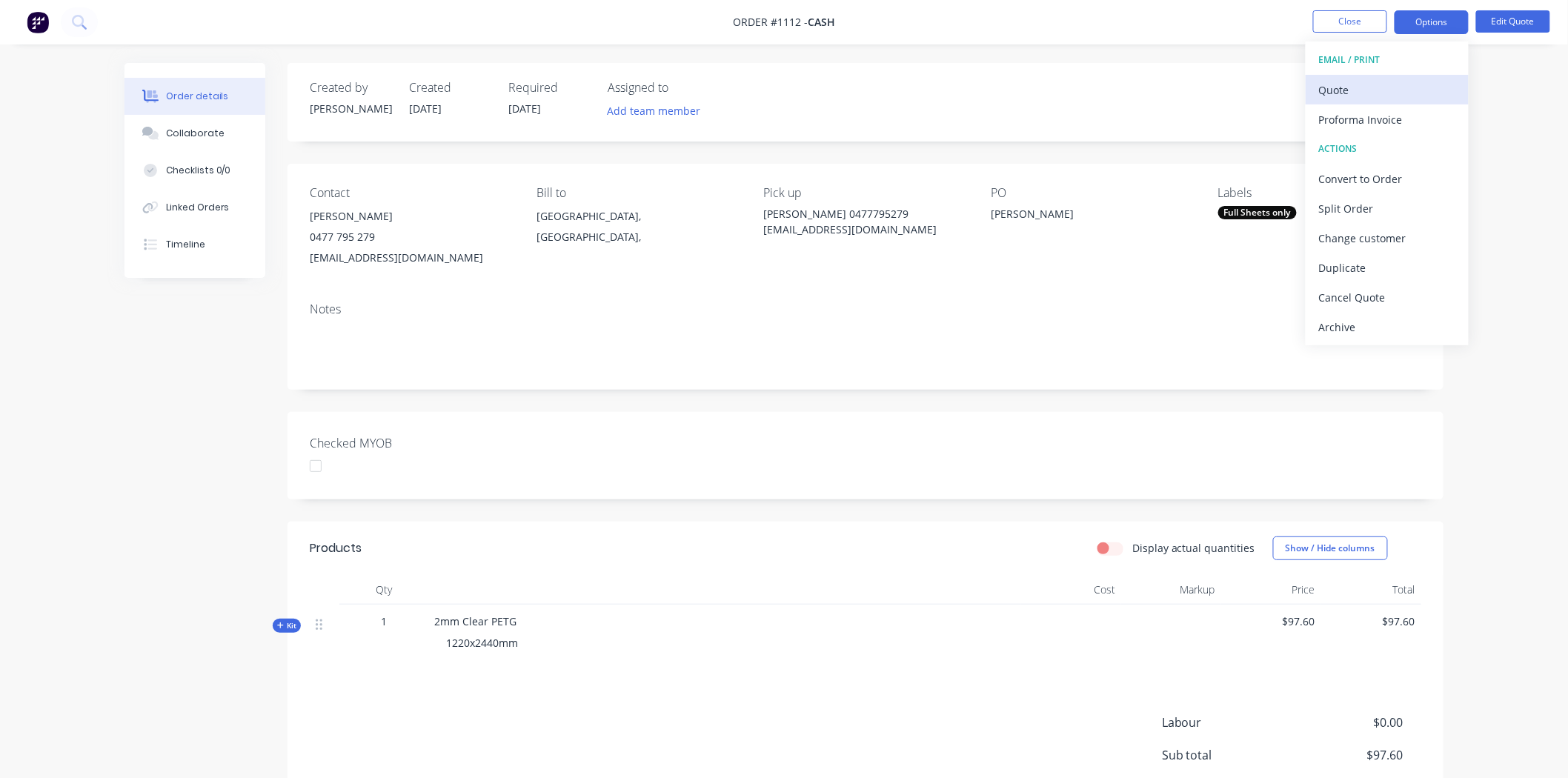
click at [1340, 90] on div "Quote" at bounding box center [1387, 89] width 137 height 21
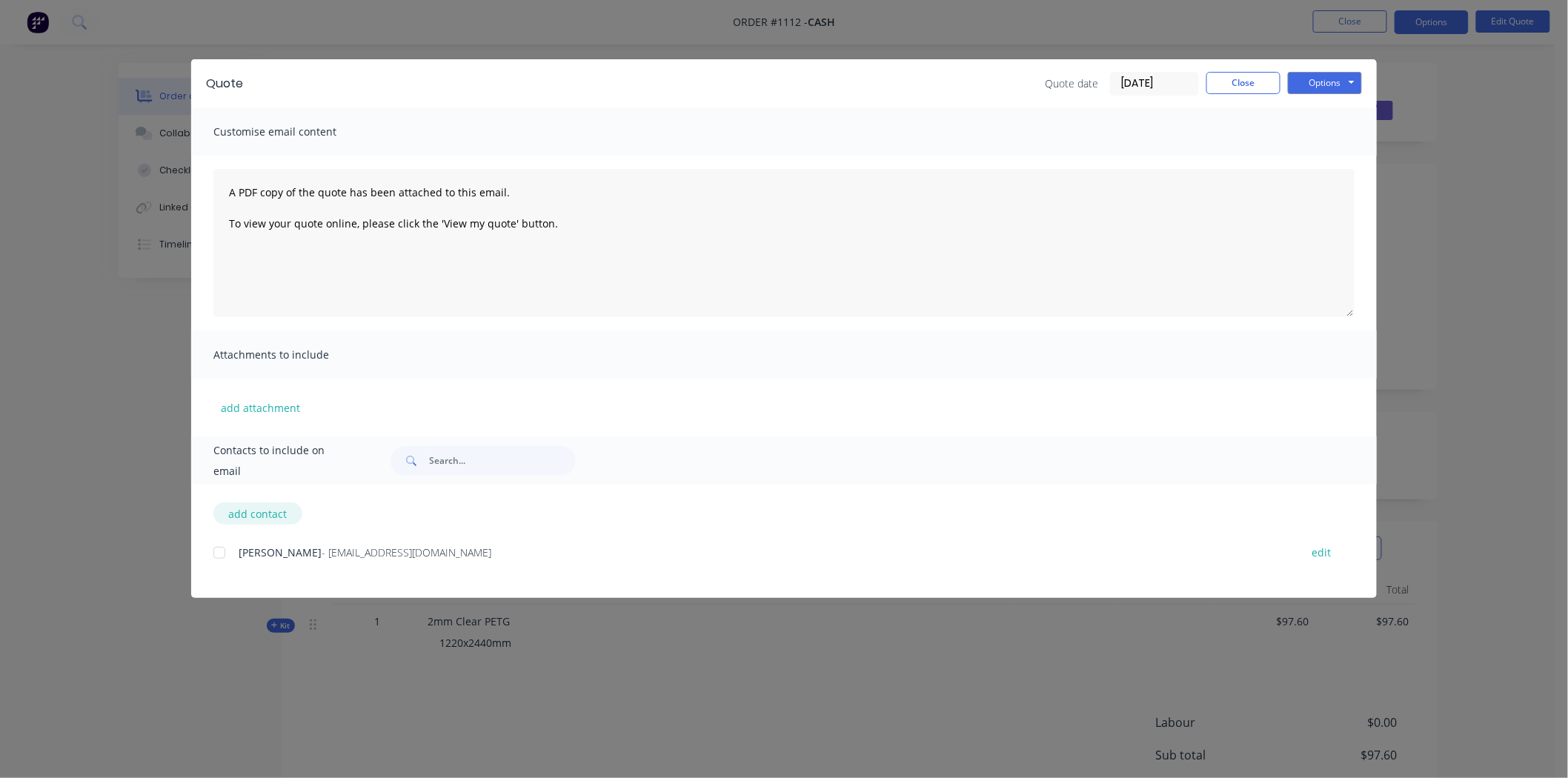
click at [257, 510] on button "add contact" at bounding box center [257, 514] width 89 height 22
select select "AU"
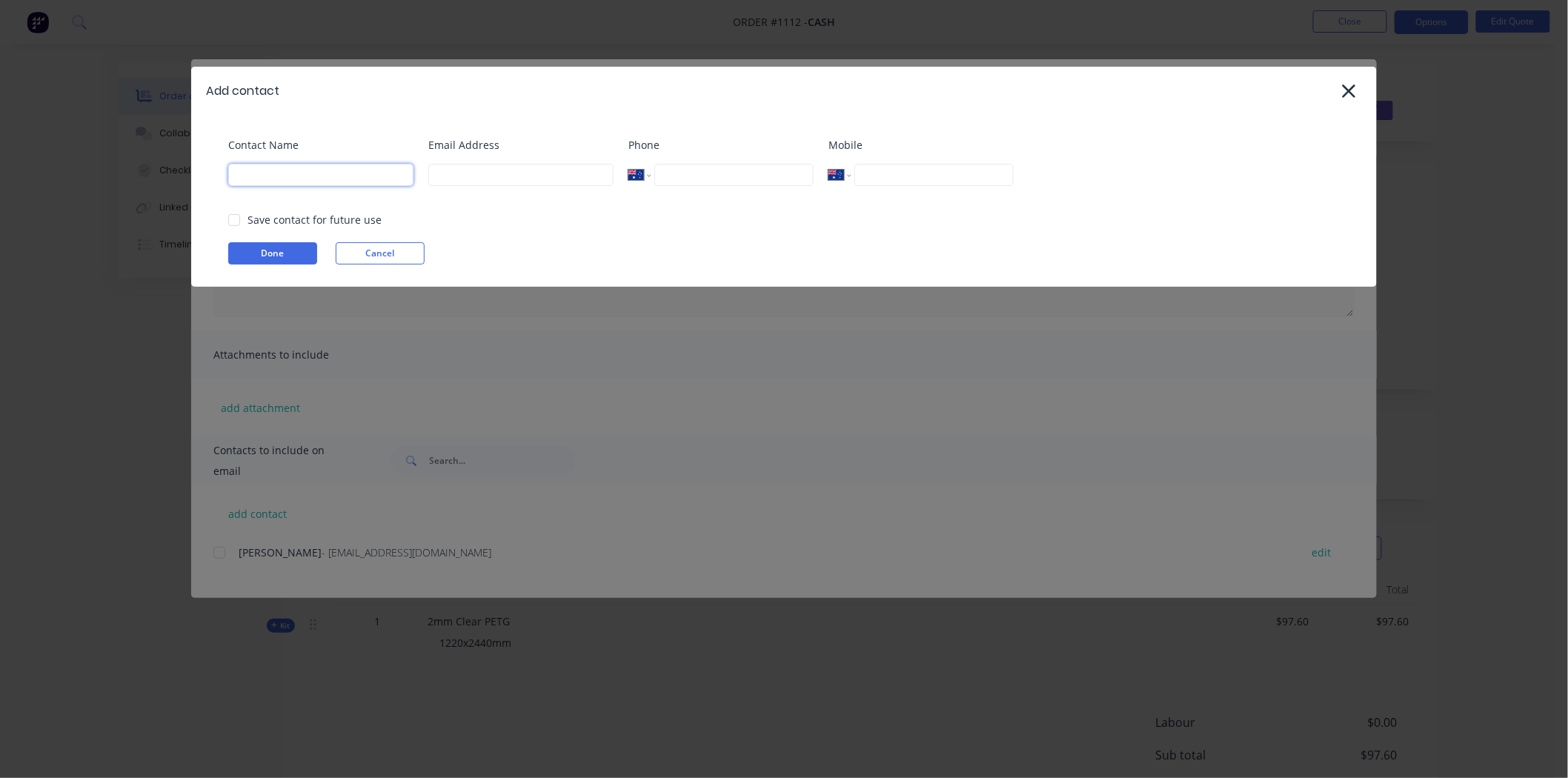
click at [280, 175] on input at bounding box center [321, 175] width 185 height 22
type input "[PERSON_NAME]"
type input "richco@bigpond.com"
drag, startPoint x: 871, startPoint y: 171, endPoint x: 899, endPoint y: 175, distance: 28.3
click at [872, 171] on input "tel" at bounding box center [934, 175] width 160 height 22
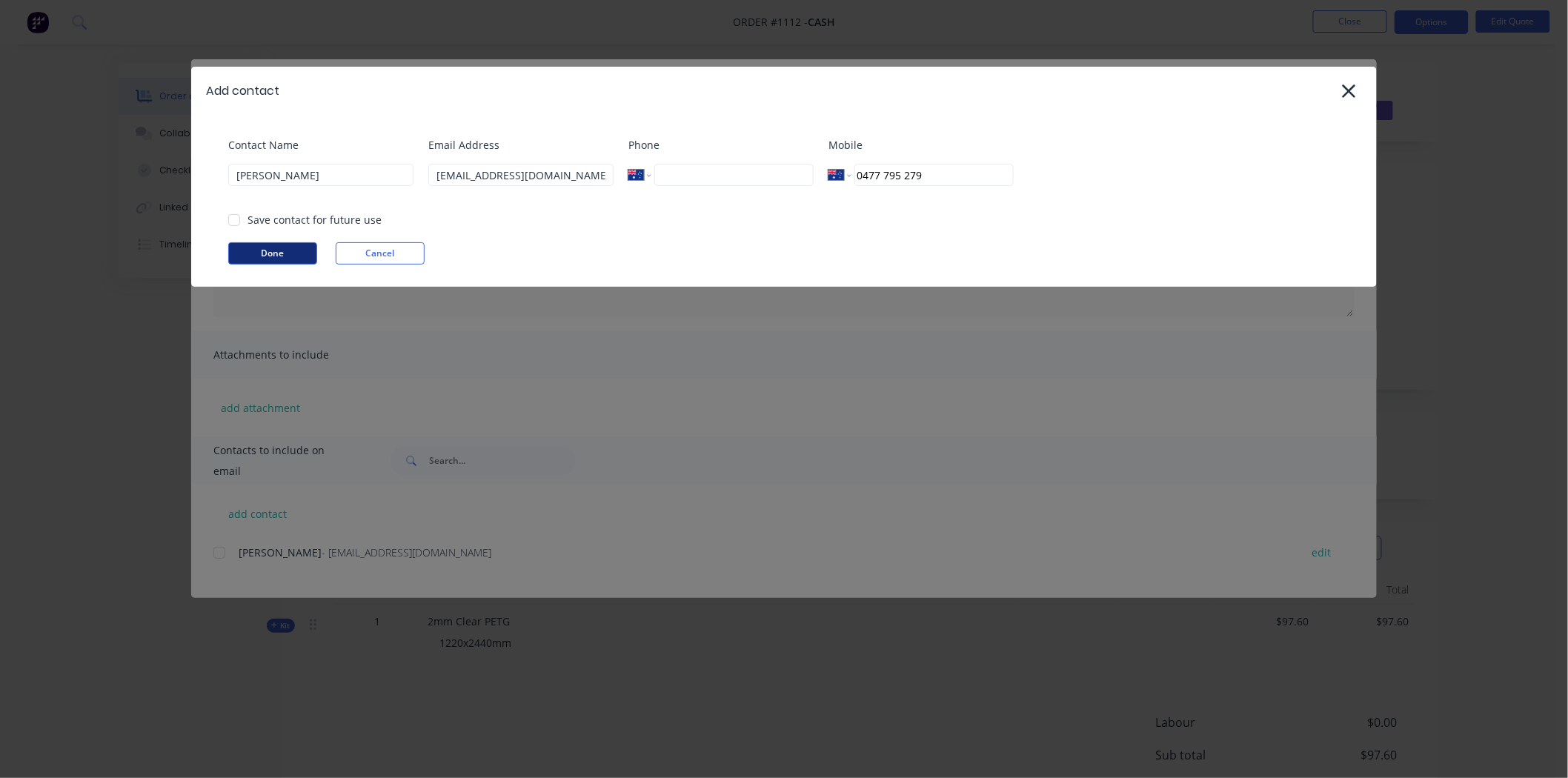
type input "0477 795 279"
click at [275, 251] on button "Done" at bounding box center [273, 253] width 89 height 22
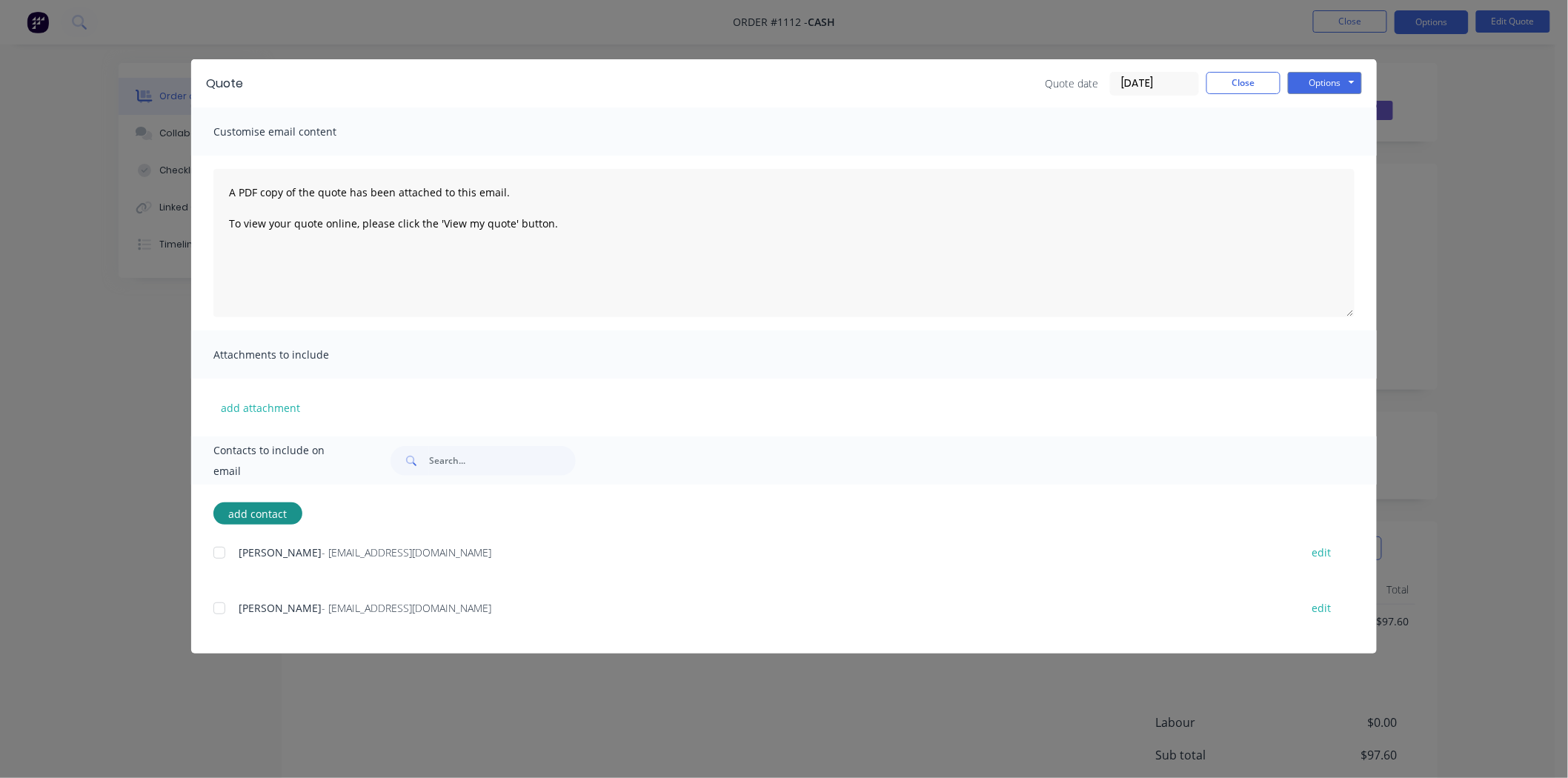
click at [213, 612] on div at bounding box center [219, 608] width 30 height 30
click at [1327, 82] on button "Options" at bounding box center [1325, 83] width 74 height 22
click at [1347, 106] on button "Preview" at bounding box center [1336, 109] width 95 height 25
click at [1319, 86] on button "Options" at bounding box center [1325, 83] width 74 height 22
click at [1341, 155] on button "Email" at bounding box center [1336, 158] width 95 height 25
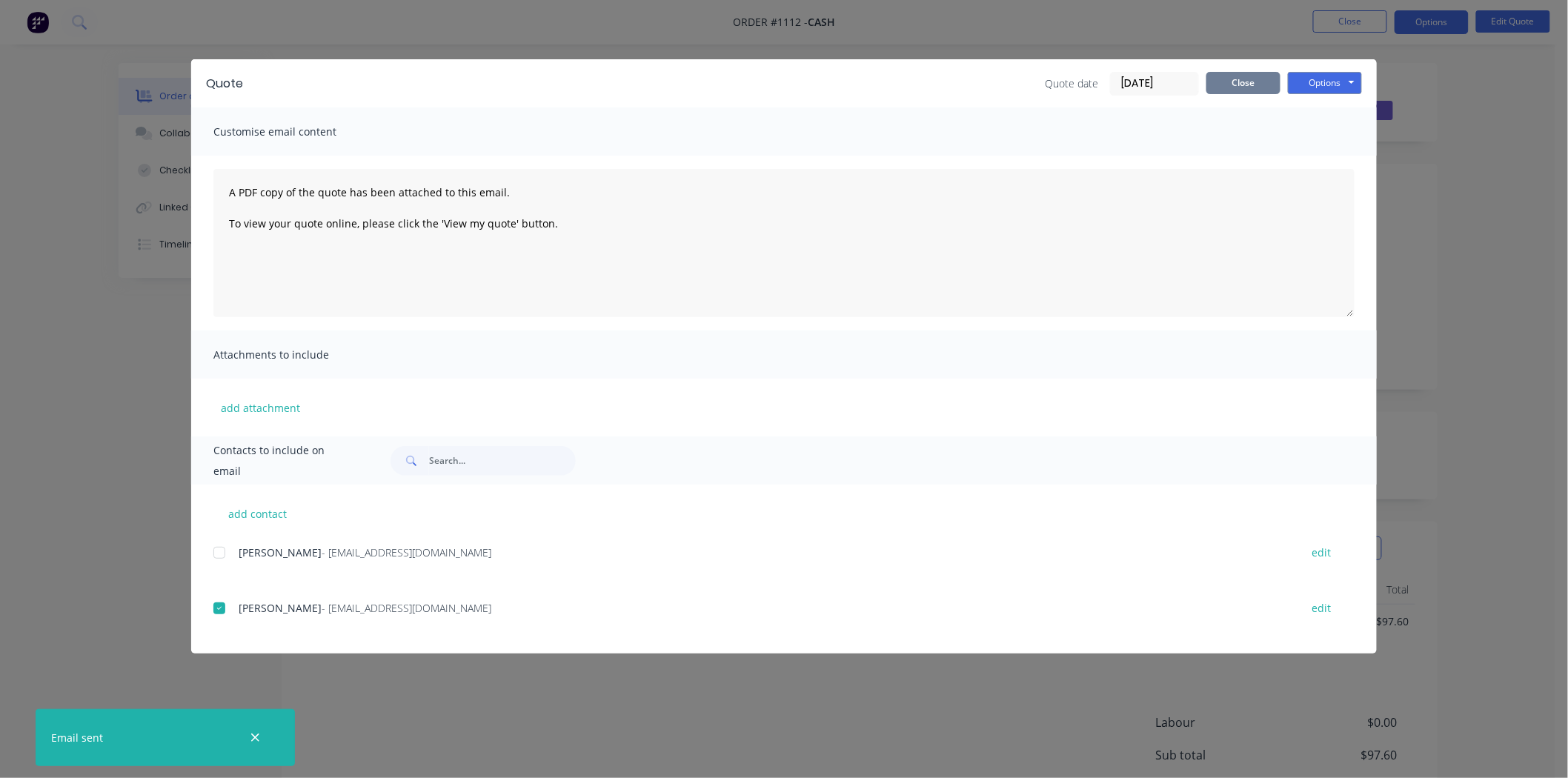
click at [1227, 82] on button "Close" at bounding box center [1244, 83] width 74 height 22
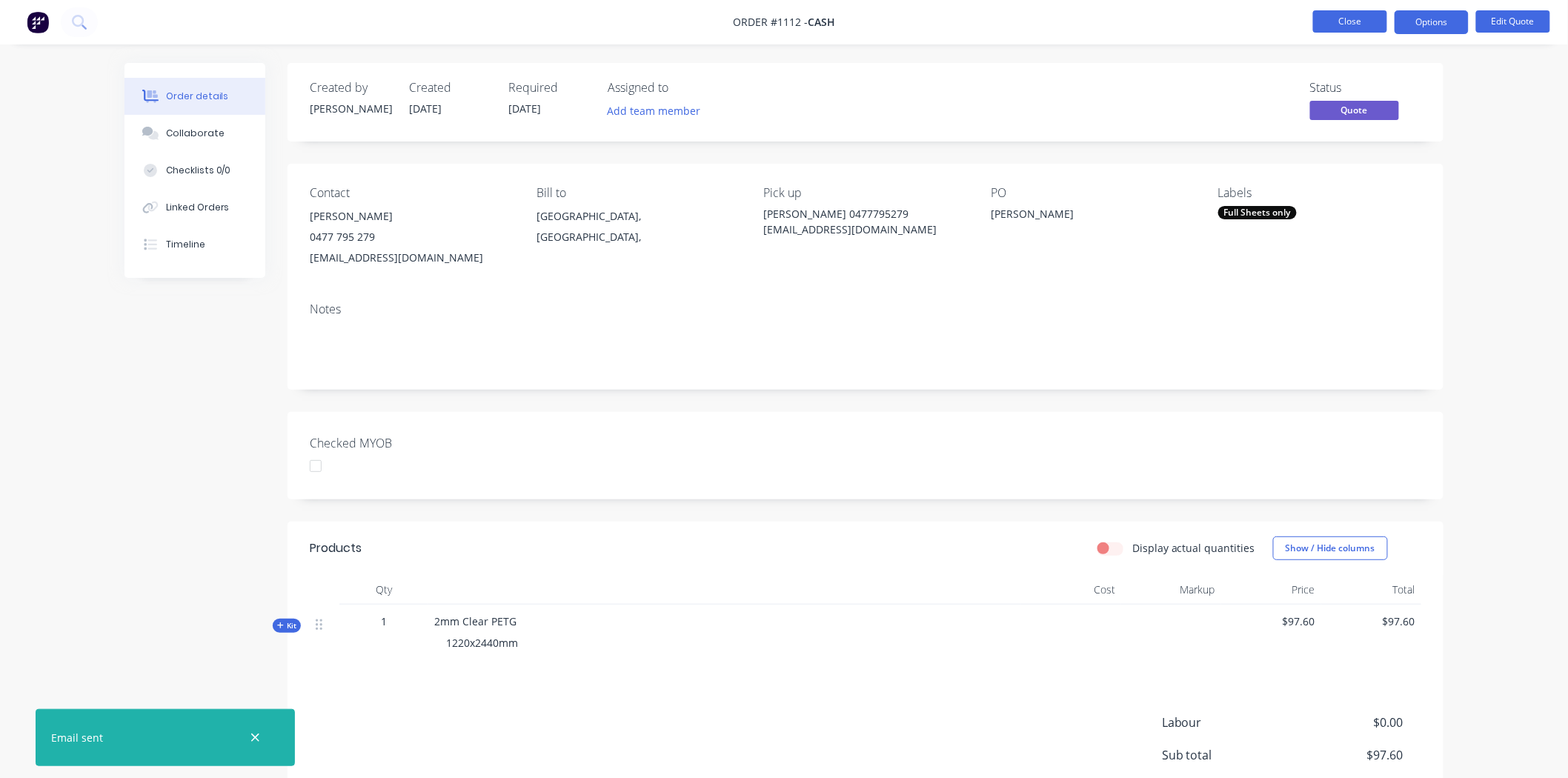
click at [1344, 14] on button "Close" at bounding box center [1350, 21] width 74 height 22
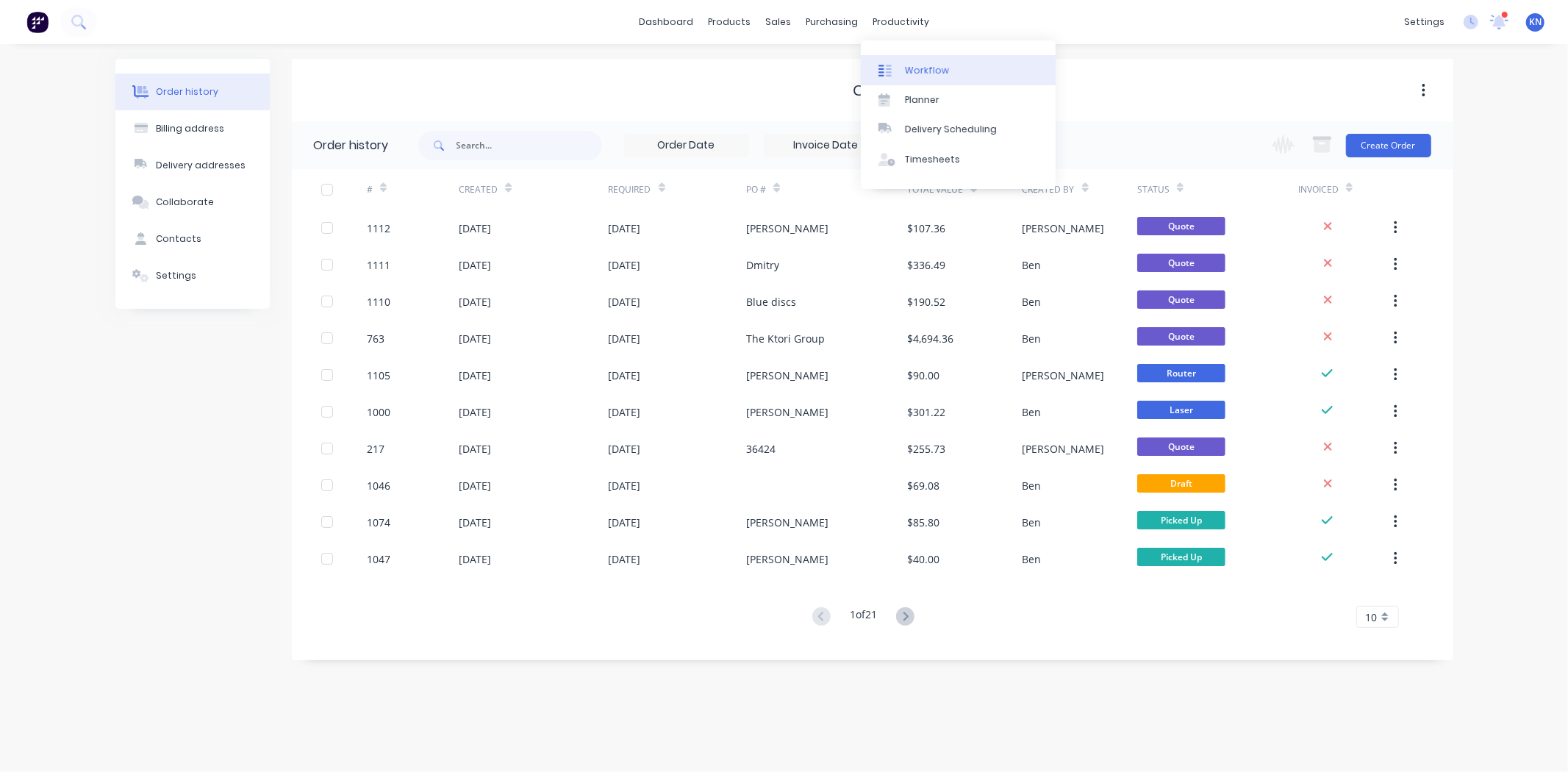
click at [921, 72] on div "Workflow" at bounding box center [927, 71] width 44 height 13
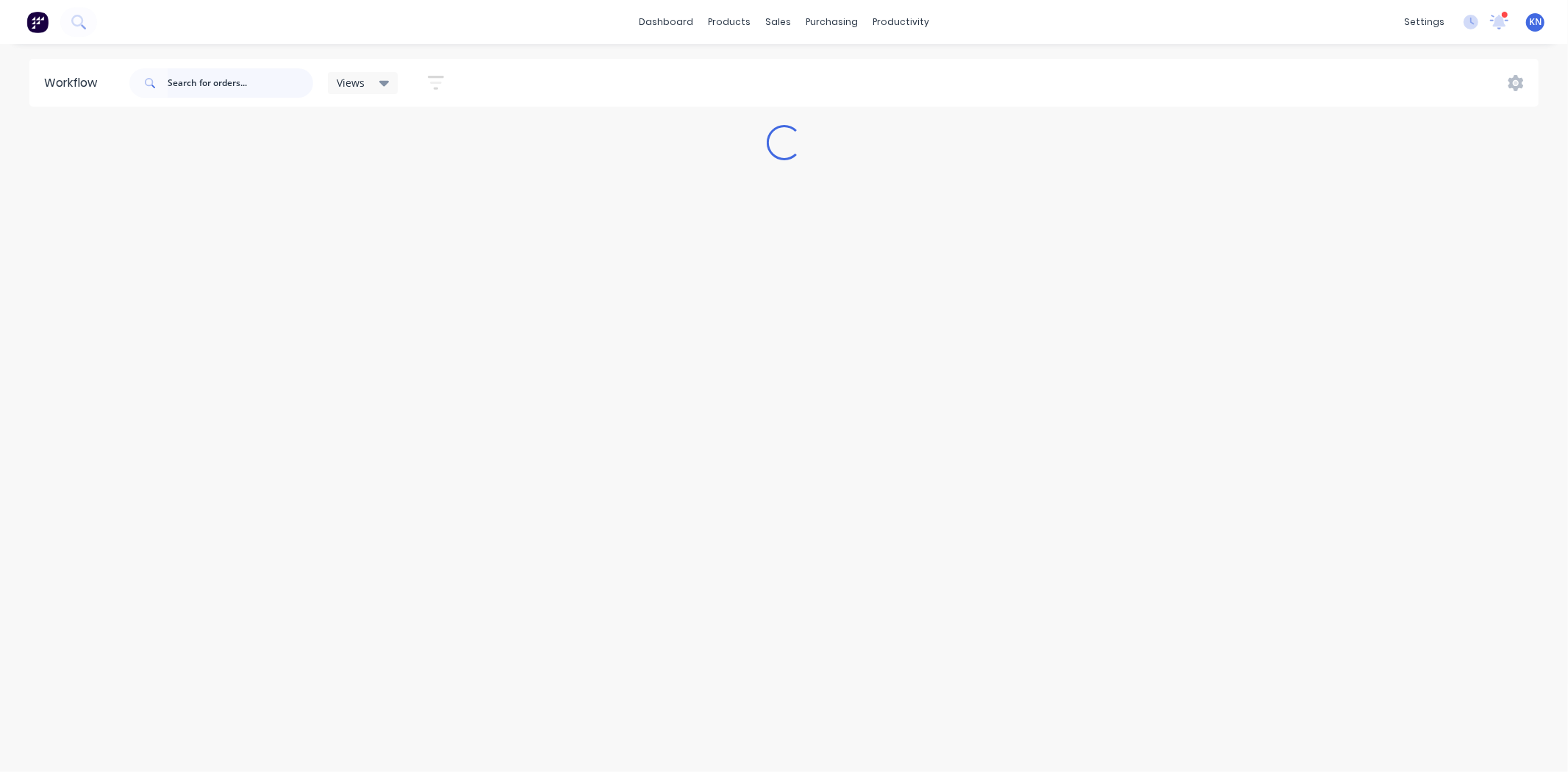
click at [251, 83] on input "text" at bounding box center [240, 83] width 146 height 29
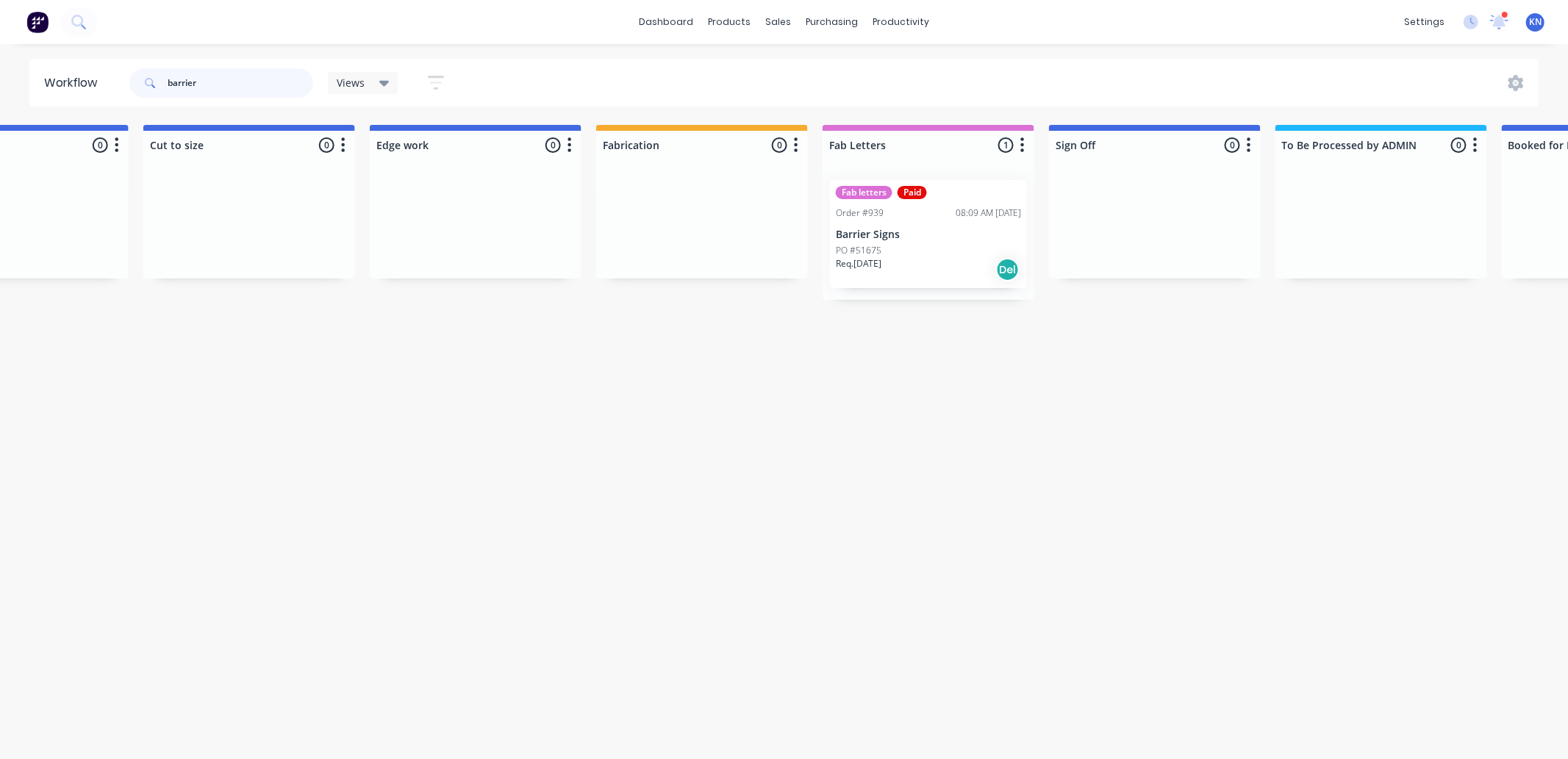
scroll to position [0, 1289]
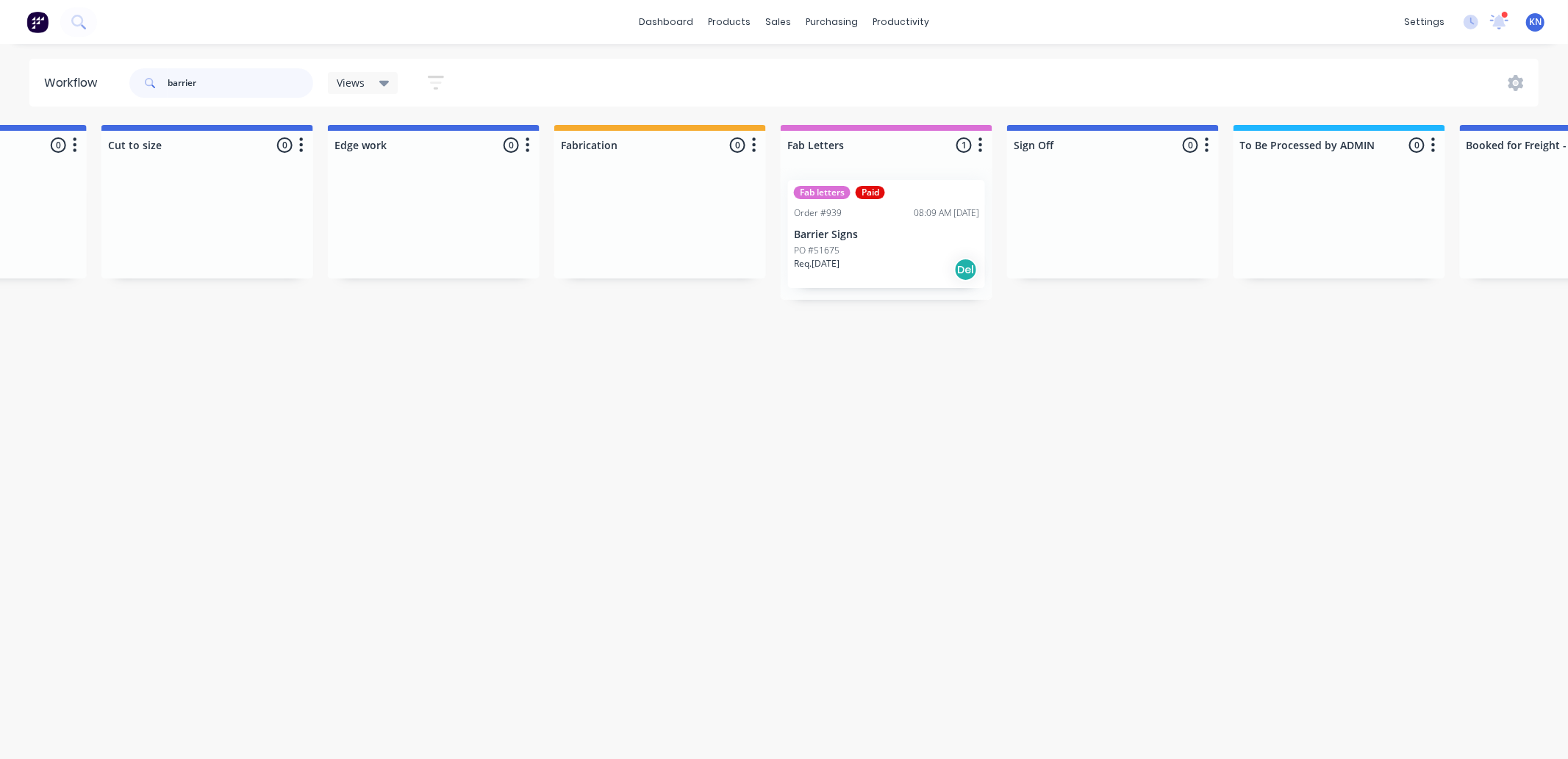
type input "barrier"
click at [834, 254] on p "PO #51675" at bounding box center [816, 251] width 45 height 13
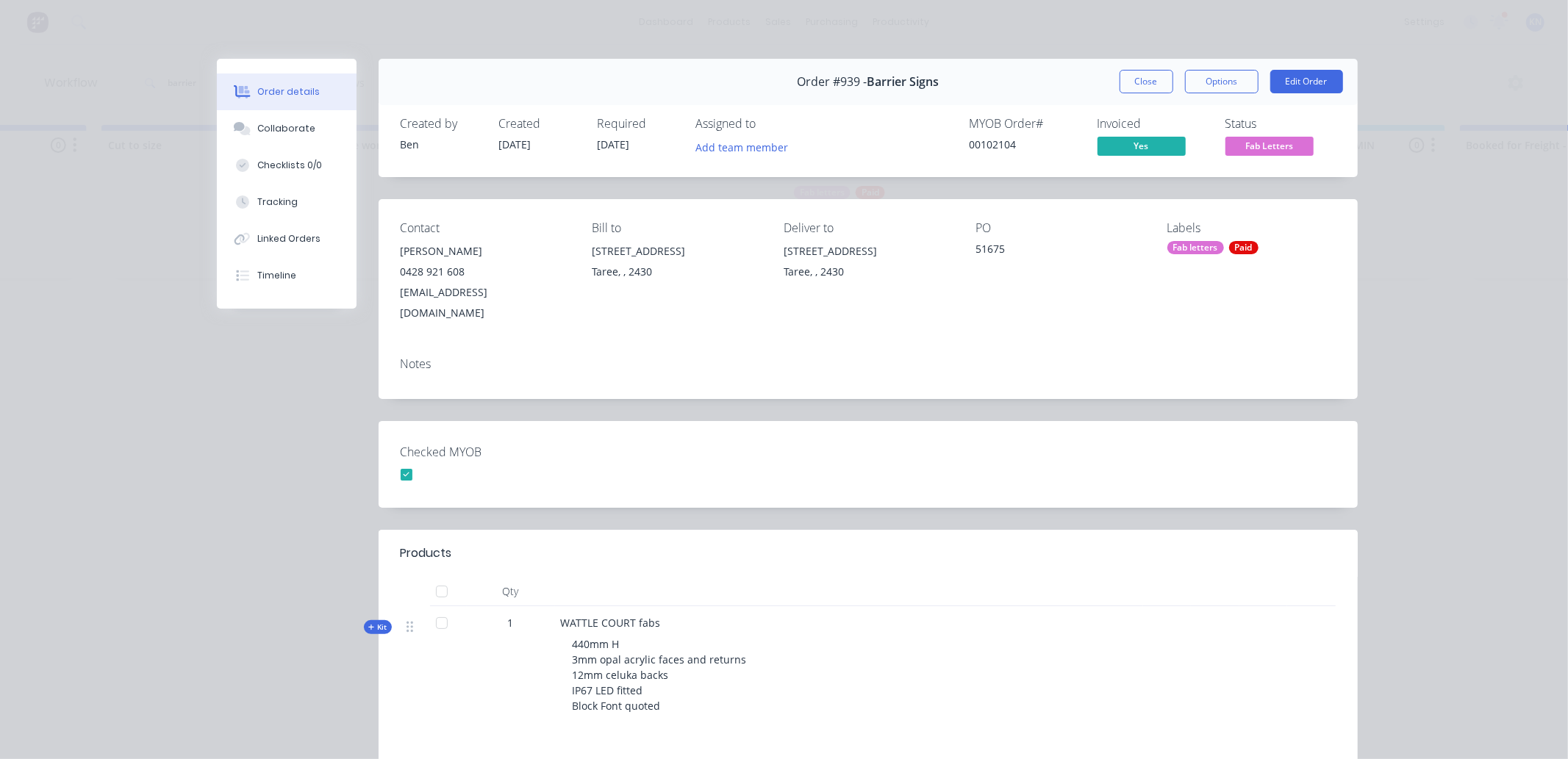
drag, startPoint x: 1143, startPoint y: 78, endPoint x: 340, endPoint y: 184, distance: 810.0
click at [1143, 78] on button "Close" at bounding box center [1147, 82] width 54 height 24
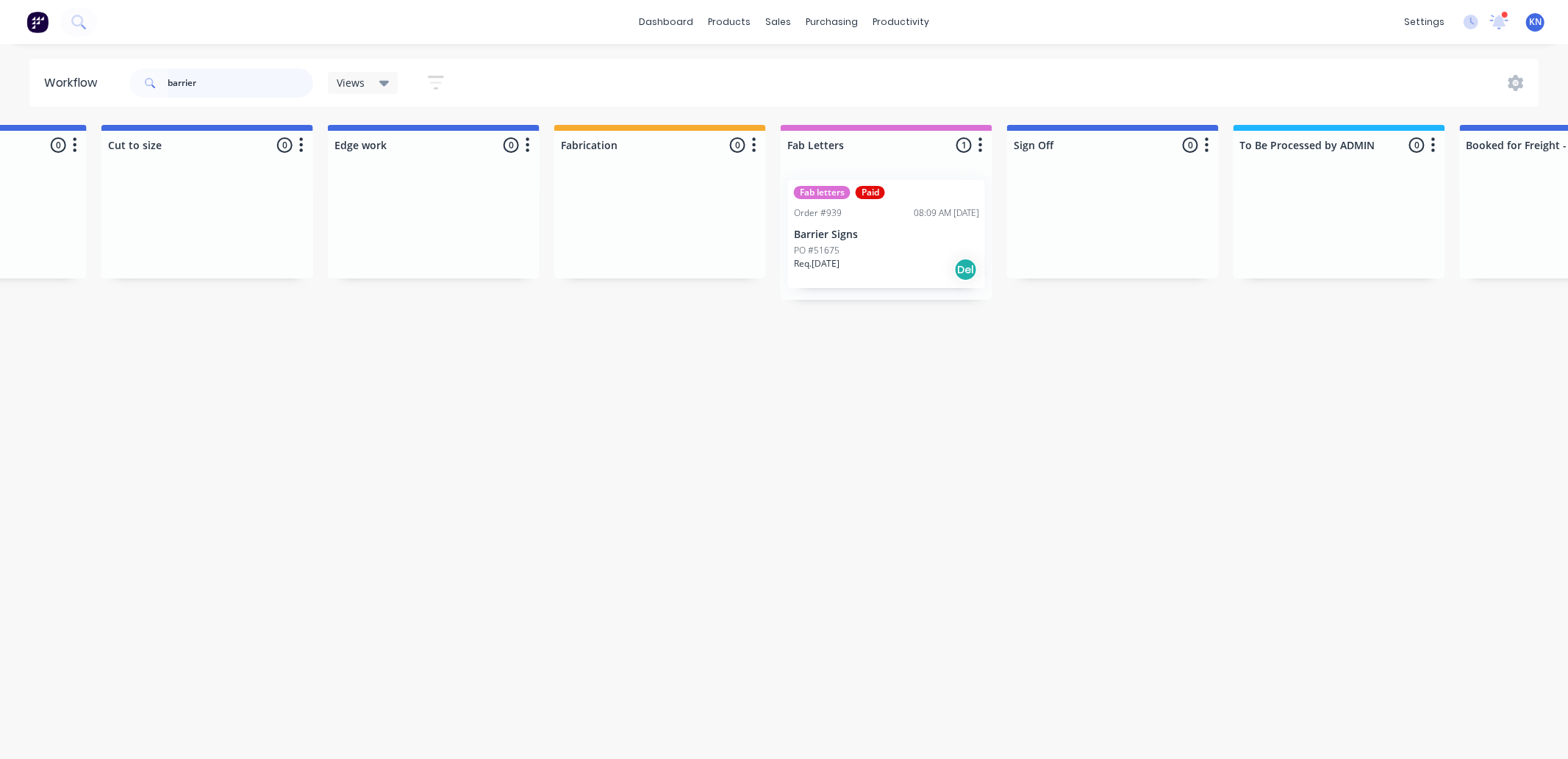
drag, startPoint x: 237, startPoint y: 78, endPoint x: 64, endPoint y: 72, distance: 173.1
click at [64, 72] on header "Workflow barrier Views Save new view None (Default) edit Ready for Pick Up edit…" at bounding box center [784, 83] width 1510 height 48
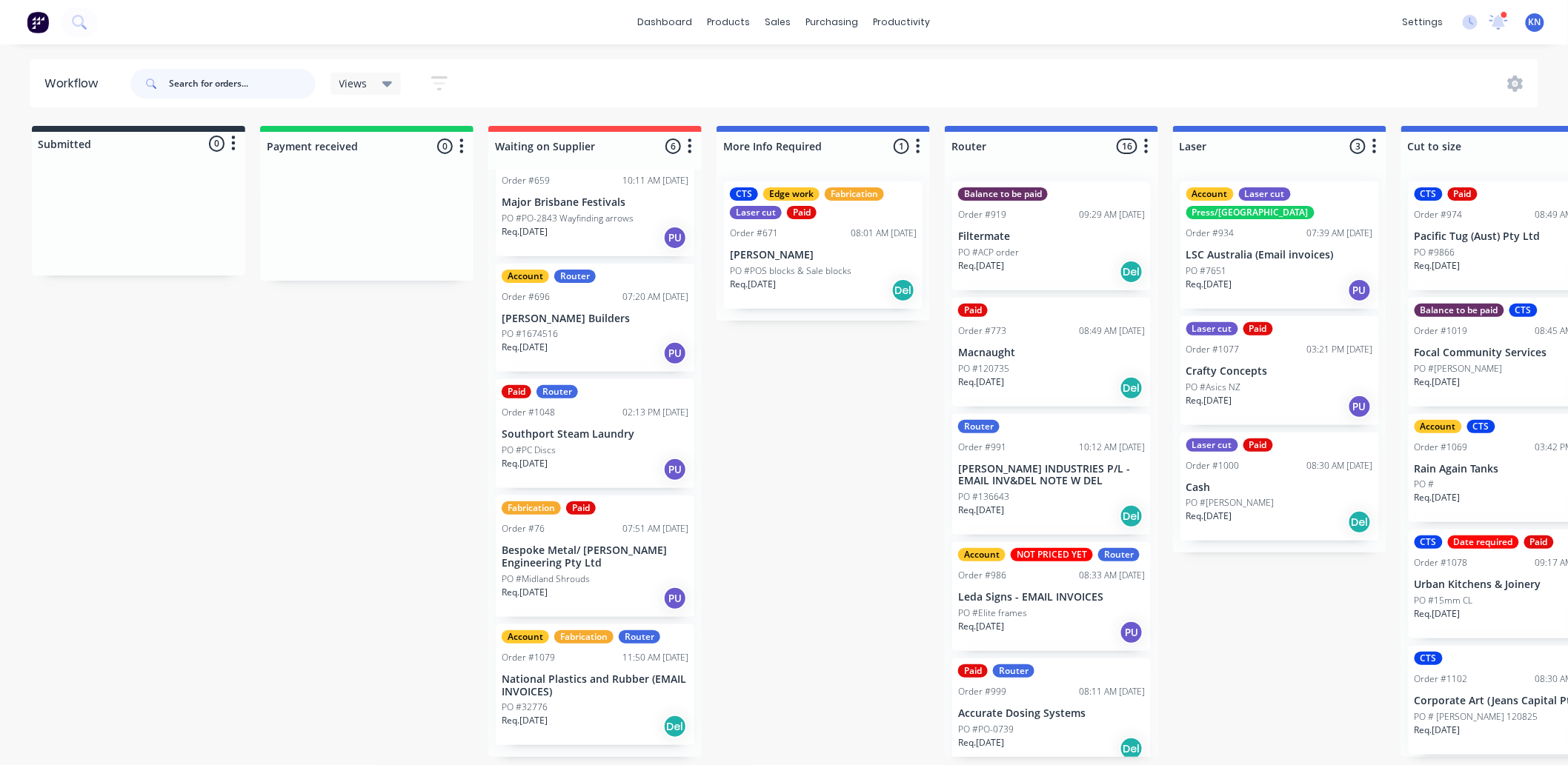
scroll to position [3, 0]
click at [544, 449] on div "Paid Router Order #1048 02:13 PM 06/08/25 Southport Steam Laundry PO #PC Discs …" at bounding box center [595, 434] width 199 height 109
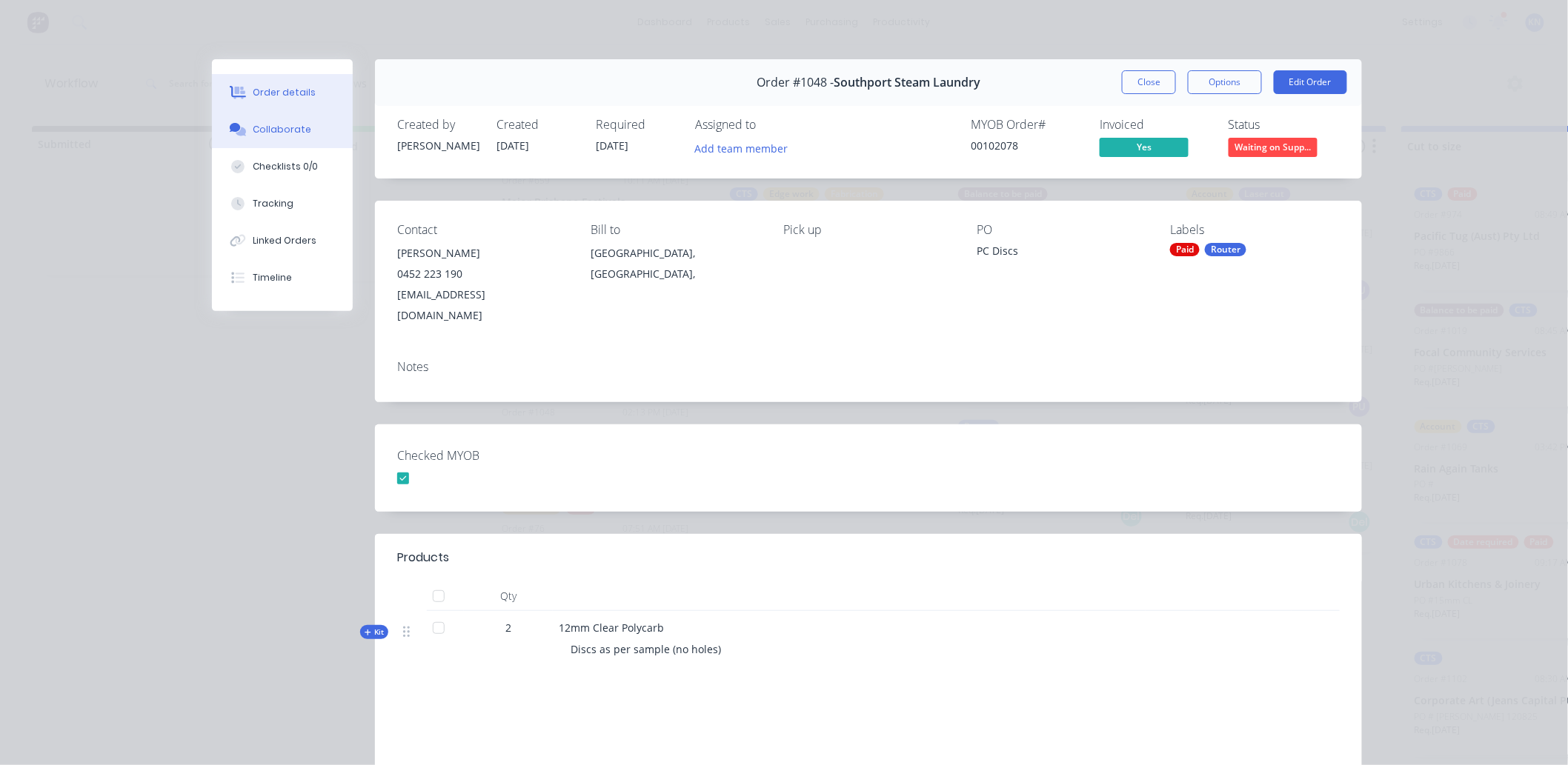
click at [273, 129] on div "Collaborate" at bounding box center [282, 130] width 59 height 14
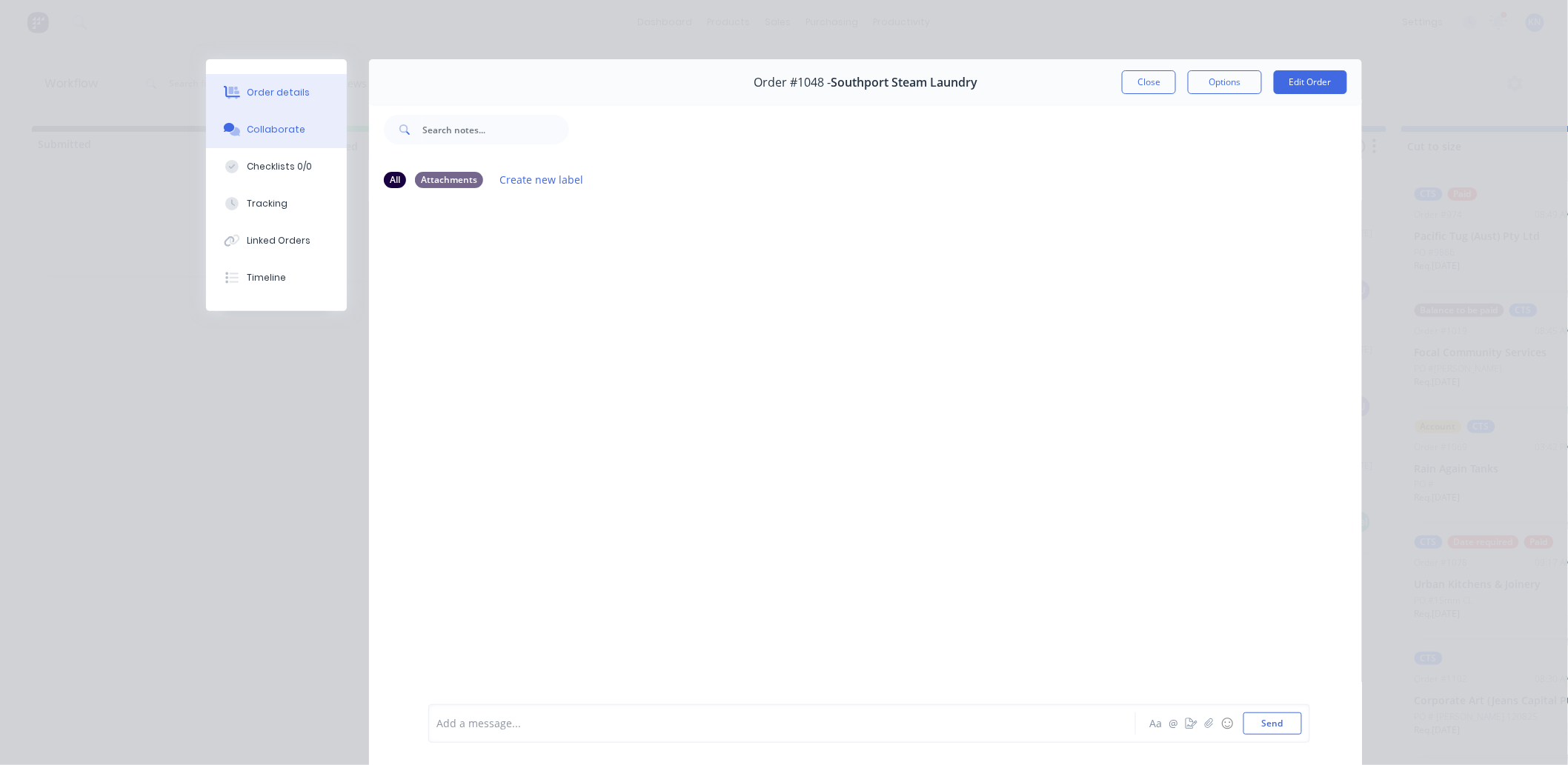
click at [250, 94] on div "Order details" at bounding box center [279, 93] width 63 height 14
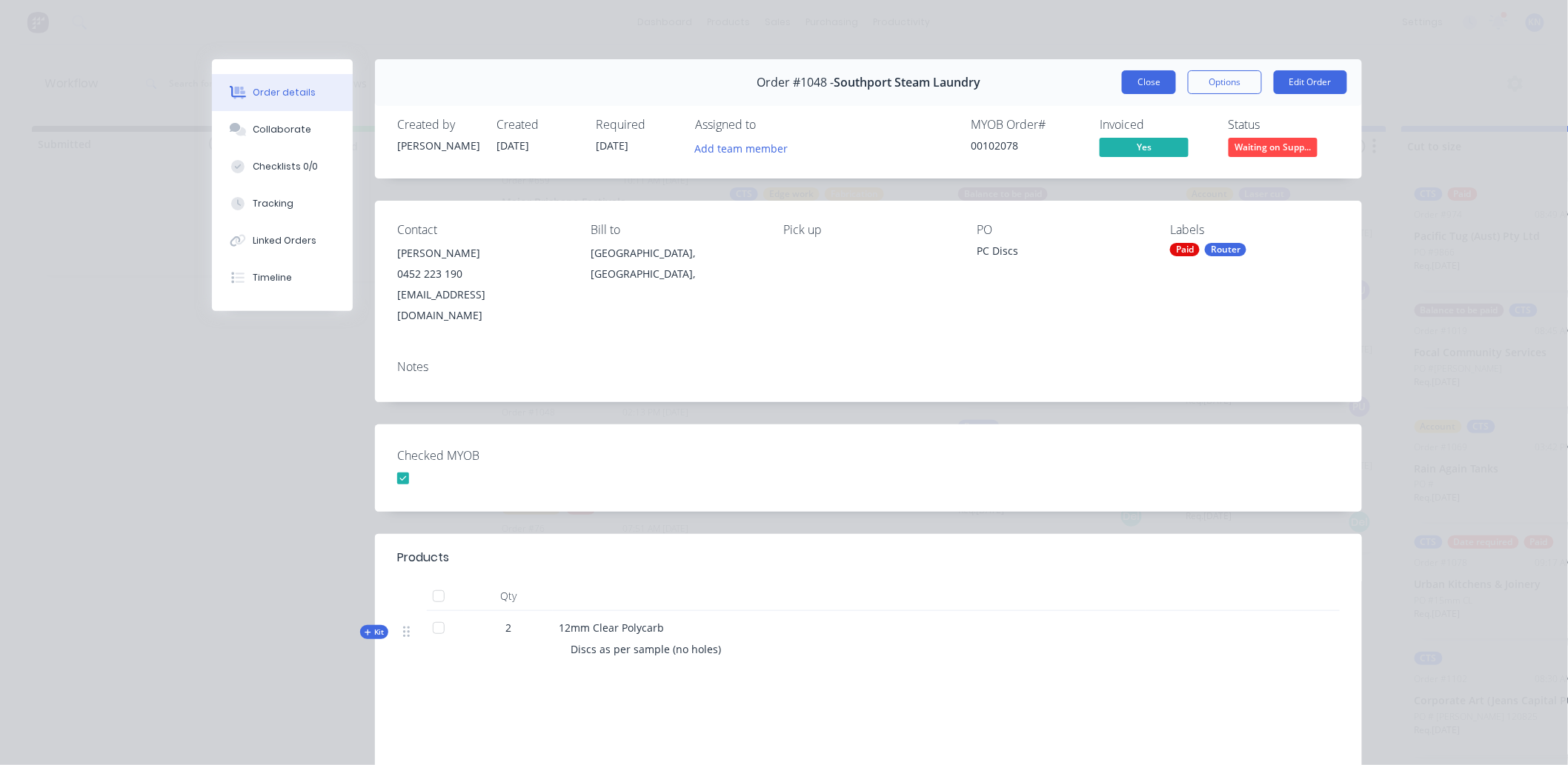
click at [1142, 76] on button "Close" at bounding box center [1149, 82] width 54 height 24
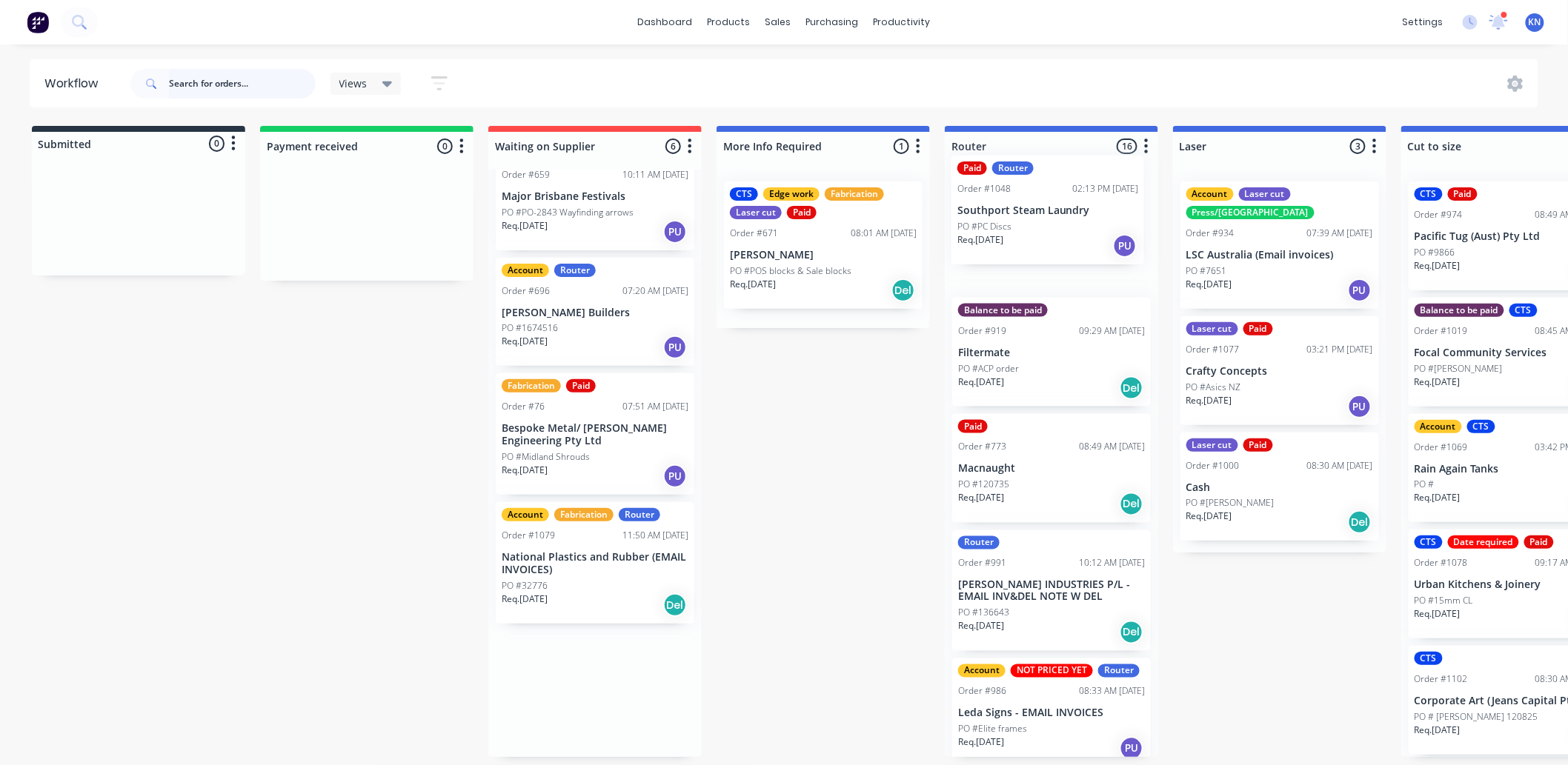
drag, startPoint x: 550, startPoint y: 438, endPoint x: 1012, endPoint y: 206, distance: 517.0
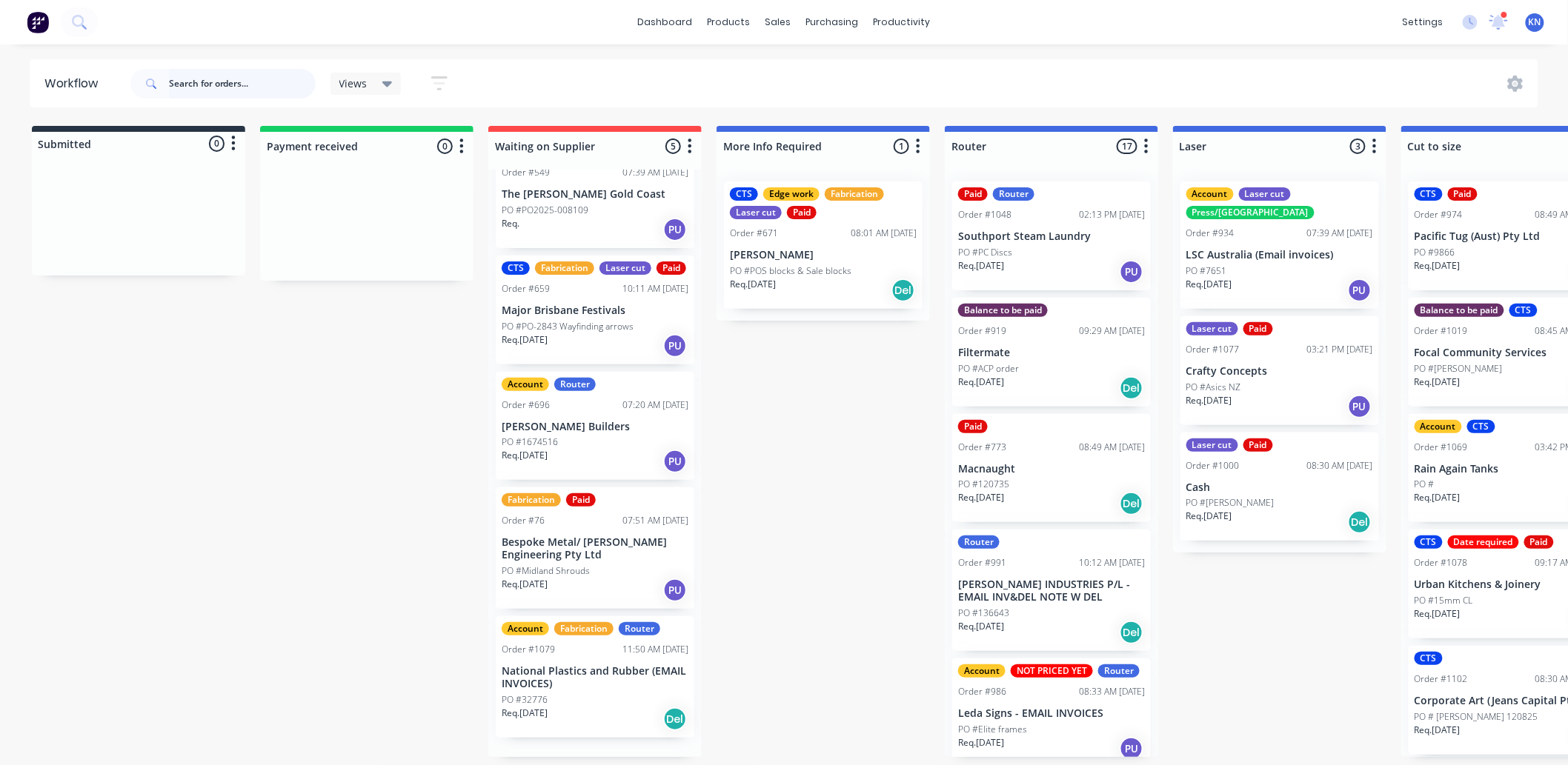
scroll to position [40, 0]
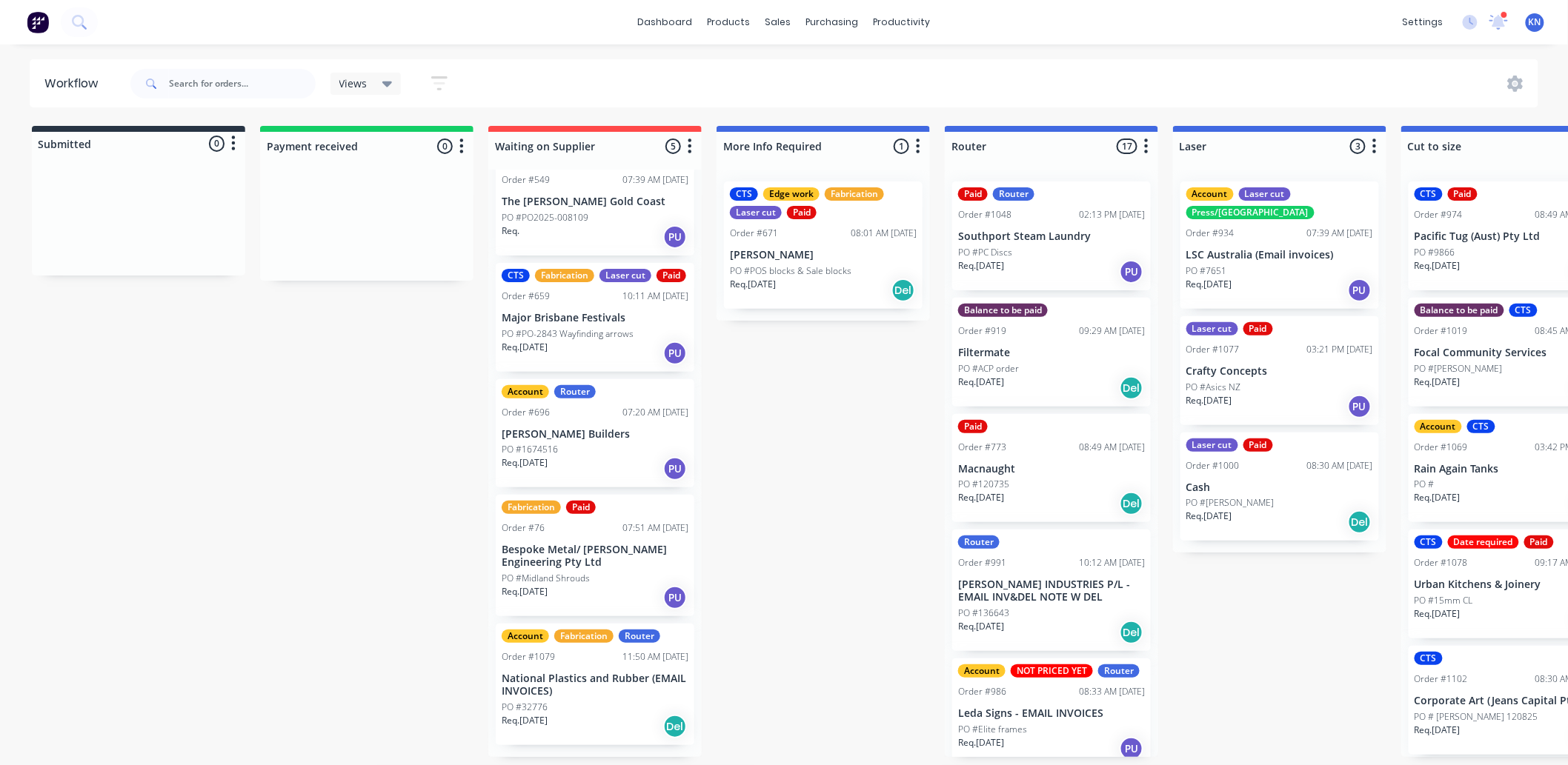
click at [561, 698] on p "National Plastics and Rubber (EMAIL INVOICES)" at bounding box center [595, 685] width 187 height 25
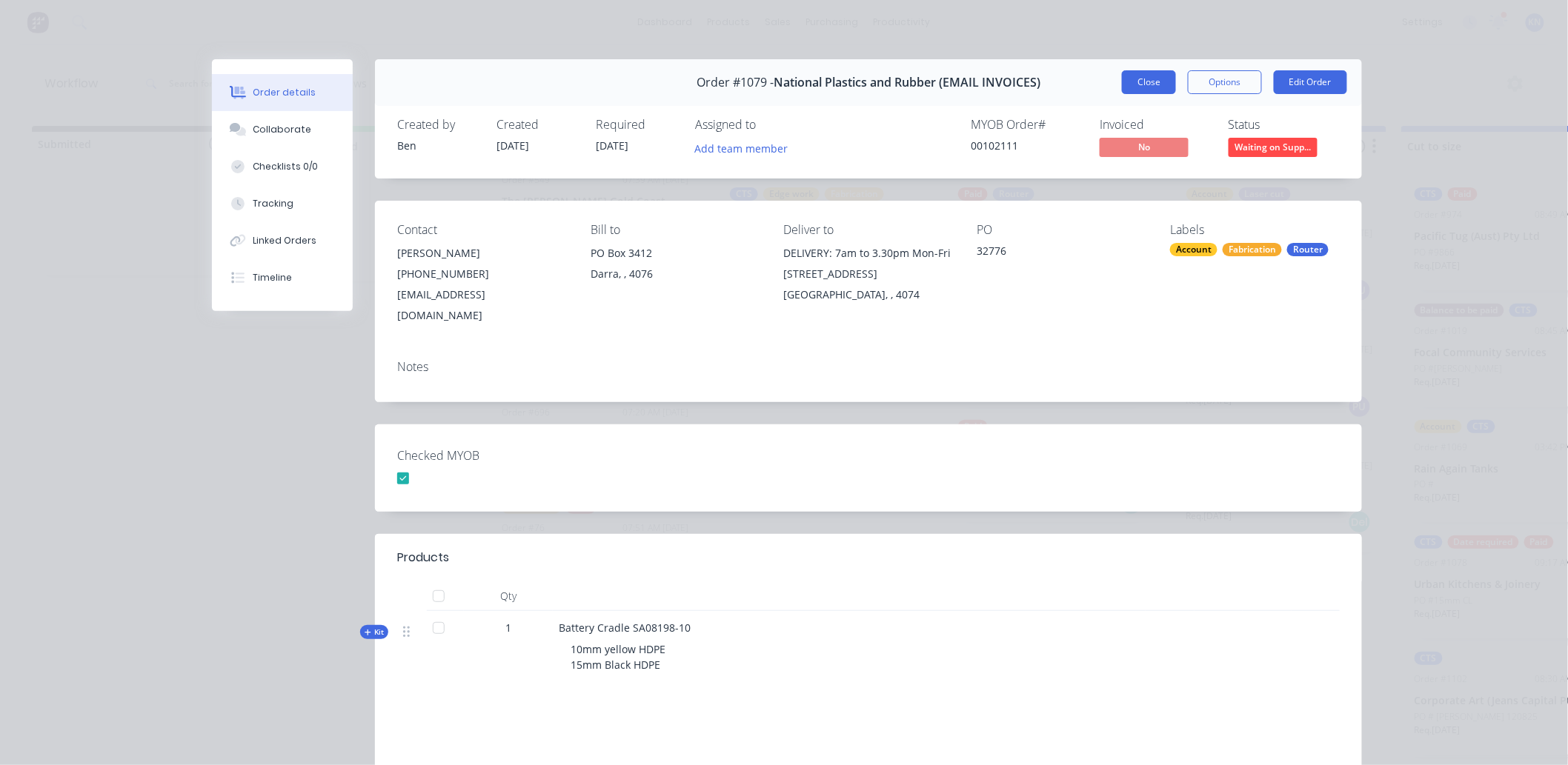
click at [1143, 82] on button "Close" at bounding box center [1149, 82] width 54 height 24
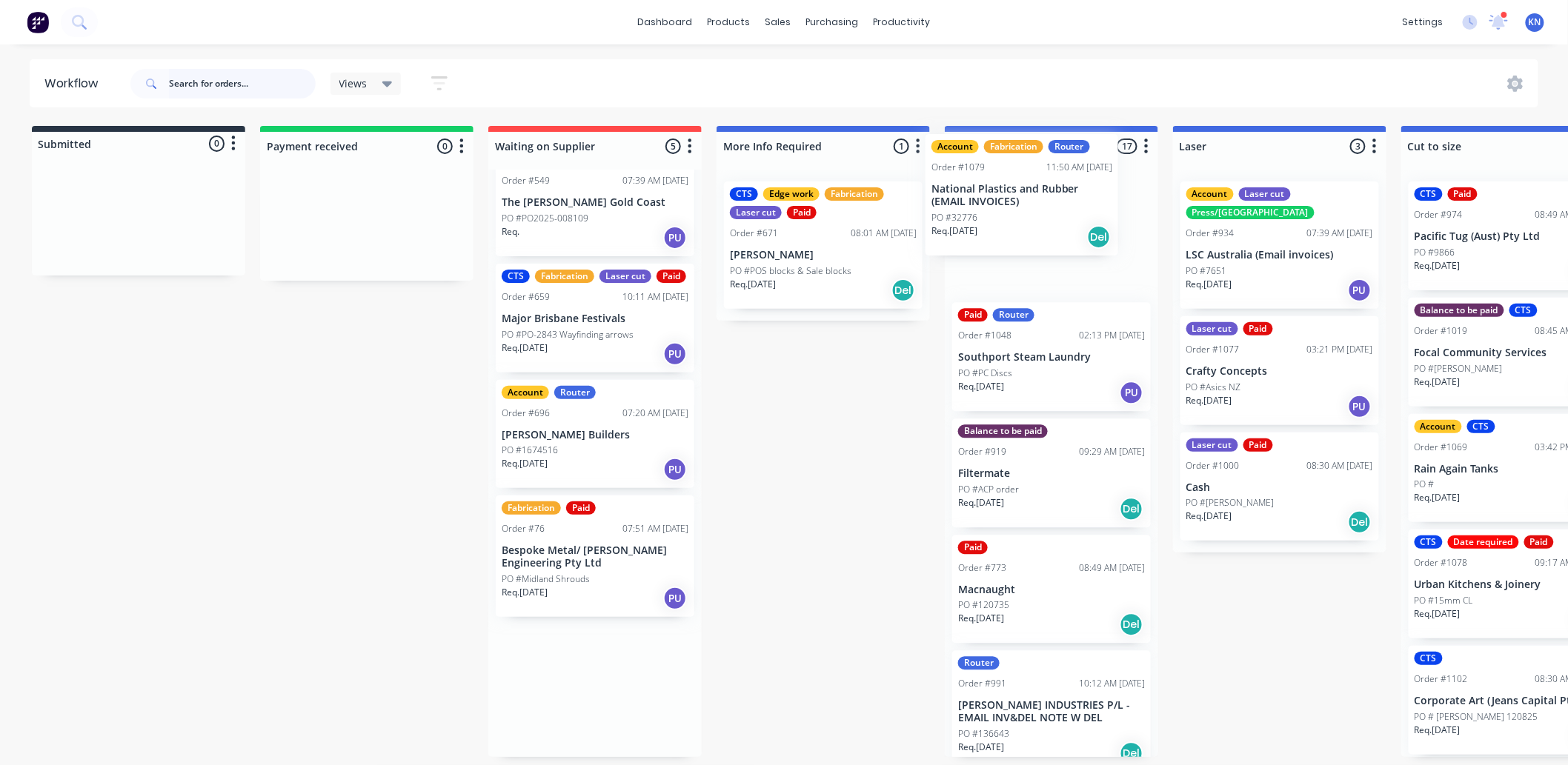
scroll to position [0, 0]
drag, startPoint x: 559, startPoint y: 693, endPoint x: 1017, endPoint y: 185, distance: 684.0
